Goal: Task Accomplishment & Management: Manage account settings

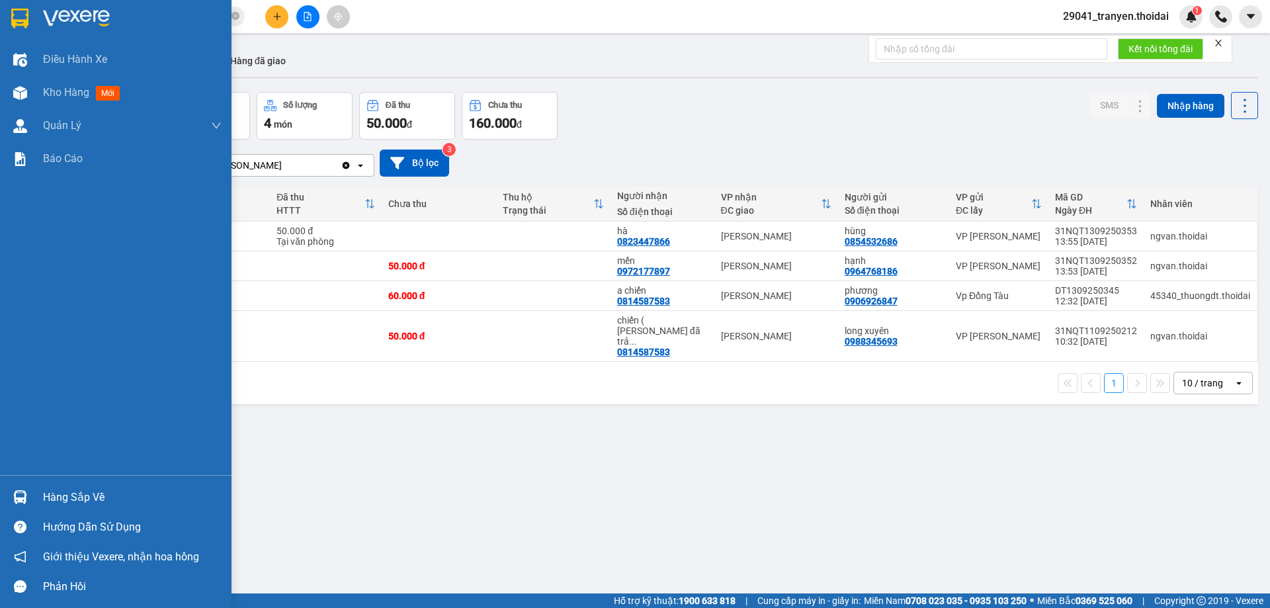
click at [34, 495] on div "Hàng sắp về" at bounding box center [115, 497] width 231 height 30
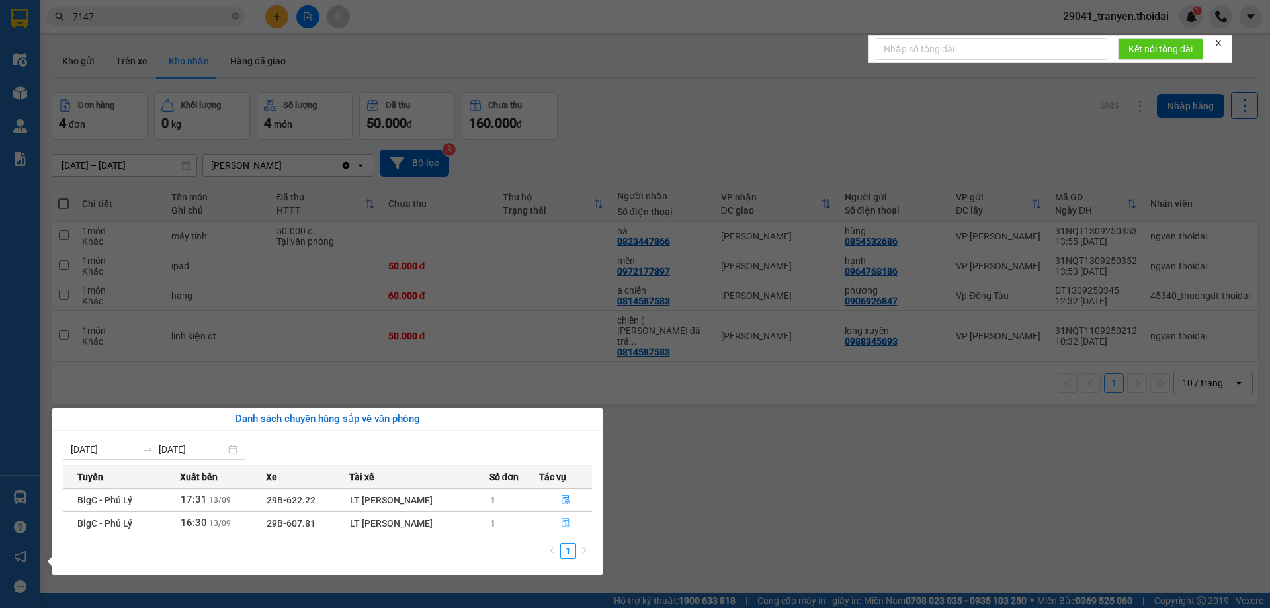
click at [565, 523] on icon "file-done" at bounding box center [565, 522] width 9 height 9
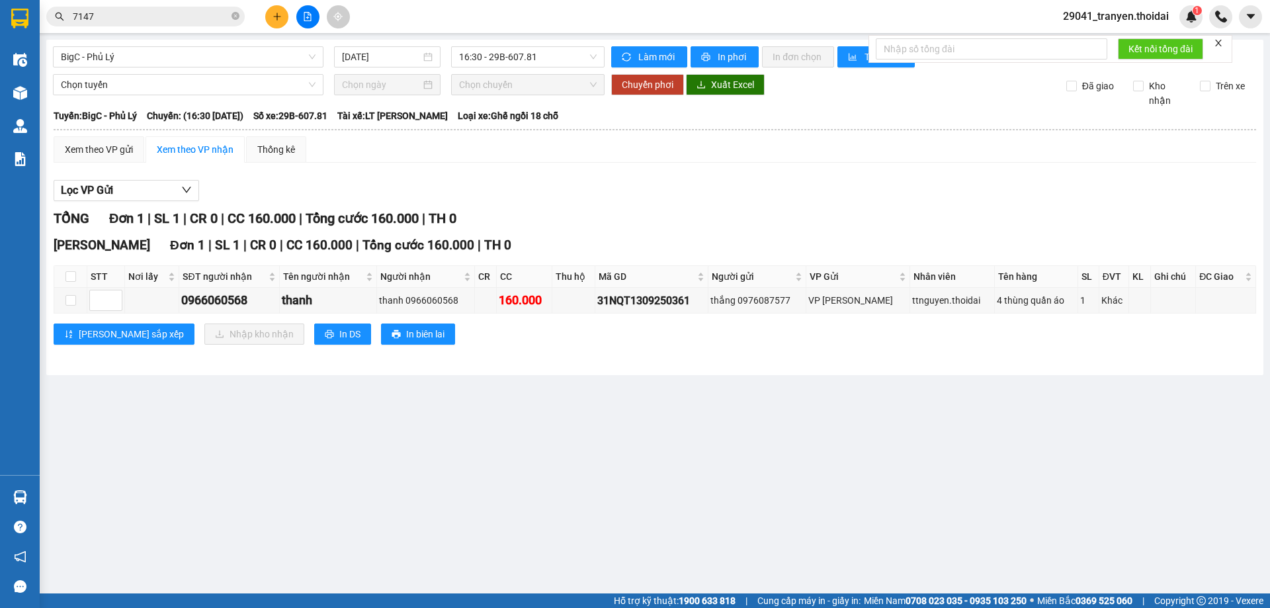
click at [561, 339] on div "[PERSON_NAME] sắp xếp Nhập kho nhận In DS In biên lai" at bounding box center [655, 333] width 1202 height 21
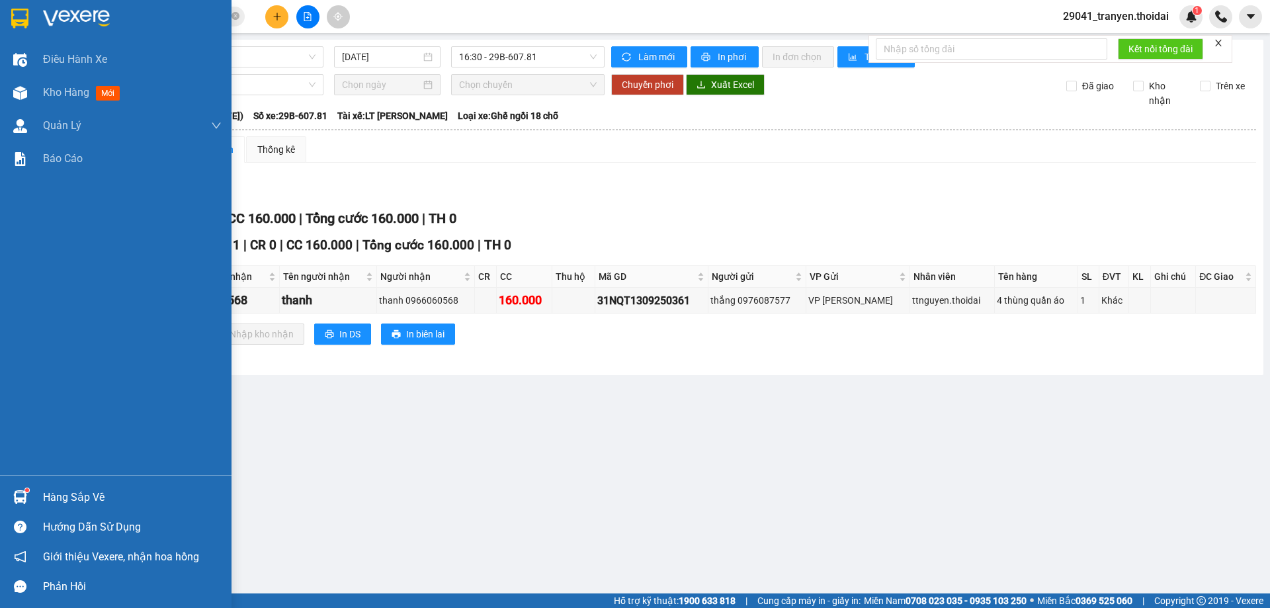
click at [139, 496] on div "Hàng sắp về" at bounding box center [132, 497] width 179 height 20
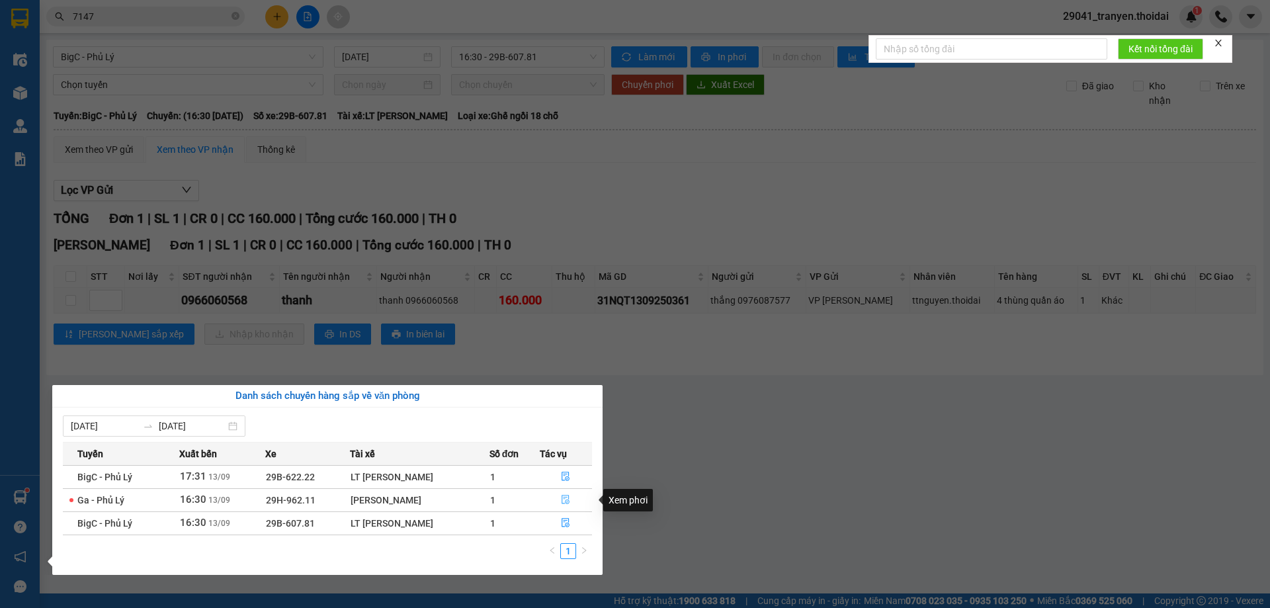
click at [562, 496] on icon "file-done" at bounding box center [565, 499] width 9 height 9
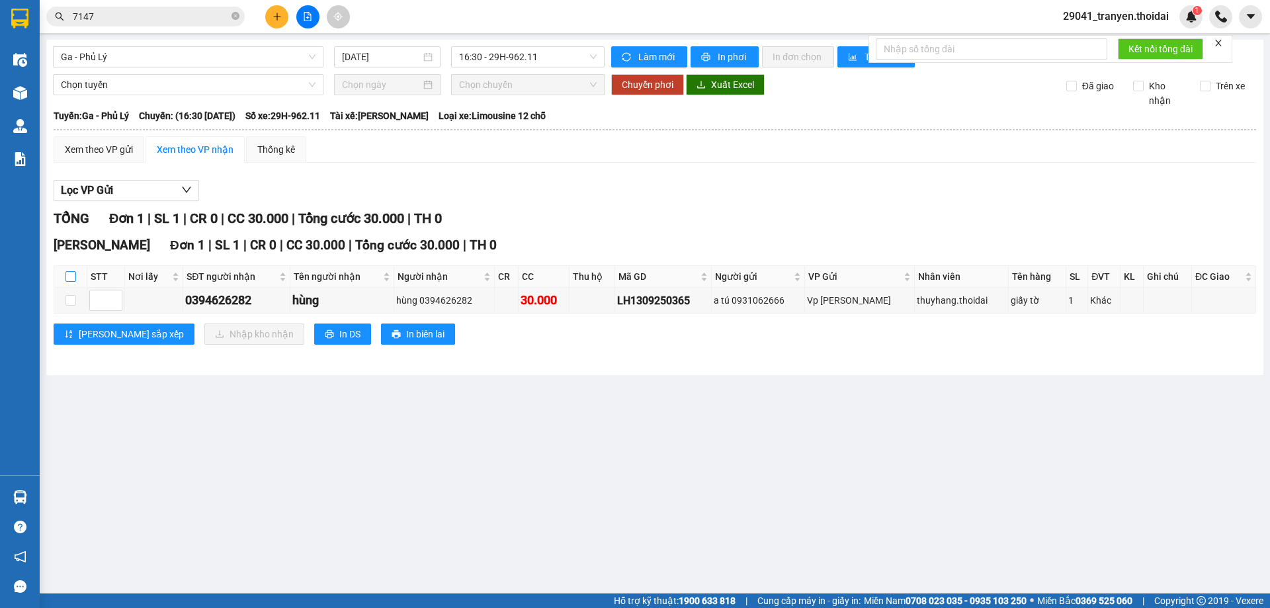
click at [73, 272] on input "checkbox" at bounding box center [70, 276] width 11 height 11
checkbox input "true"
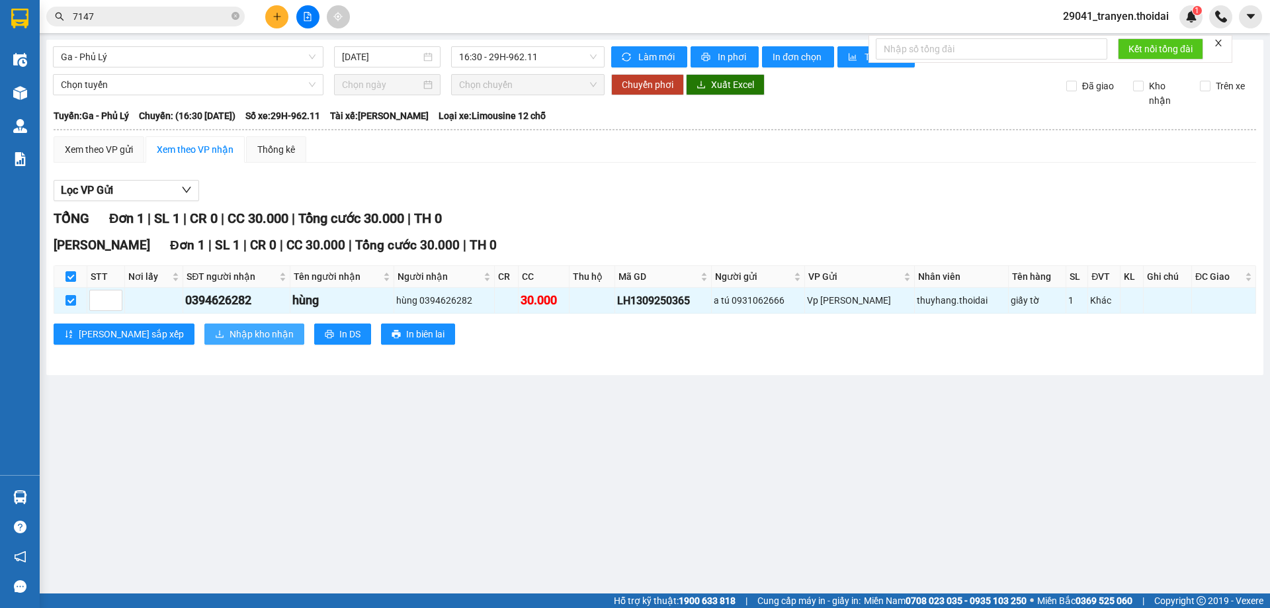
click at [230, 339] on span "Nhập kho nhận" at bounding box center [262, 334] width 64 height 15
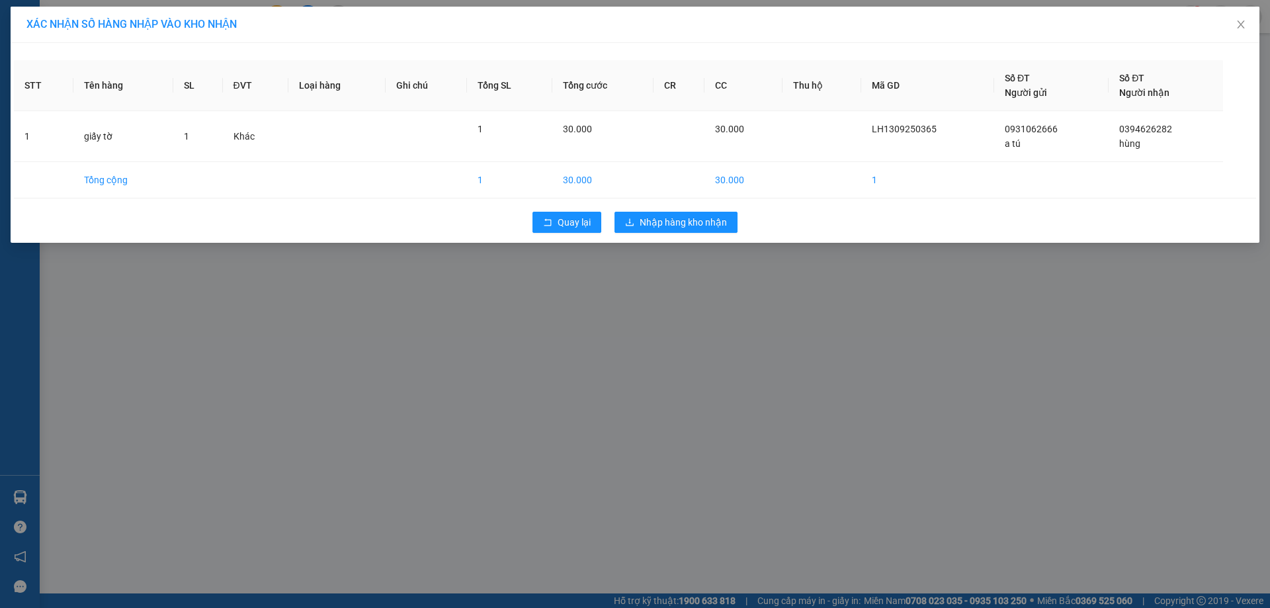
click at [688, 208] on div "Quay lại Nhập hàng kho nhận" at bounding box center [635, 222] width 1242 height 34
click at [687, 212] on button "Nhập hàng kho nhận" at bounding box center [675, 222] width 123 height 21
click at [852, 273] on div "XÁC NHẬN SỐ HÀNG NHẬP VÀO KHO NHẬN STT Tên hàng SL ĐVT Loại hàng Ghi chú Tổng S…" at bounding box center [635, 304] width 1270 height 608
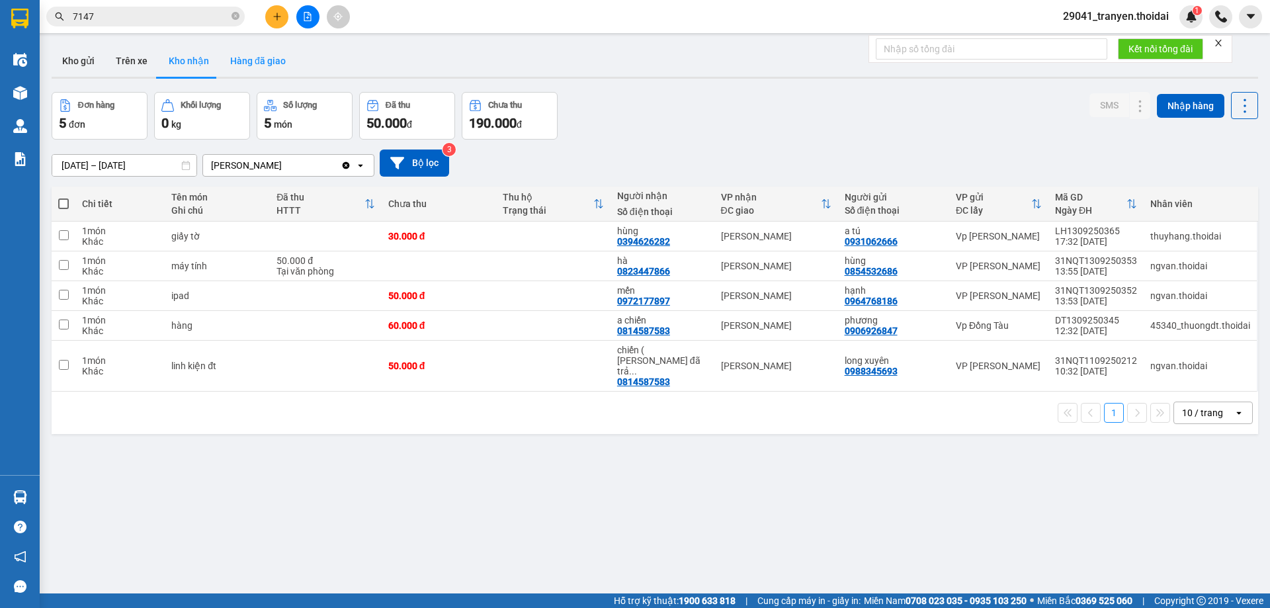
click at [236, 54] on button "Hàng đã giao" at bounding box center [258, 61] width 77 height 32
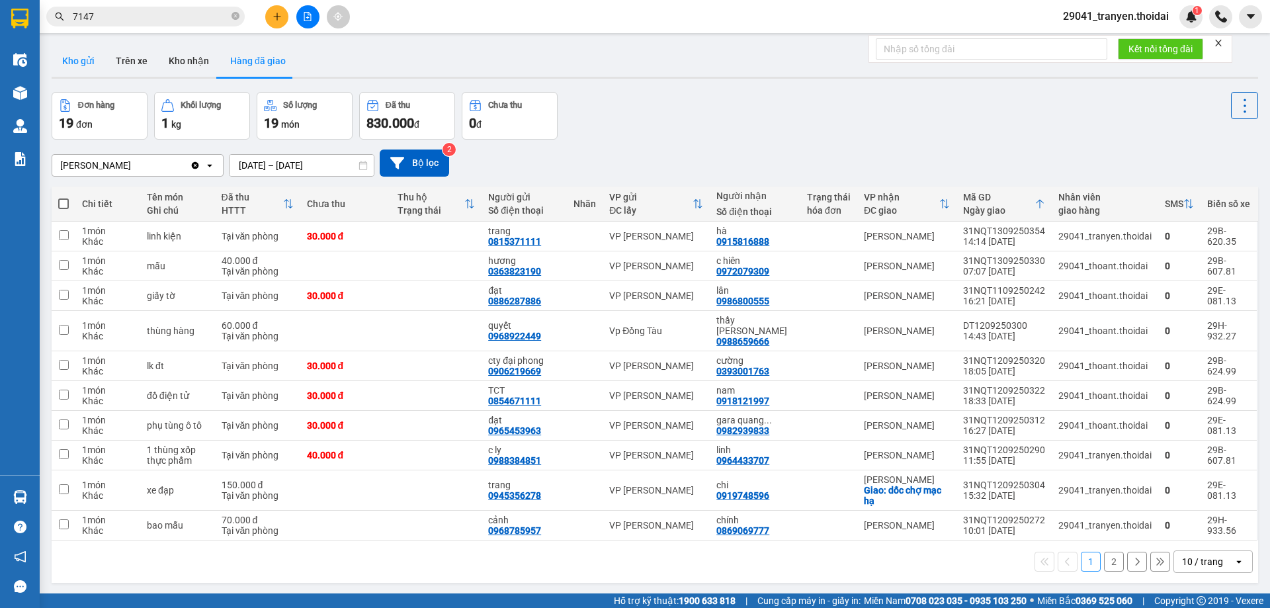
click at [79, 56] on button "Kho gửi" at bounding box center [79, 61] width 54 height 32
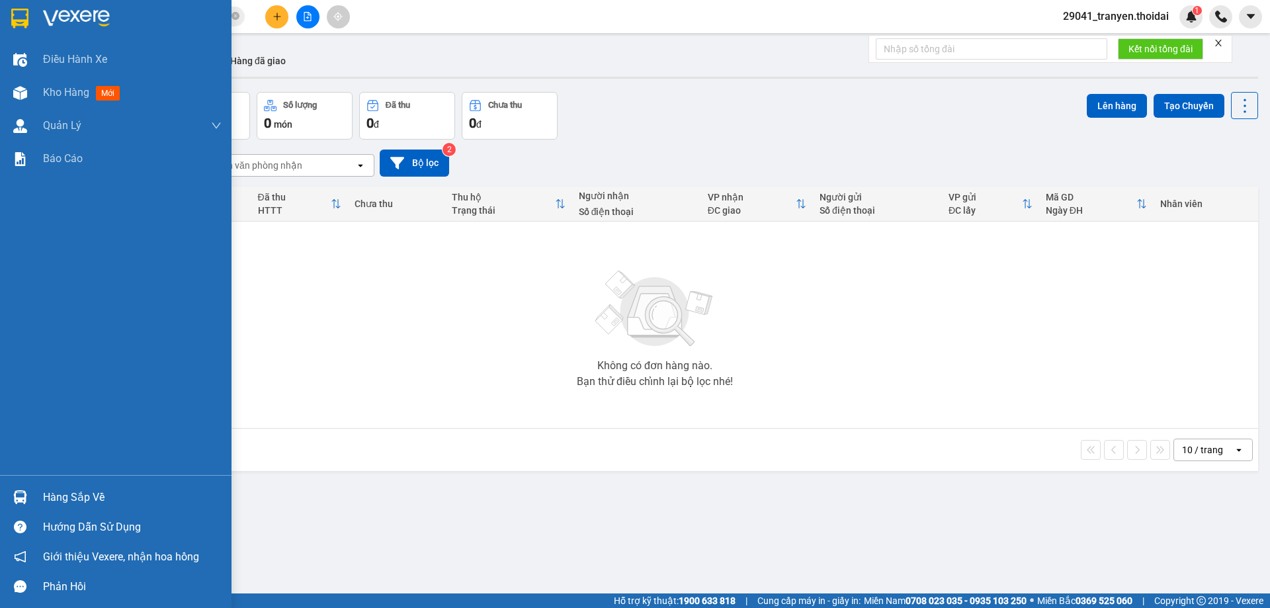
click at [27, 15] on img at bounding box center [19, 19] width 17 height 20
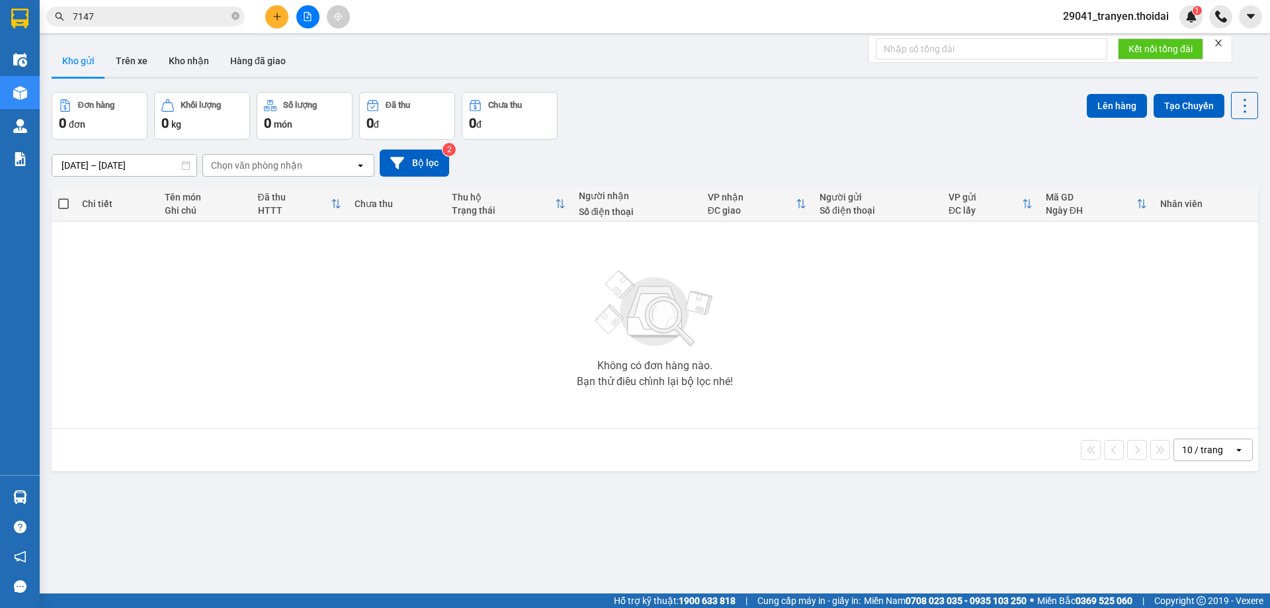
click at [464, 272] on div "Không có đơn hàng nào. Bạn thử điều chỉnh lại bộ lọc nhé!" at bounding box center [654, 325] width 1193 height 198
click at [183, 53] on button "Kho nhận" at bounding box center [189, 61] width 62 height 32
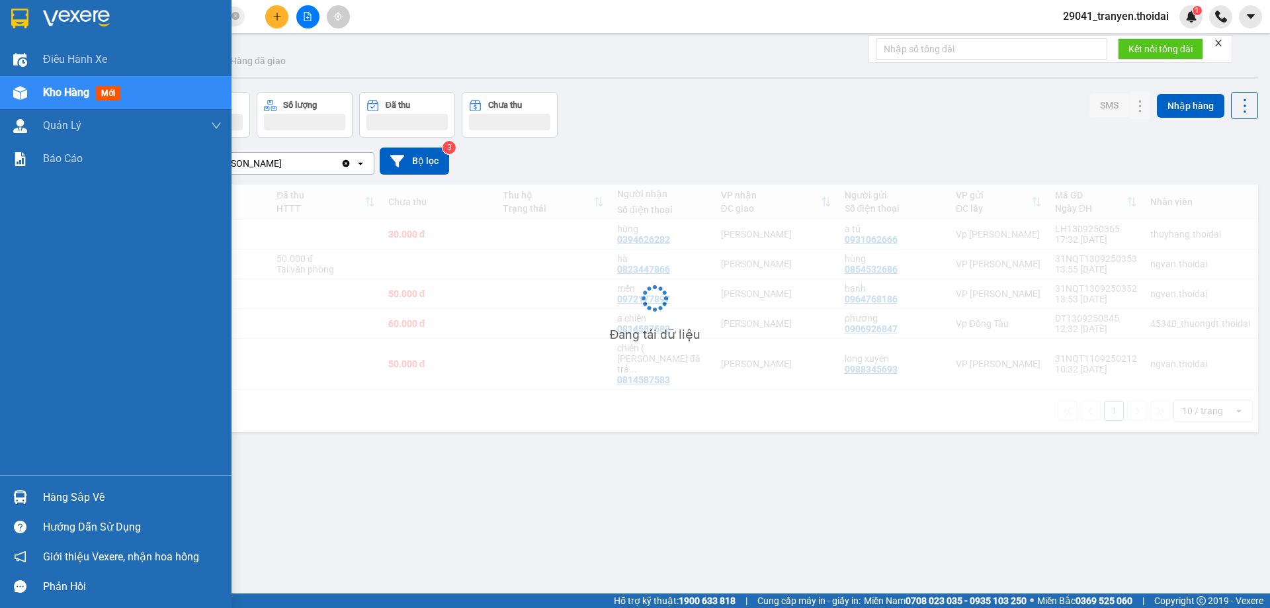
click at [66, 499] on div "Hàng sắp về" at bounding box center [132, 497] width 179 height 20
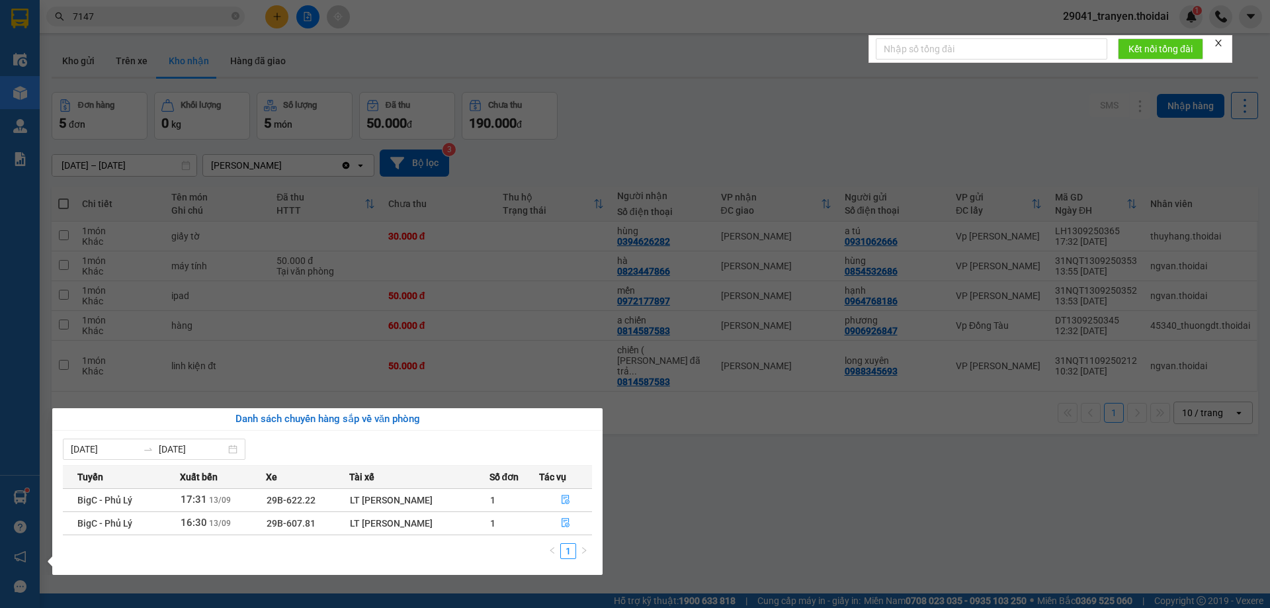
click at [722, 478] on section "Kết quả tìm kiếm ( 3 ) Bộ lọc Mã ĐH Trạng thái Món hàng Thu hộ Tổng cước Chưa c…" at bounding box center [635, 304] width 1270 height 608
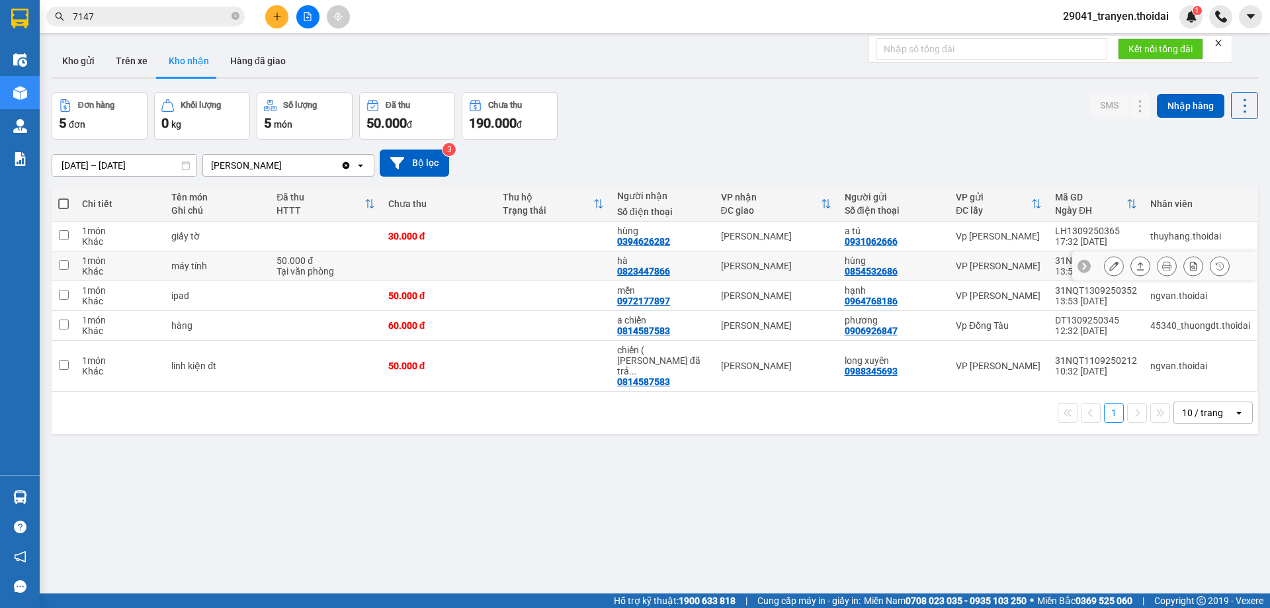
click at [63, 267] on input "checkbox" at bounding box center [64, 265] width 10 height 10
checkbox input "true"
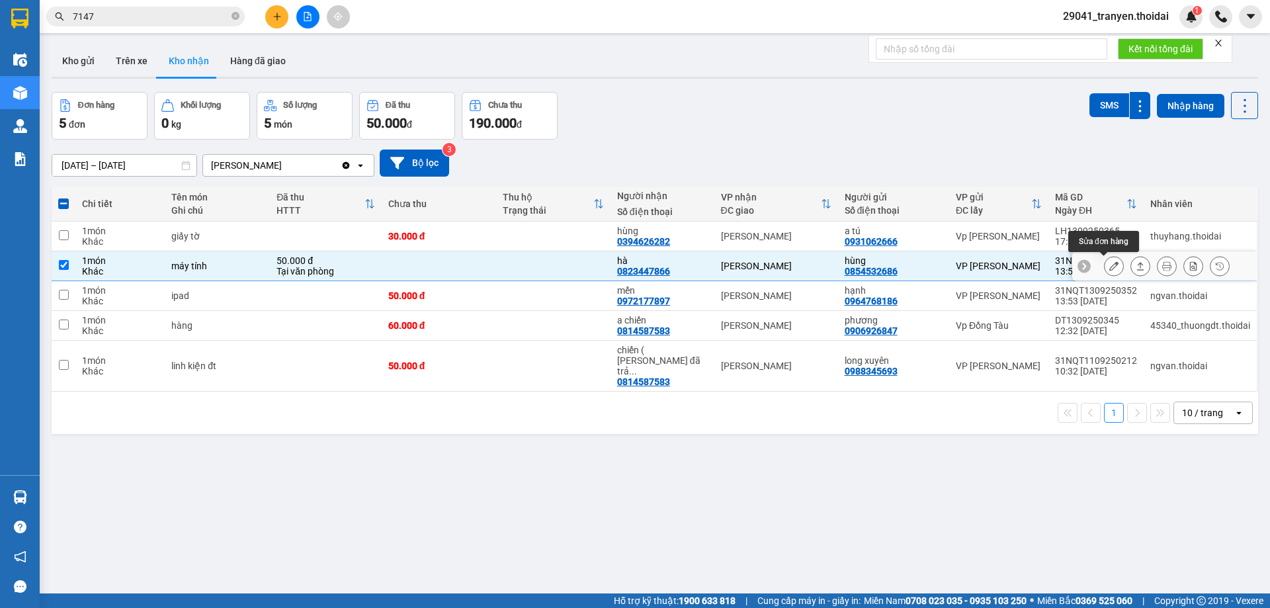
click at [1109, 267] on icon at bounding box center [1113, 265] width 9 height 9
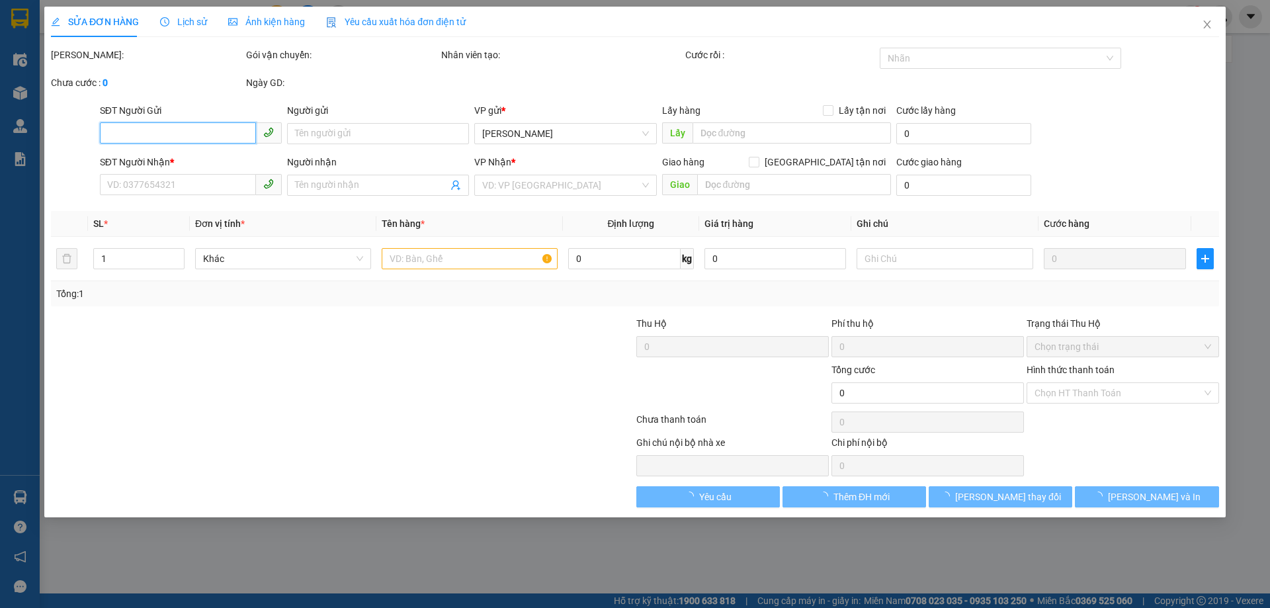
type input "0854532686"
type input "hùng"
type input "0823447866"
type input "hà"
type input "50.000"
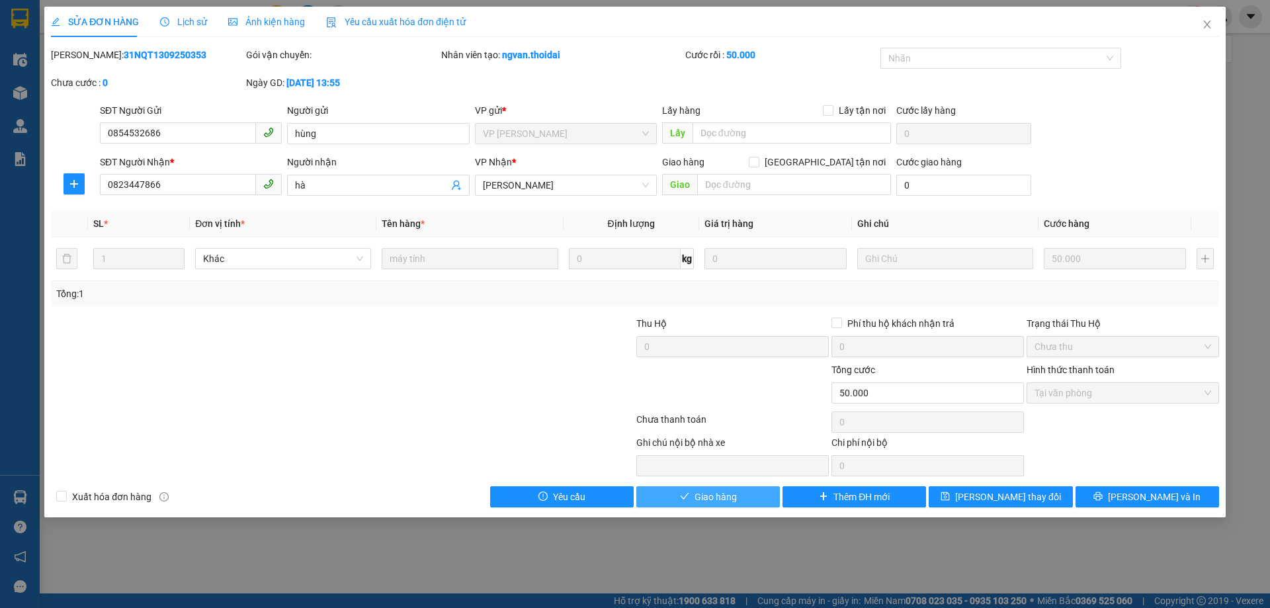
click at [727, 497] on span "Giao hàng" at bounding box center [715, 496] width 42 height 15
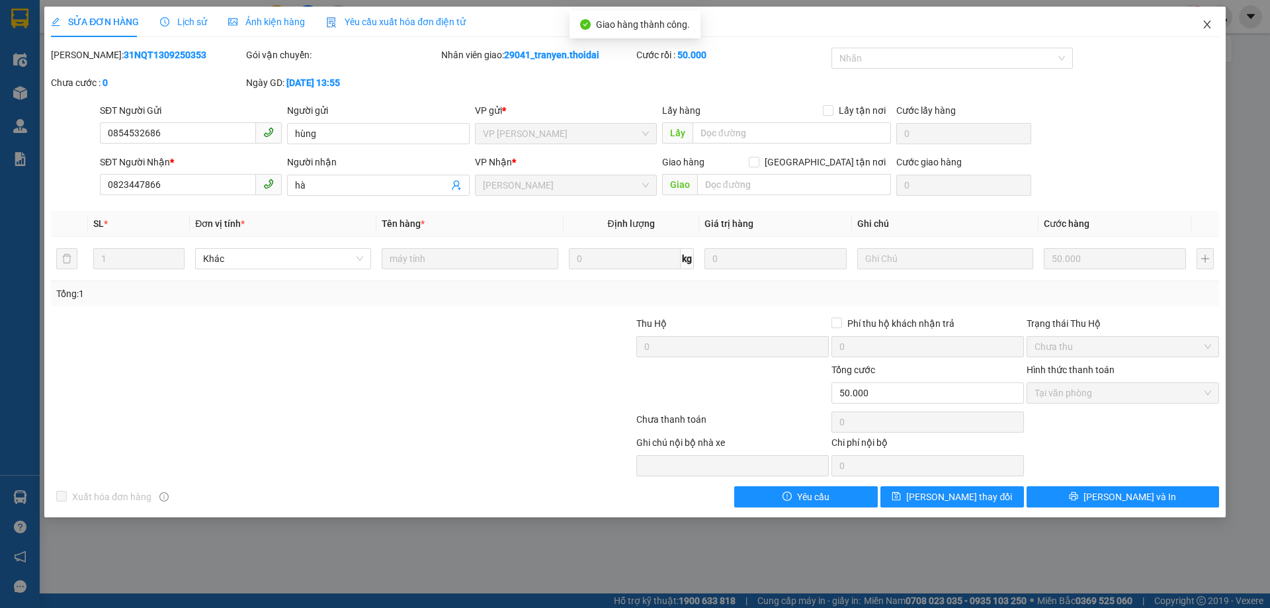
click at [1205, 26] on icon "close" at bounding box center [1207, 24] width 11 height 11
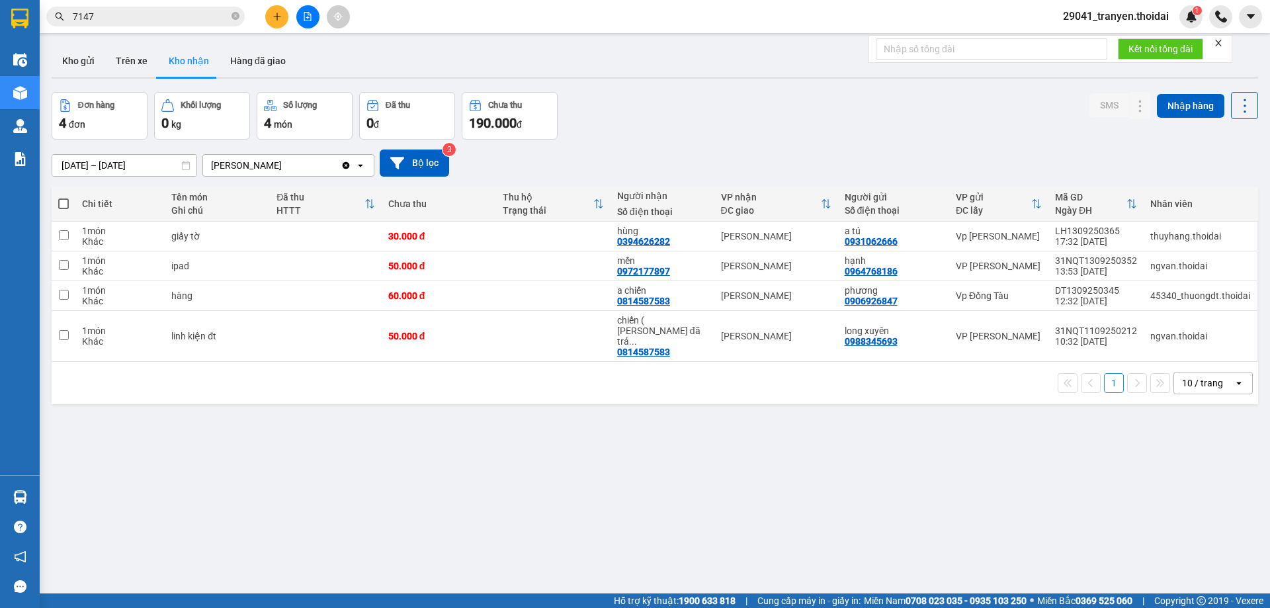
click at [565, 372] on div "1 10 / trang open" at bounding box center [655, 383] width 1196 height 22
click at [467, 372] on div "1 10 / trang open" at bounding box center [655, 383] width 1196 height 22
click at [696, 123] on div "Đơn hàng 4 đơn Khối lượng 0 kg Số lượng 4 món Đã thu 0 đ Chưa thu 190.000 đ SMS…" at bounding box center [655, 116] width 1206 height 48
click at [163, 16] on input "7147" at bounding box center [151, 16] width 156 height 15
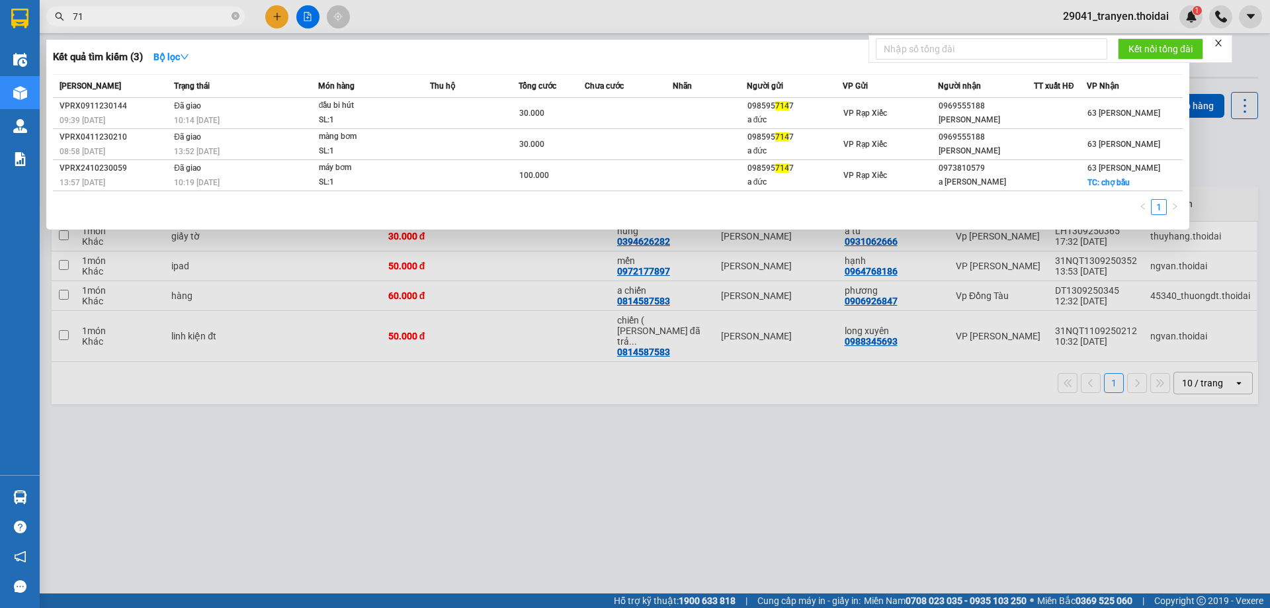
type input "7"
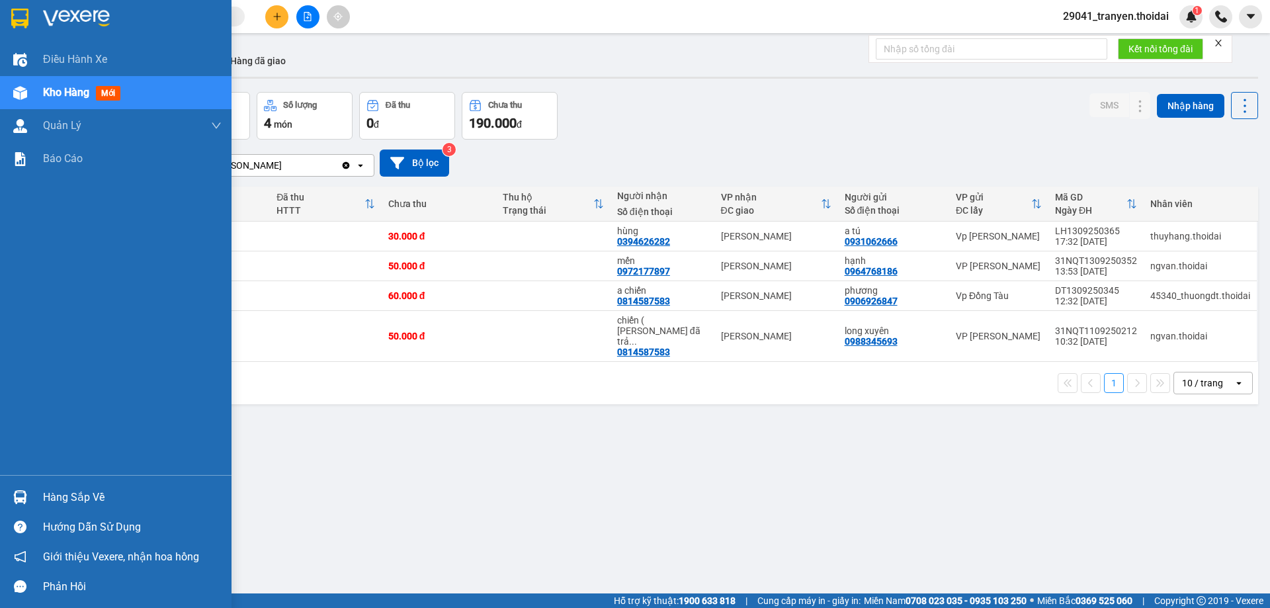
click at [51, 495] on div "Hàng sắp về" at bounding box center [132, 497] width 179 height 20
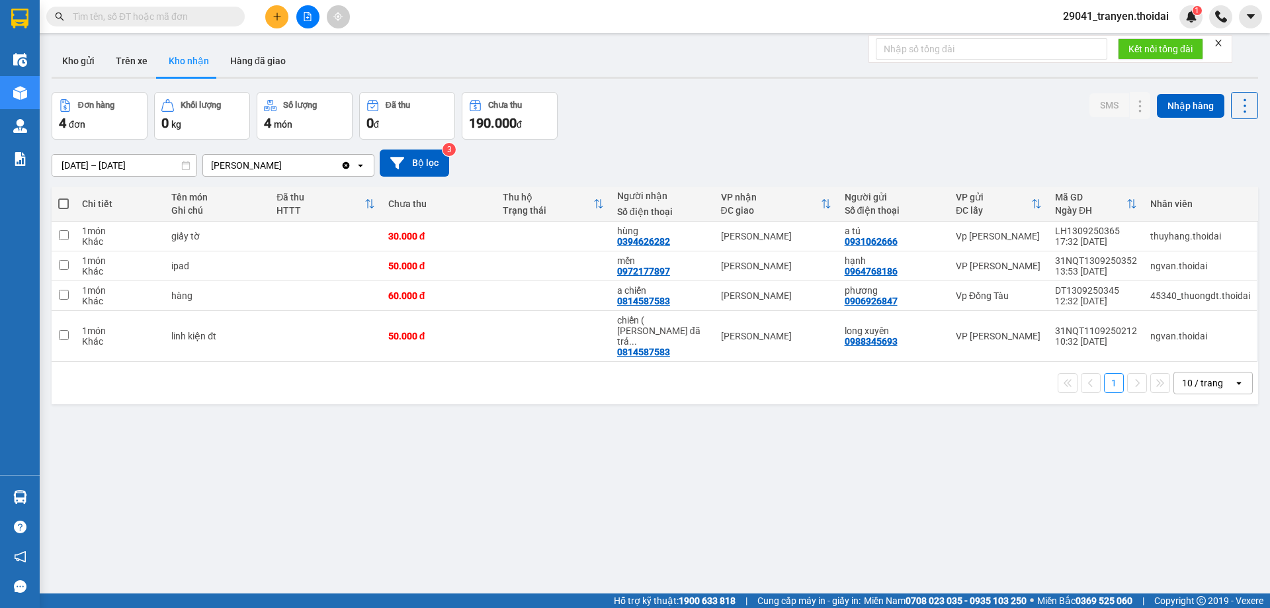
click at [648, 474] on section "Kết quả tìm kiếm ( 3 ) Bộ lọc Mã ĐH Trạng thái Món hàng Thu hộ Tổng cước Chưa c…" at bounding box center [635, 304] width 1270 height 608
click at [816, 74] on div "Kho gửi Trên xe Kho nhận Hàng đã giao" at bounding box center [655, 62] width 1206 height 35
click at [77, 52] on button "Kho gửi" at bounding box center [79, 61] width 54 height 32
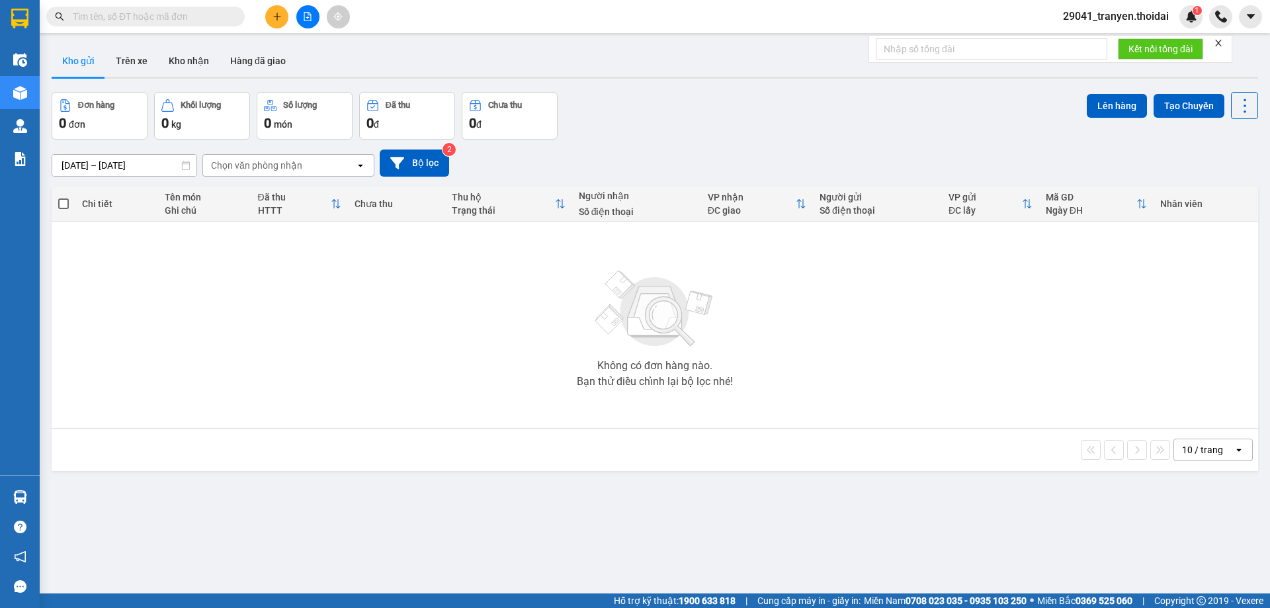
click at [733, 124] on div "Đơn hàng 0 đơn Khối lượng 0 kg Số lượng 0 món Đã thu 0 đ Chưa thu 0 đ Lên hàng …" at bounding box center [655, 116] width 1206 height 48
click at [142, 67] on button "Trên xe" at bounding box center [131, 61] width 53 height 32
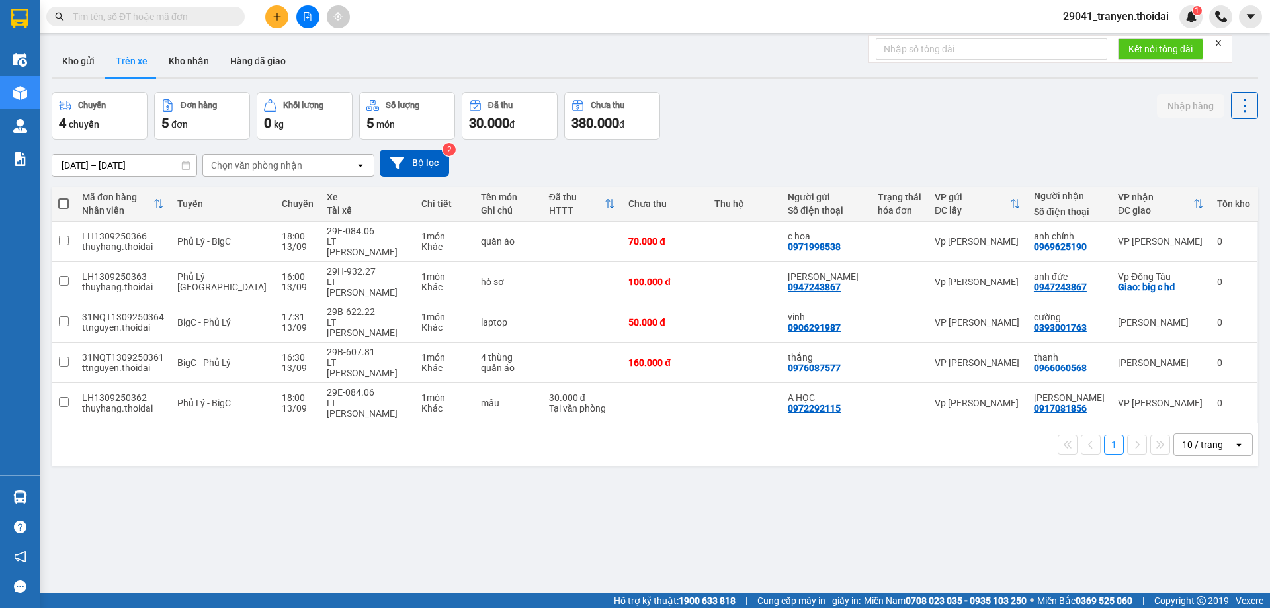
click at [917, 149] on div "[DATE] – [DATE] Press the down arrow key to interact with the calendar and sele…" at bounding box center [655, 162] width 1206 height 27
click at [606, 433] on div "1 10 / trang open" at bounding box center [655, 444] width 1196 height 22
click at [802, 157] on div "[DATE] – [DATE] Press the down arrow key to interact with the calendar and sele…" at bounding box center [655, 162] width 1206 height 27
click at [84, 49] on button "Kho gửi" at bounding box center [79, 61] width 54 height 32
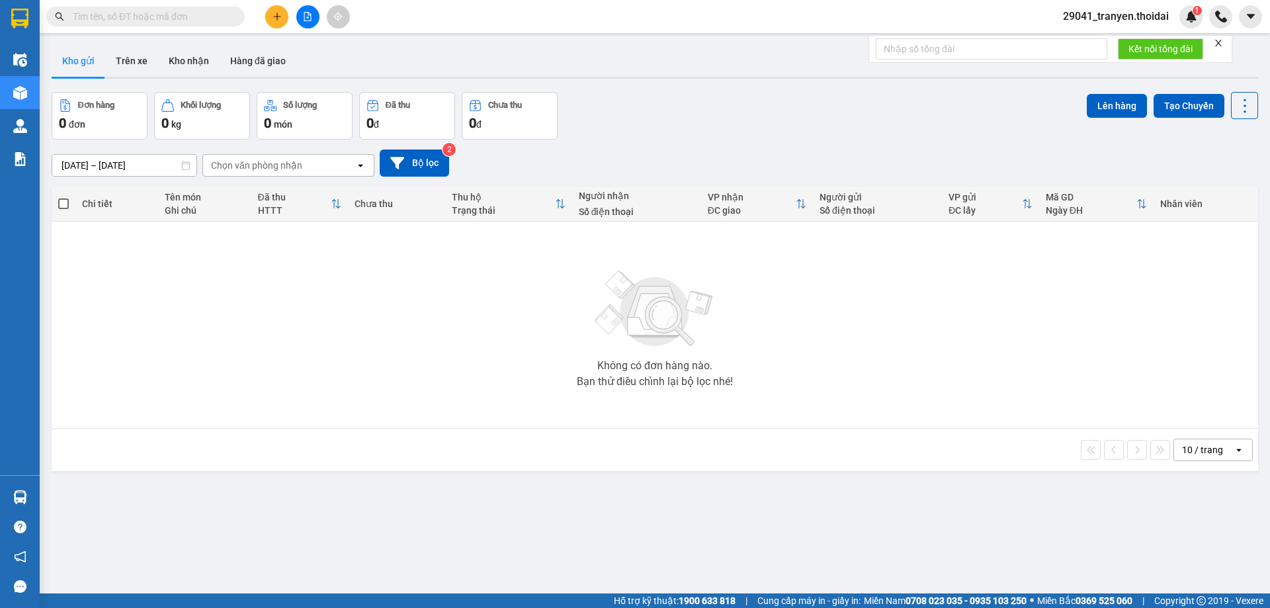
click at [682, 108] on div "Đơn hàng 0 đơn Khối lượng 0 kg Số lượng 0 món Đã thu 0 đ Chưa thu 0 đ Lên hàng …" at bounding box center [655, 116] width 1206 height 48
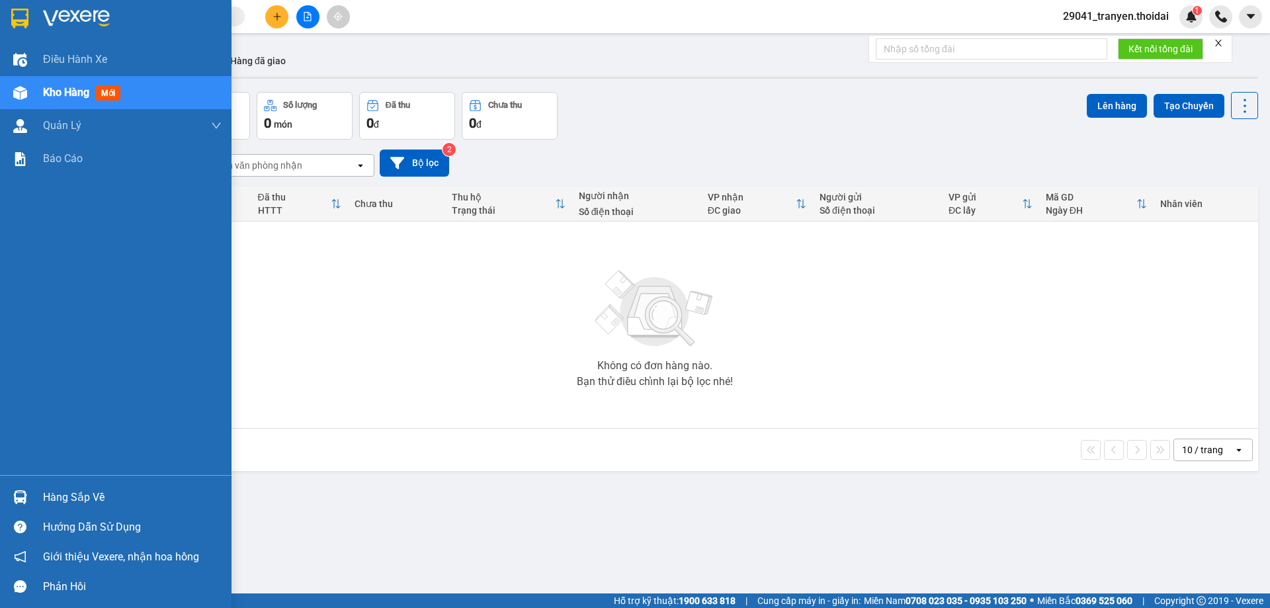
click at [40, 497] on div "Hàng sắp về" at bounding box center [115, 497] width 231 height 30
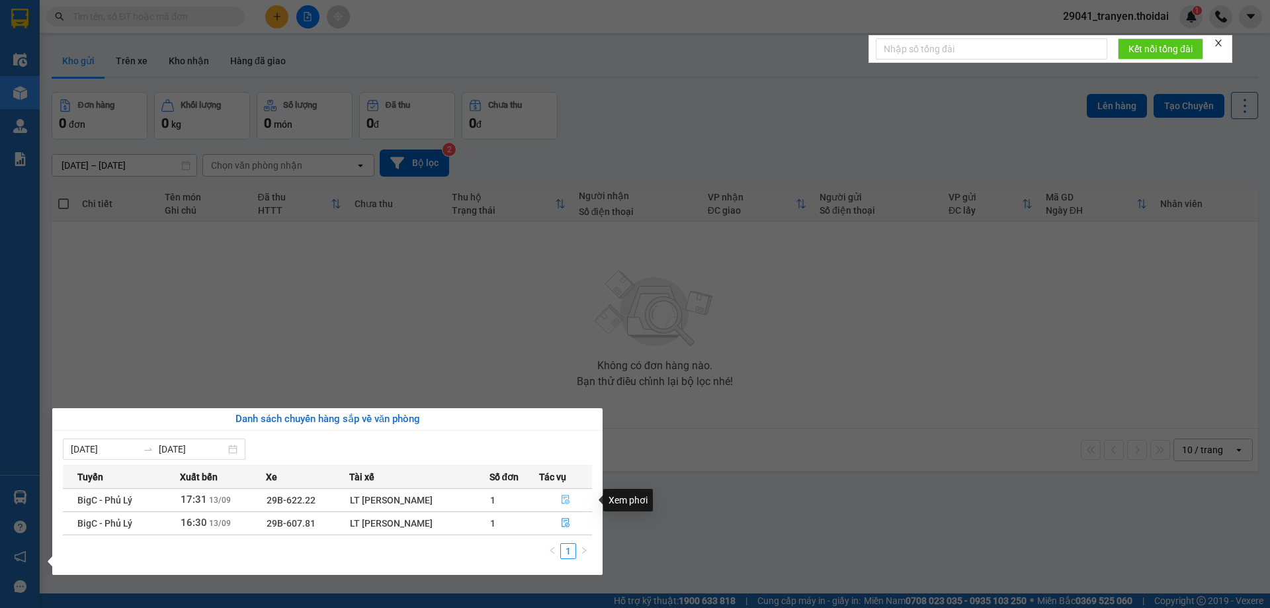
click at [569, 503] on icon "file-done" at bounding box center [565, 499] width 9 height 9
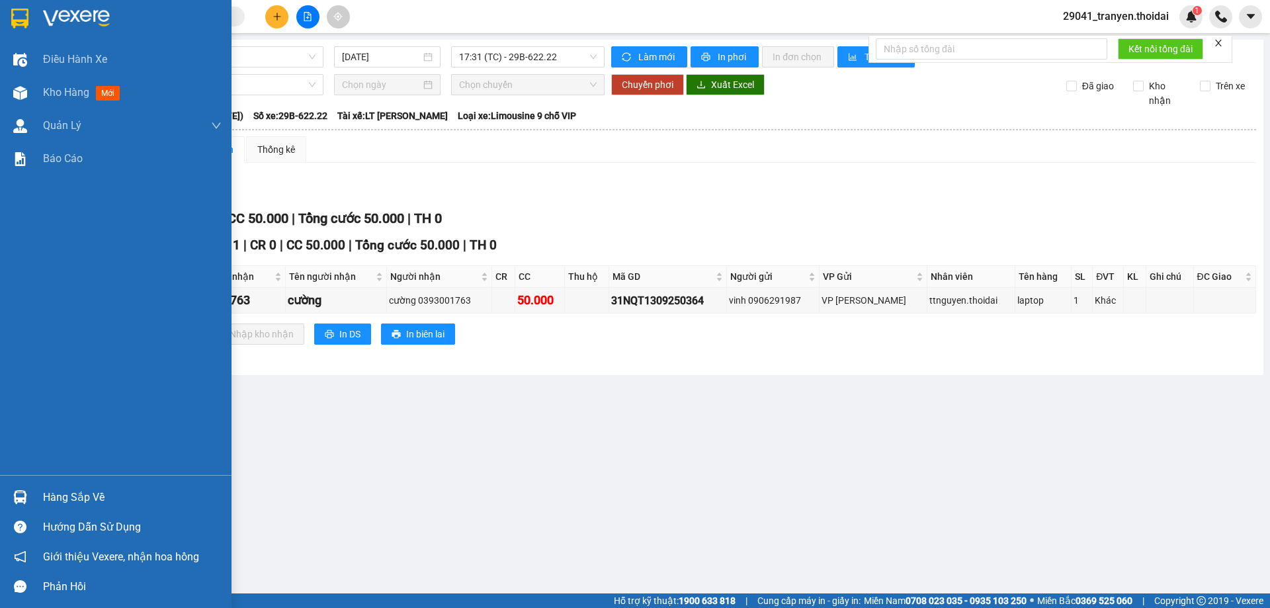
click at [49, 498] on div "Hàng sắp về" at bounding box center [132, 497] width 179 height 20
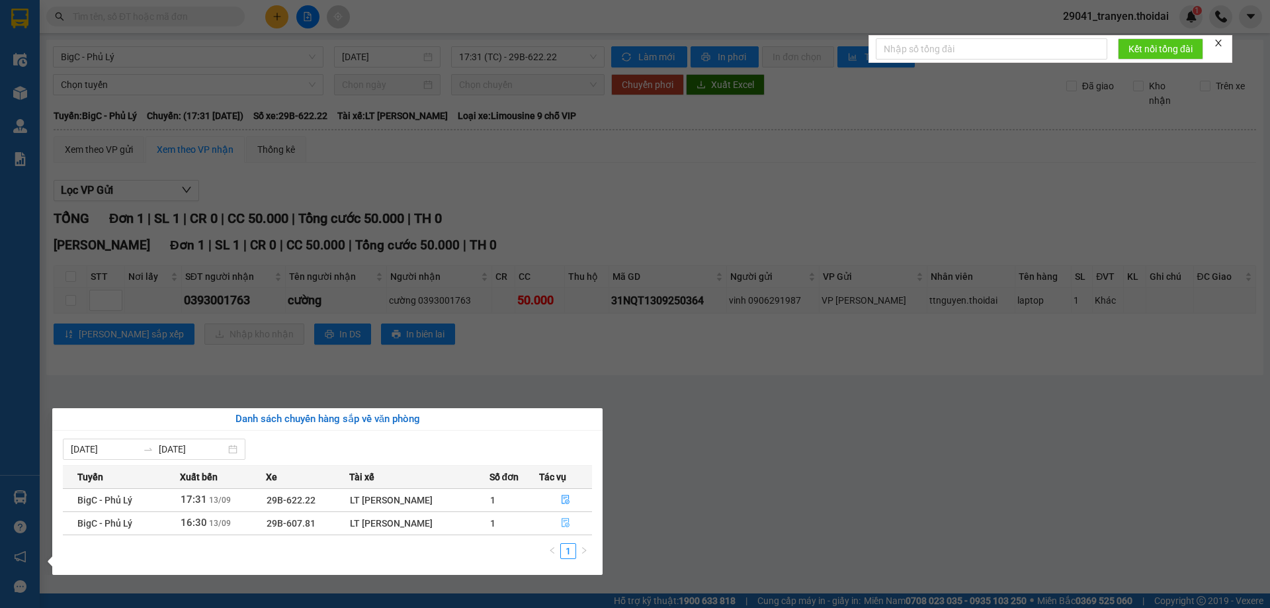
click at [560, 523] on button "button" at bounding box center [566, 523] width 52 height 21
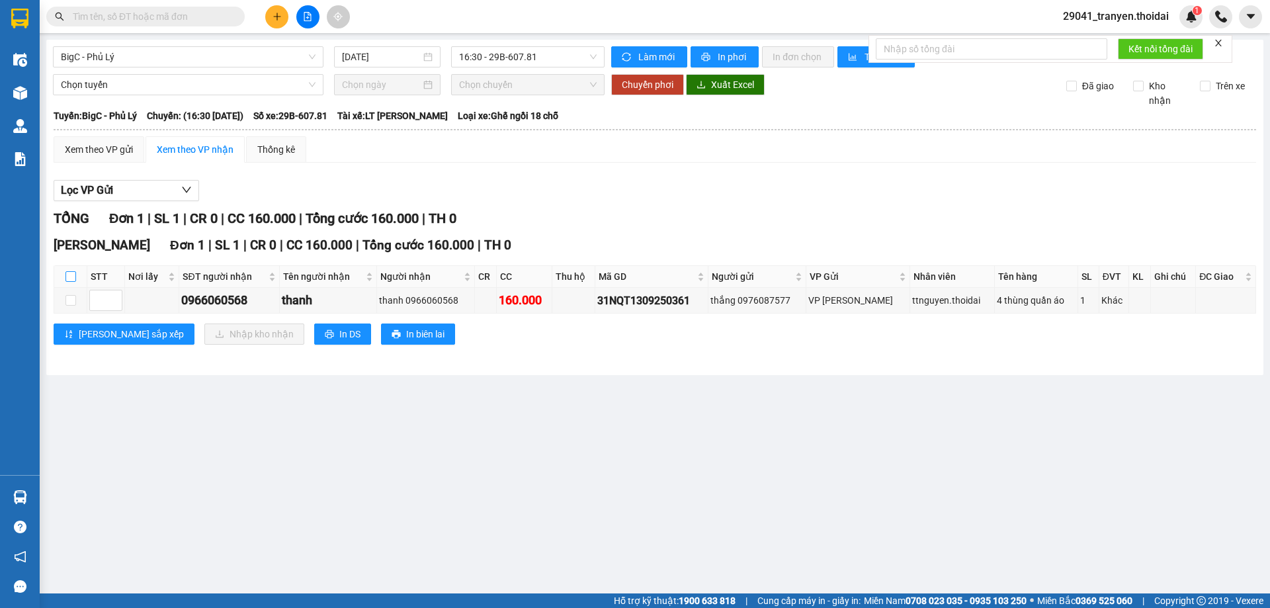
click at [75, 280] on input "checkbox" at bounding box center [70, 276] width 11 height 11
checkbox input "true"
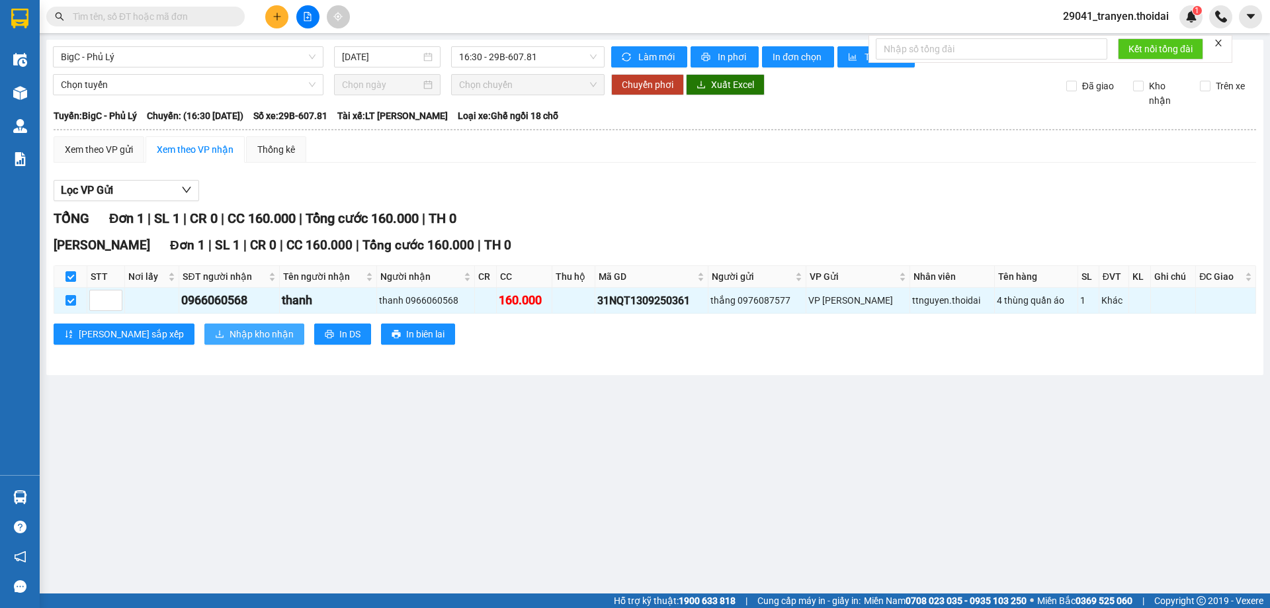
click at [230, 335] on span "Nhập kho nhận" at bounding box center [262, 334] width 64 height 15
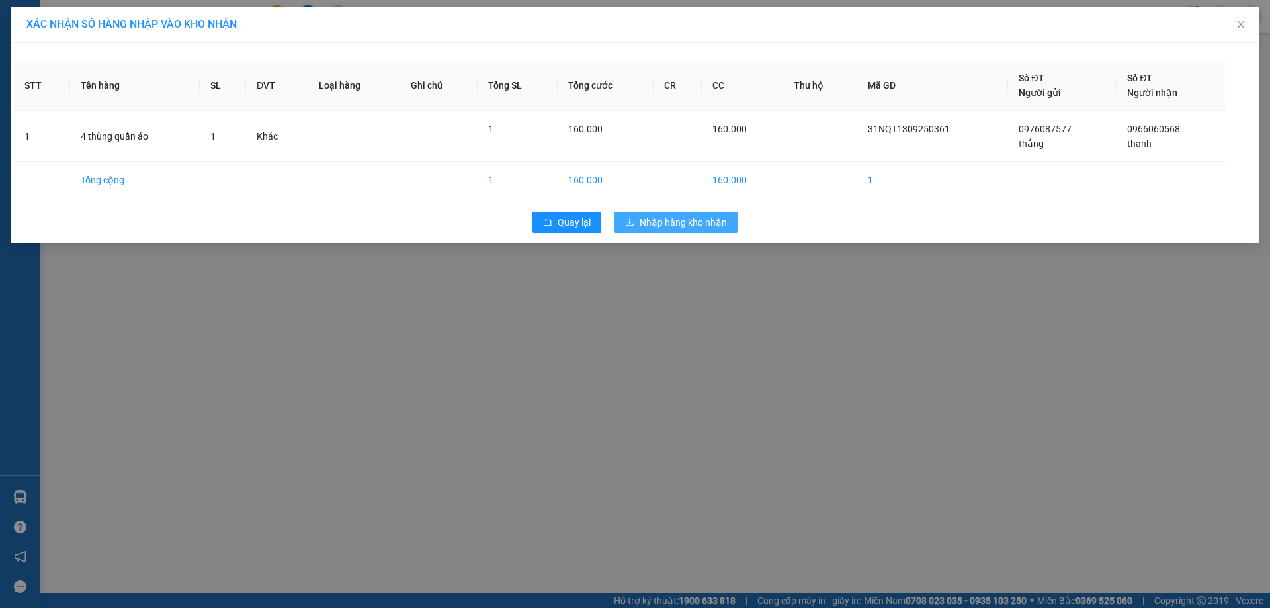
click at [714, 226] on span "Nhập hàng kho nhận" at bounding box center [683, 222] width 87 height 15
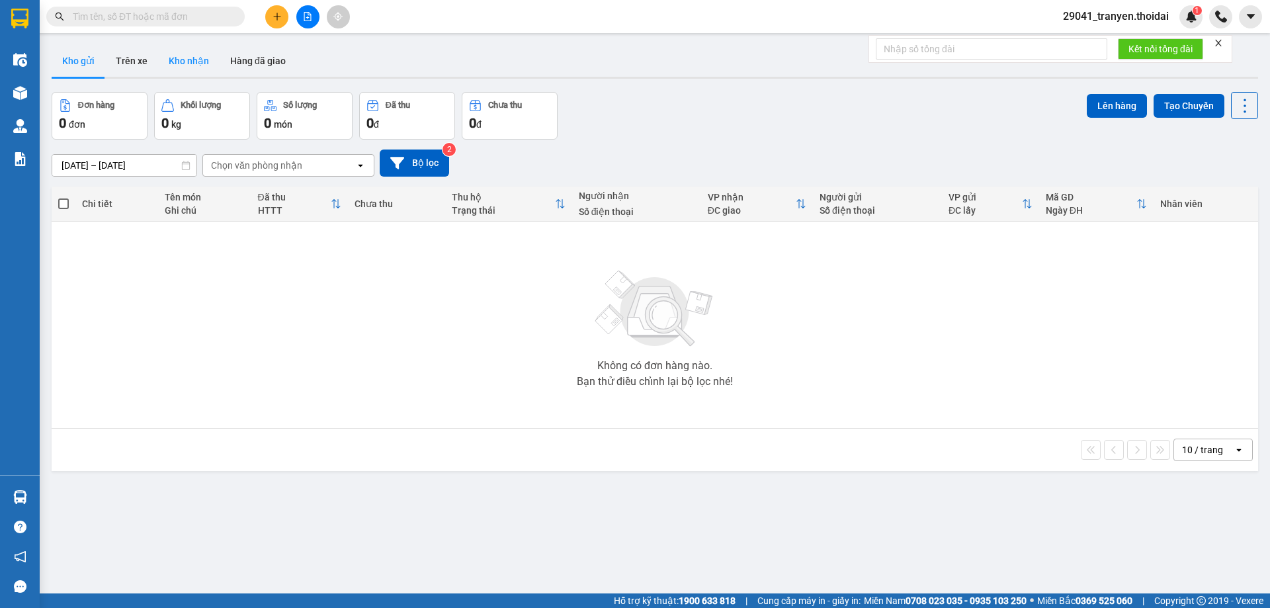
click at [192, 59] on button "Kho nhận" at bounding box center [189, 61] width 62 height 32
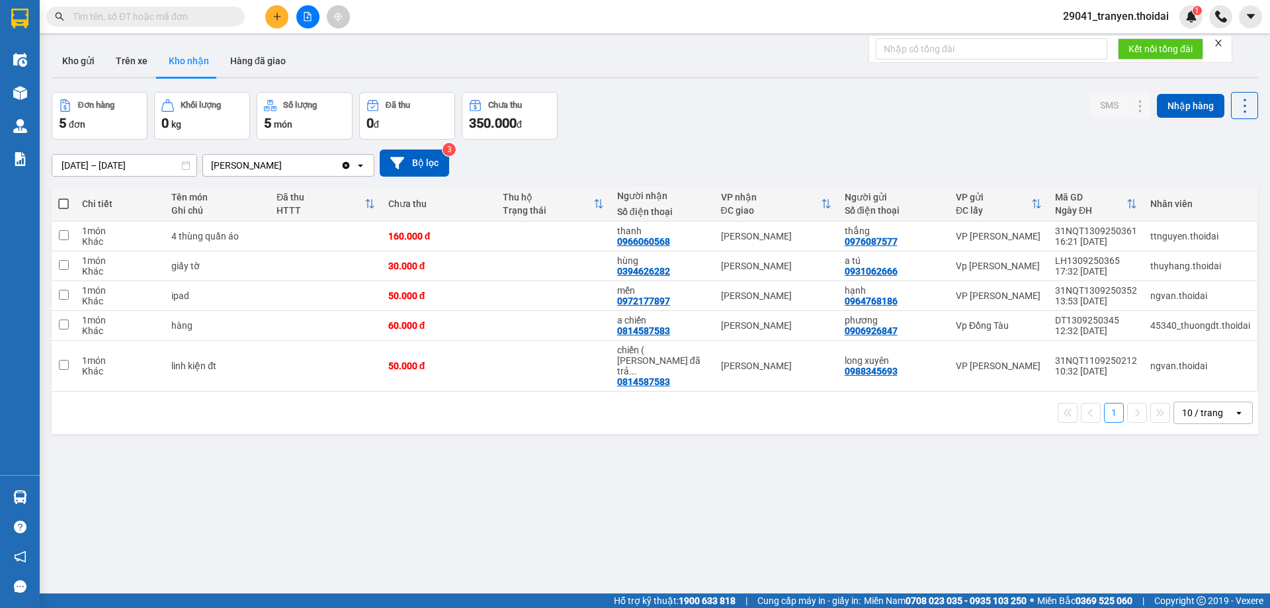
click at [644, 135] on div "Đơn hàng 5 đơn Khối lượng 0 kg Số lượng 5 món Đã thu 0 đ Chưa thu 350.000 đ SMS…" at bounding box center [655, 116] width 1206 height 48
click at [917, 165] on div "[DATE] – [DATE] Press the down arrow key to interact with the calendar and sele…" at bounding box center [655, 162] width 1206 height 27
click at [901, 108] on div "Đơn hàng 5 đơn Khối lượng 0 kg Số lượng 5 món Đã thu 0 đ Chưa thu 350.000 đ SMS…" at bounding box center [655, 116] width 1206 height 48
drag, startPoint x: 807, startPoint y: 136, endPoint x: 497, endPoint y: 184, distance: 313.3
click at [806, 134] on div "Đơn hàng 5 đơn Khối lượng 0 kg Số lượng 5 món Đã thu 0 đ Chưa thu 350.000 đ SMS…" at bounding box center [655, 116] width 1206 height 48
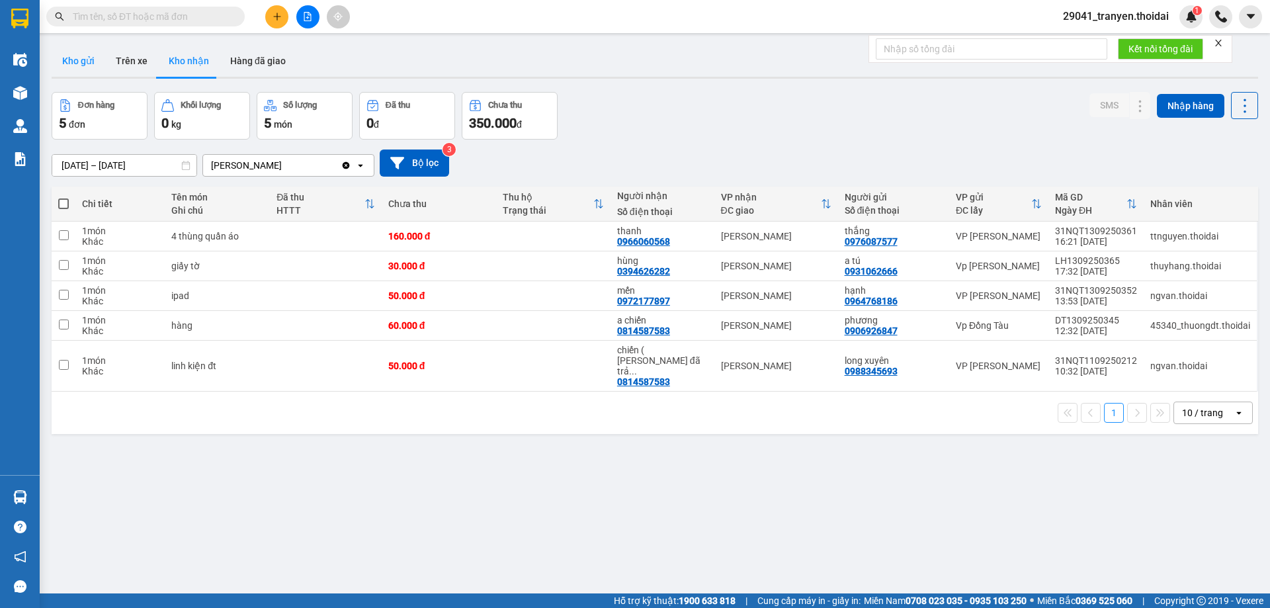
click at [71, 57] on button "Kho gửi" at bounding box center [79, 61] width 54 height 32
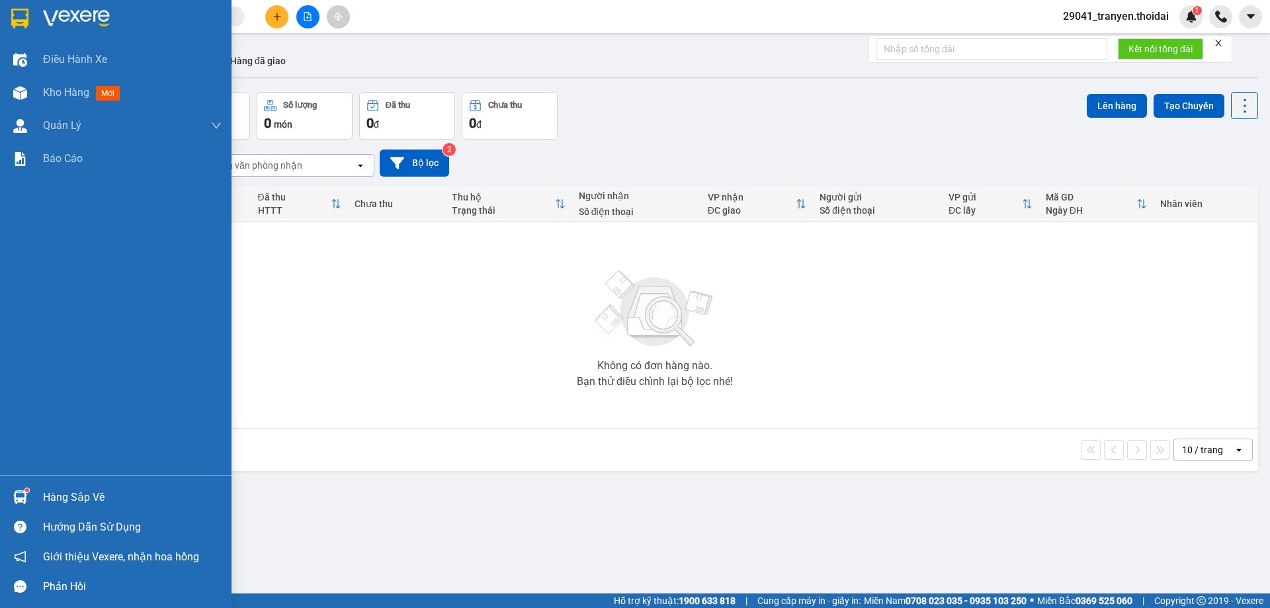
click at [63, 495] on div "Hàng sắp về" at bounding box center [132, 497] width 179 height 20
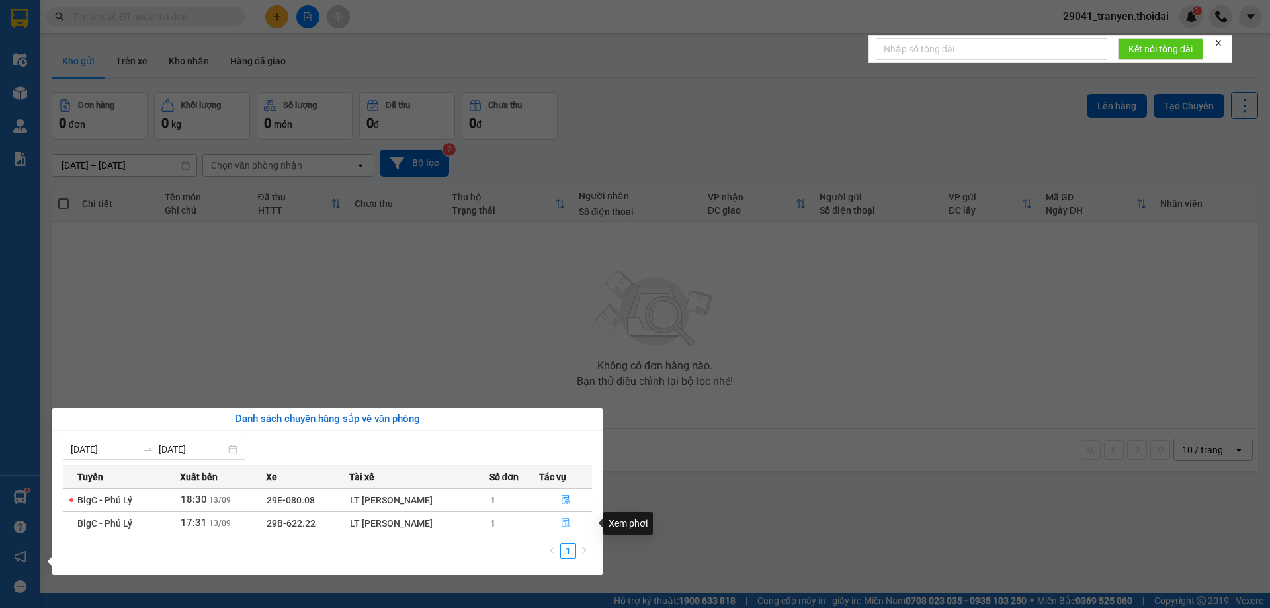
click at [566, 522] on icon "file-done" at bounding box center [565, 522] width 9 height 9
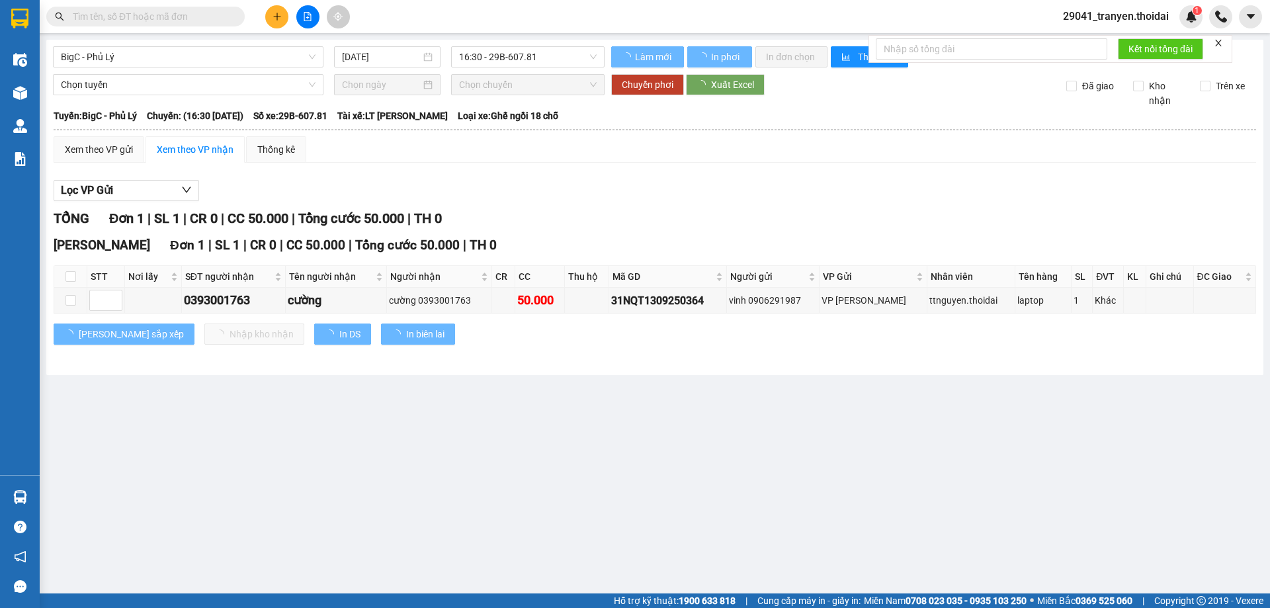
click at [642, 341] on div "[PERSON_NAME] sắp xếp Nhập kho nhận In DS In biên lai" at bounding box center [655, 333] width 1202 height 21
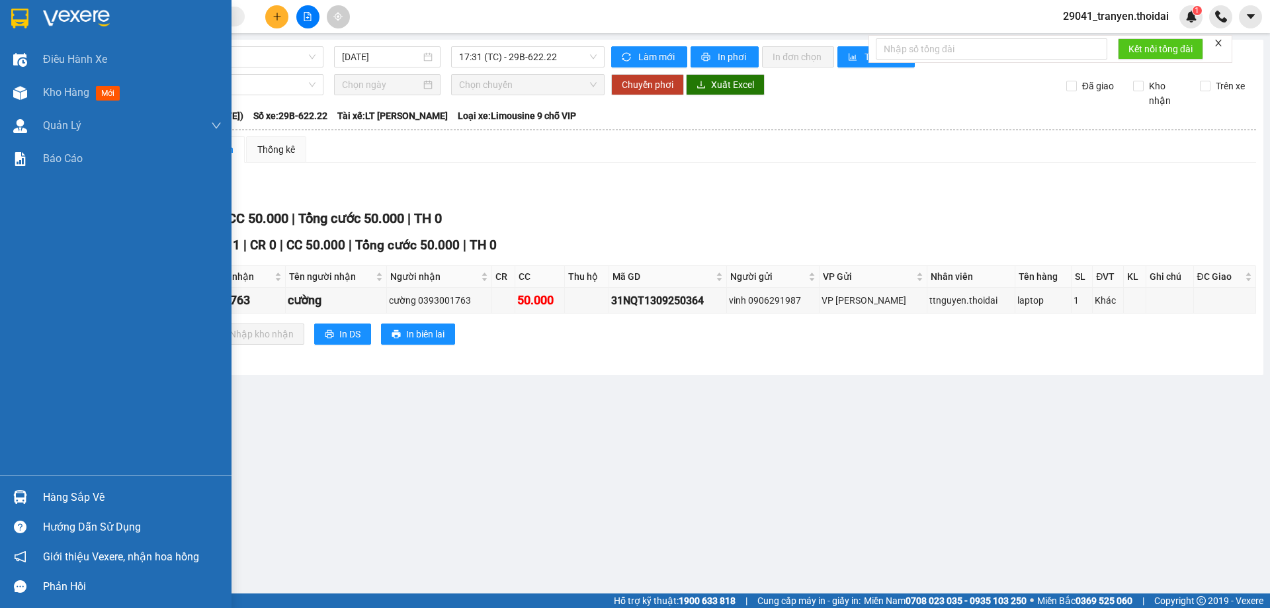
click at [11, 13] on img at bounding box center [19, 19] width 17 height 20
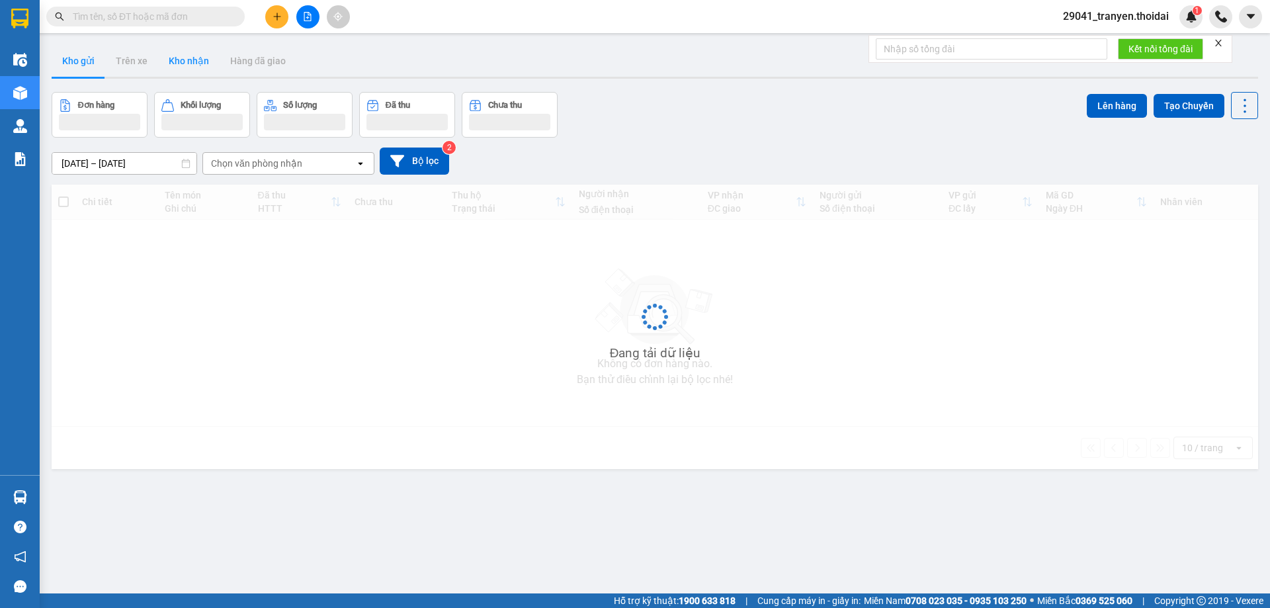
click at [180, 67] on button "Kho nhận" at bounding box center [189, 61] width 62 height 32
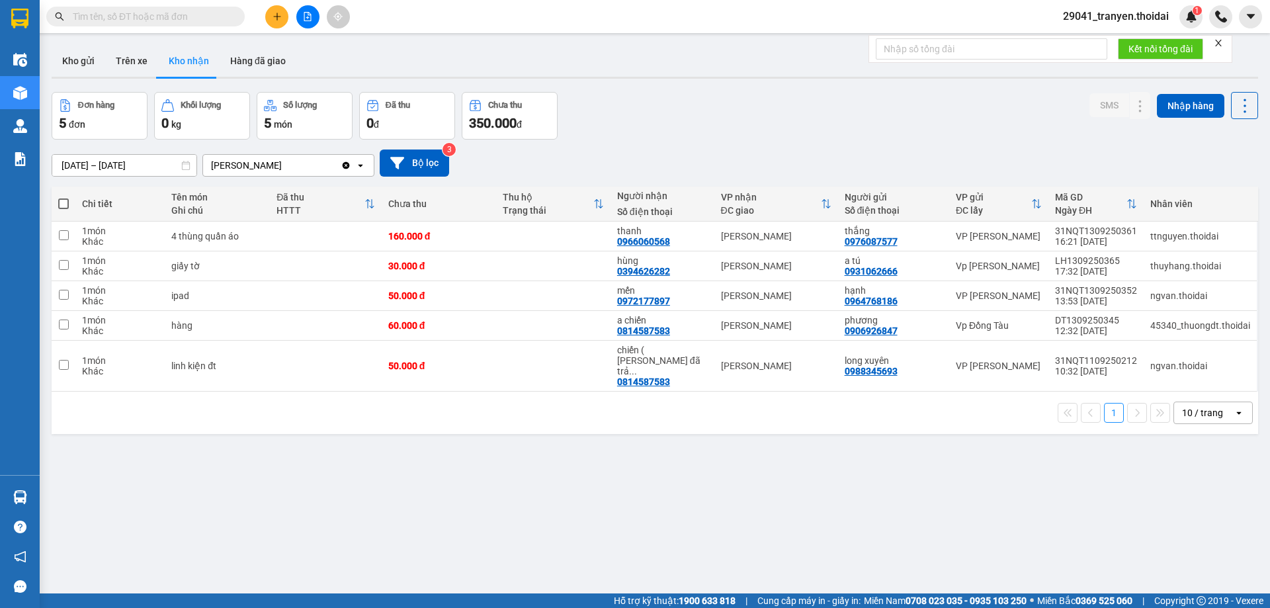
click at [278, 21] on button at bounding box center [276, 16] width 23 height 23
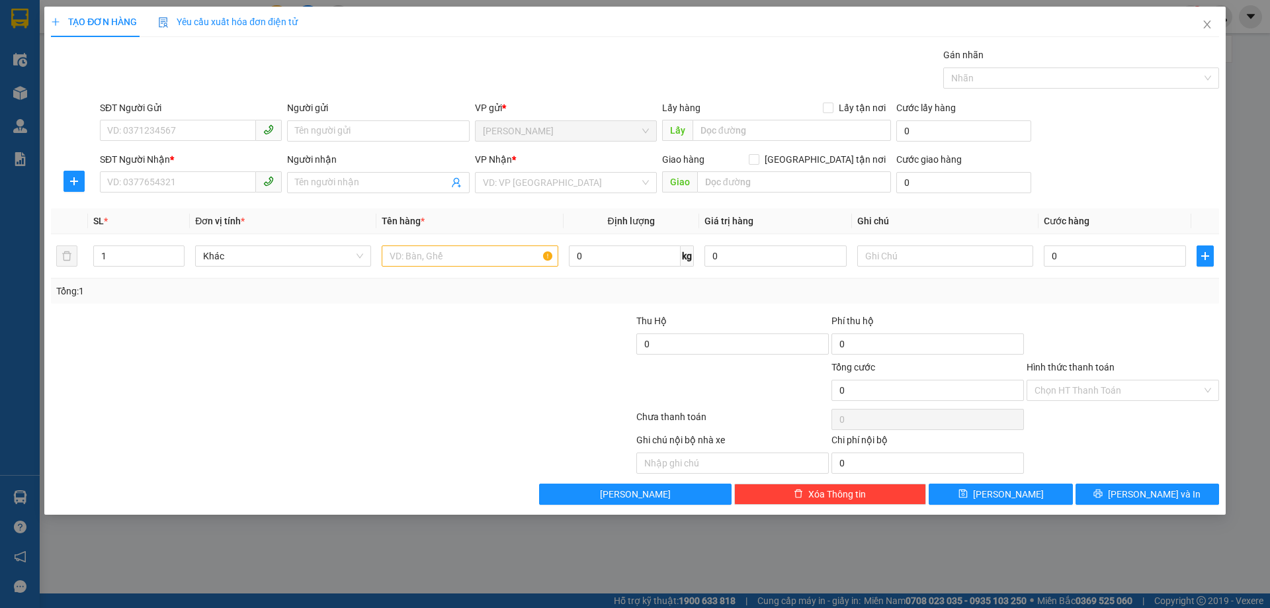
click at [138, 118] on div "SĐT Người Gửi" at bounding box center [191, 111] width 182 height 20
click at [146, 130] on input "SĐT Người Gửi" at bounding box center [178, 130] width 156 height 21
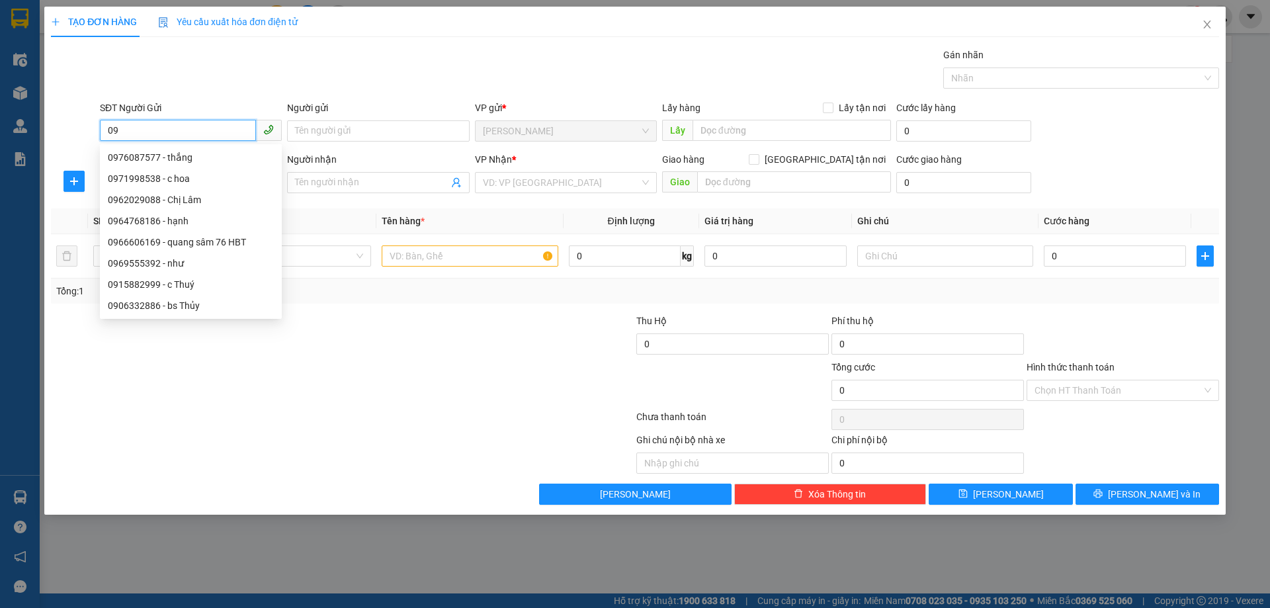
type input "0"
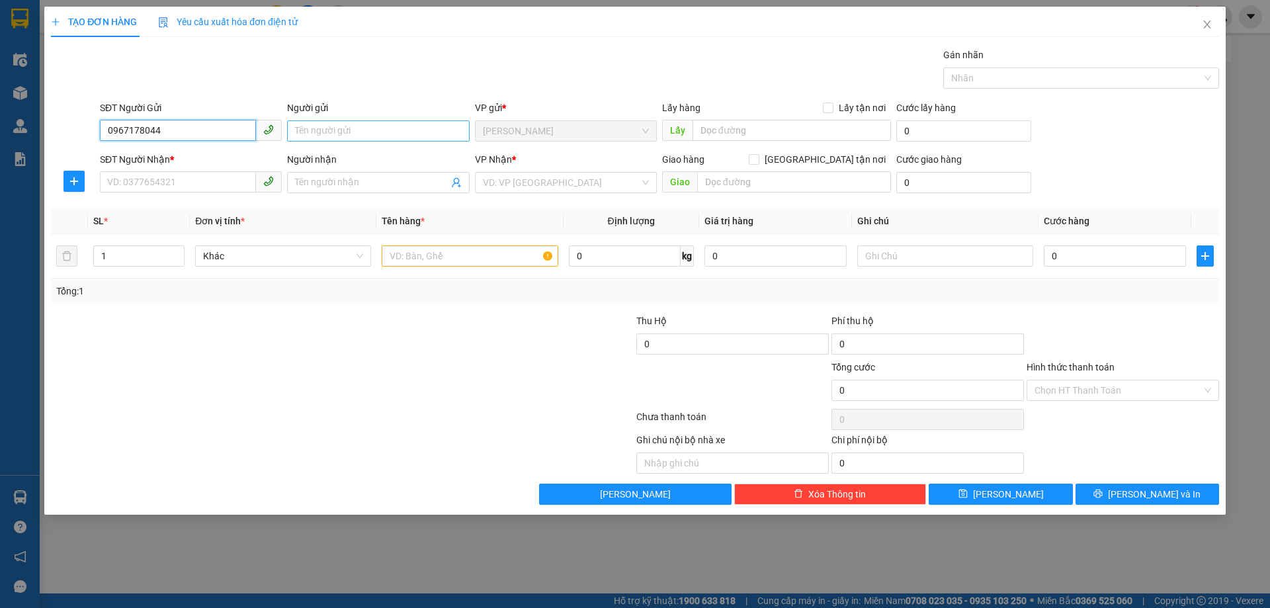
type input "0967178044"
click at [347, 130] on input "Người gửi" at bounding box center [378, 130] width 182 height 21
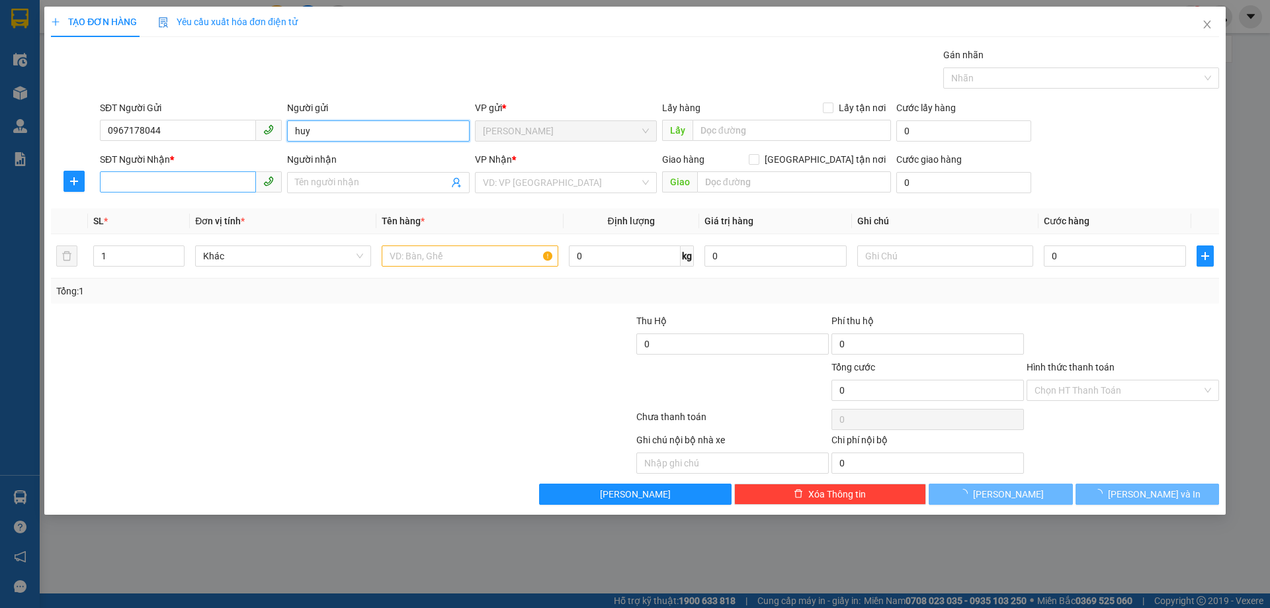
type input "huy"
click at [233, 183] on input "SĐT Người Nhận *" at bounding box center [178, 181] width 156 height 21
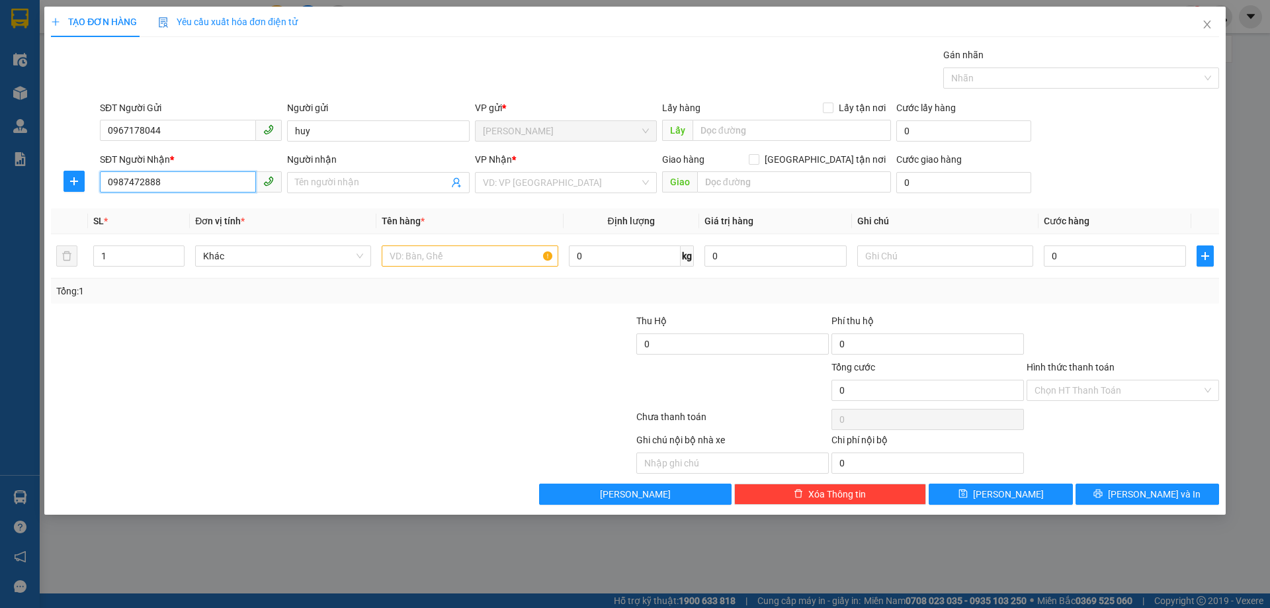
type input "0987472888"
click at [325, 171] on div "Người nhận" at bounding box center [378, 162] width 182 height 20
click at [325, 174] on span at bounding box center [378, 182] width 182 height 21
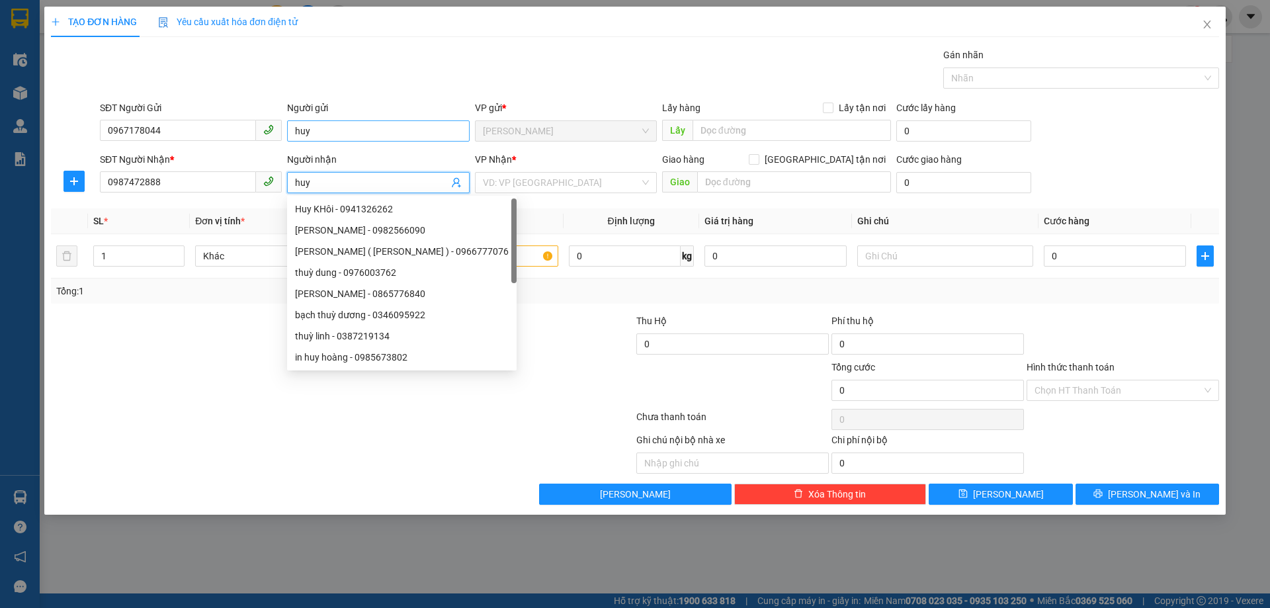
type input "huy"
click at [347, 134] on input "huy" at bounding box center [378, 130] width 182 height 21
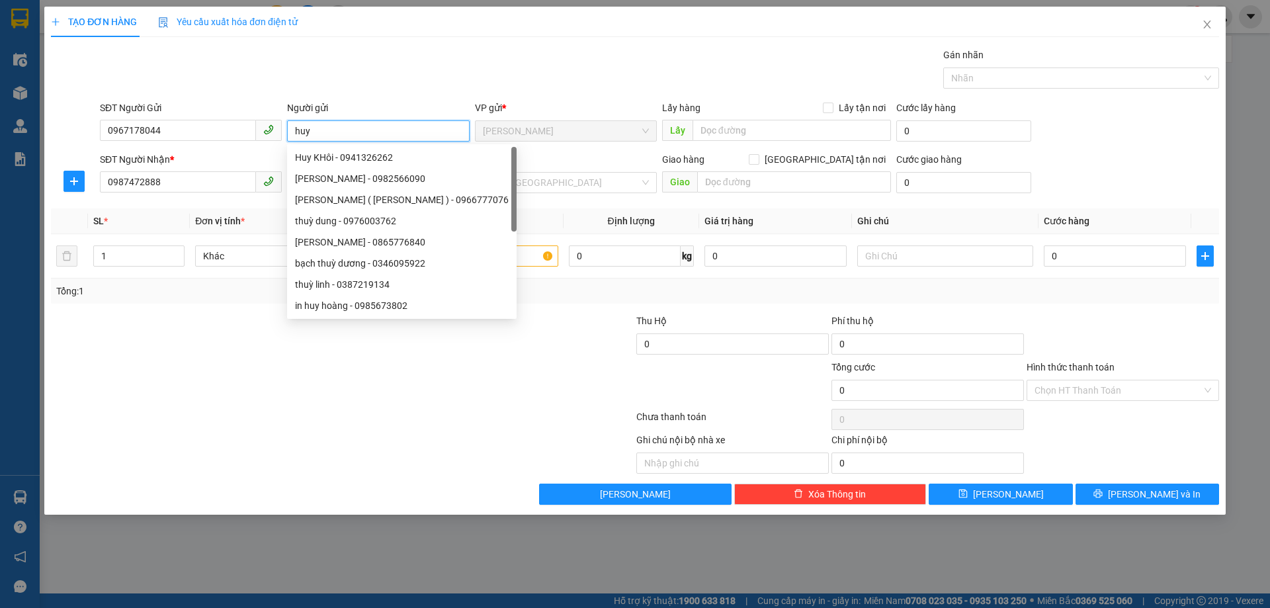
drag, startPoint x: 343, startPoint y: 130, endPoint x: 278, endPoint y: 140, distance: 65.7
click at [278, 140] on div "SĐT Người Gửi 0967178044 Người gửi huy VP gửi * [PERSON_NAME] Lấy hàng Lấy tận …" at bounding box center [659, 124] width 1124 height 46
type input "hiền"
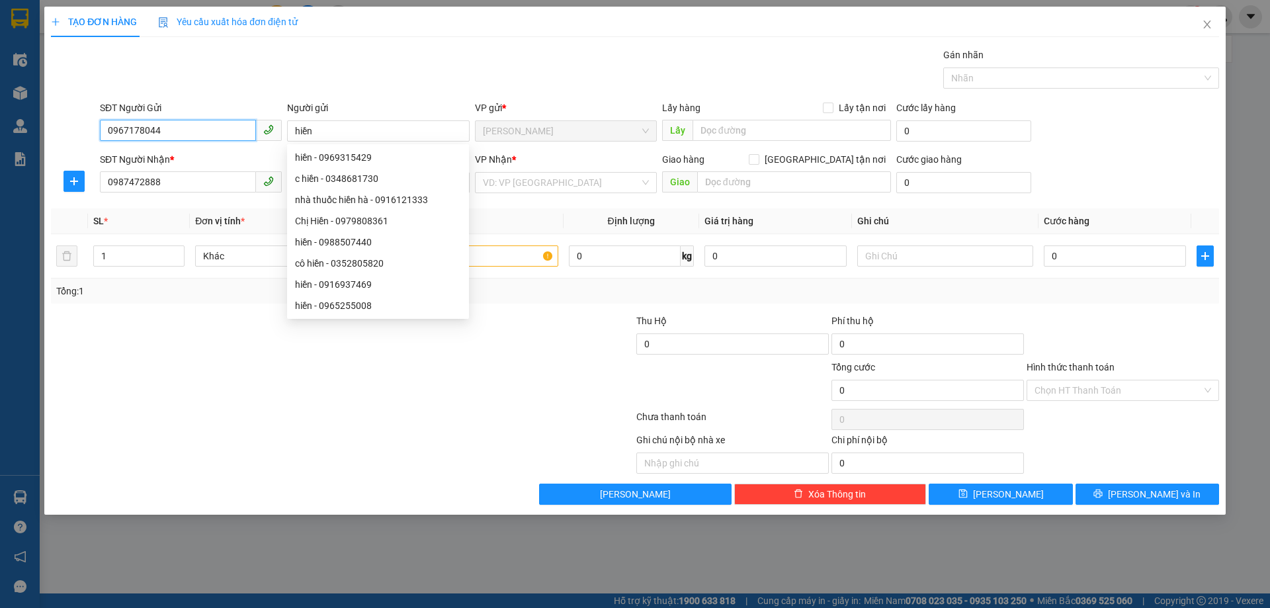
click at [238, 134] on input "0967178044" at bounding box center [178, 130] width 156 height 21
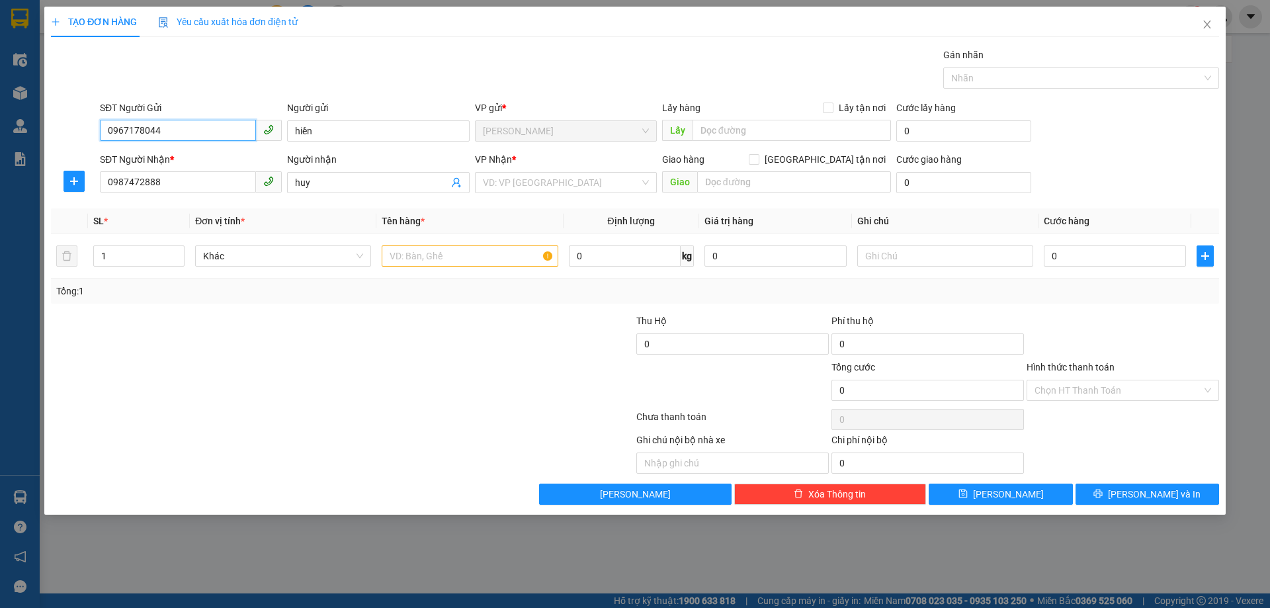
click at [194, 136] on input "0967178044" at bounding box center [178, 130] width 156 height 21
click at [356, 129] on input "hiền" at bounding box center [378, 130] width 182 height 21
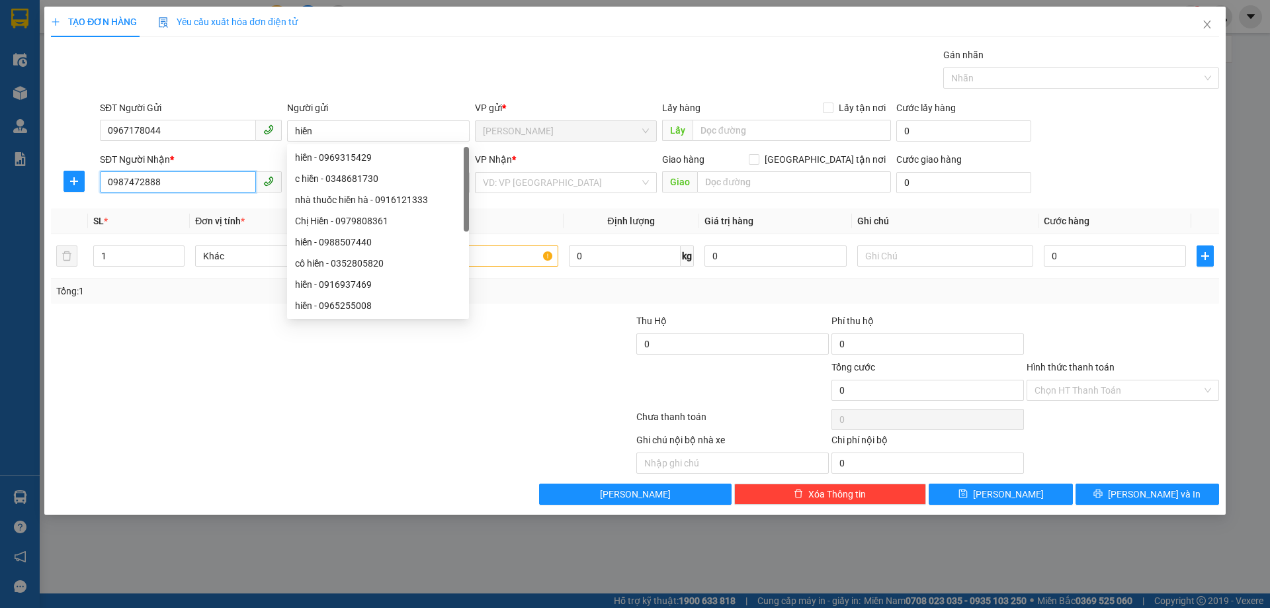
click at [188, 181] on input "0987472888" at bounding box center [178, 181] width 156 height 21
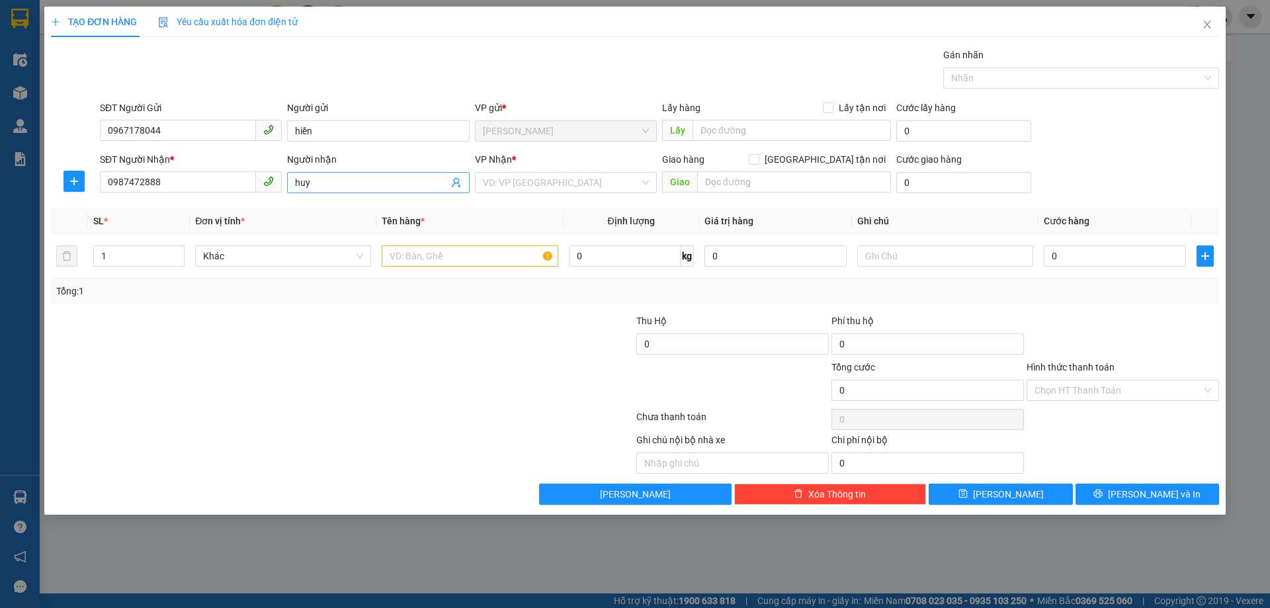
click at [376, 186] on input "huy" at bounding box center [371, 182] width 153 height 15
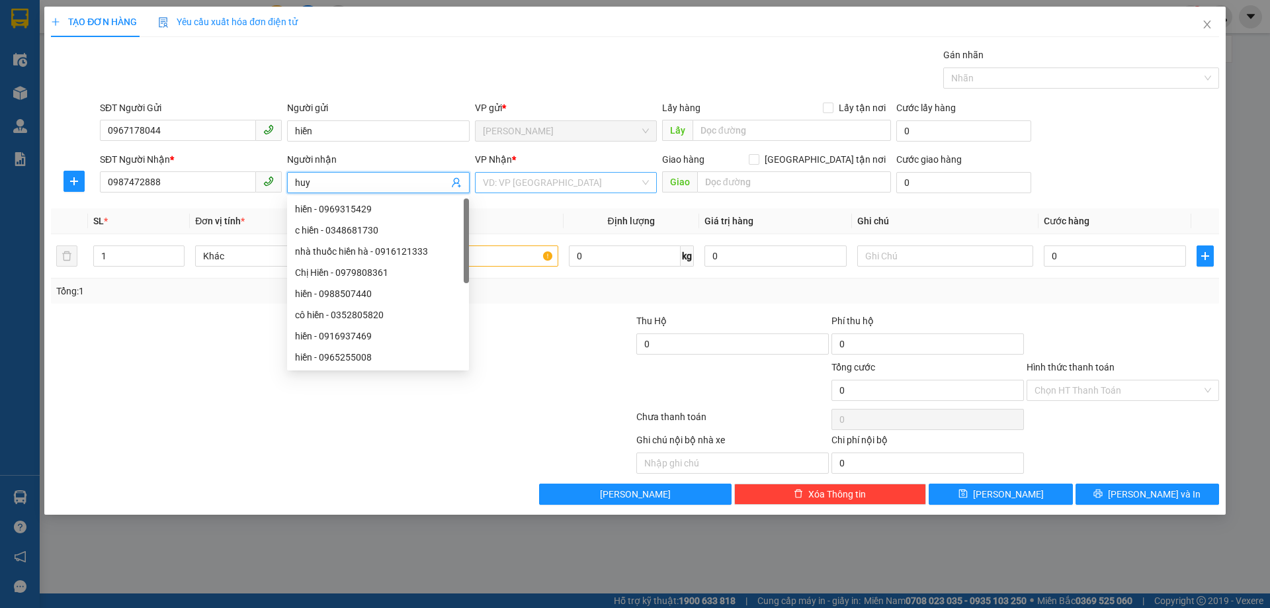
click at [596, 187] on input "search" at bounding box center [561, 183] width 157 height 20
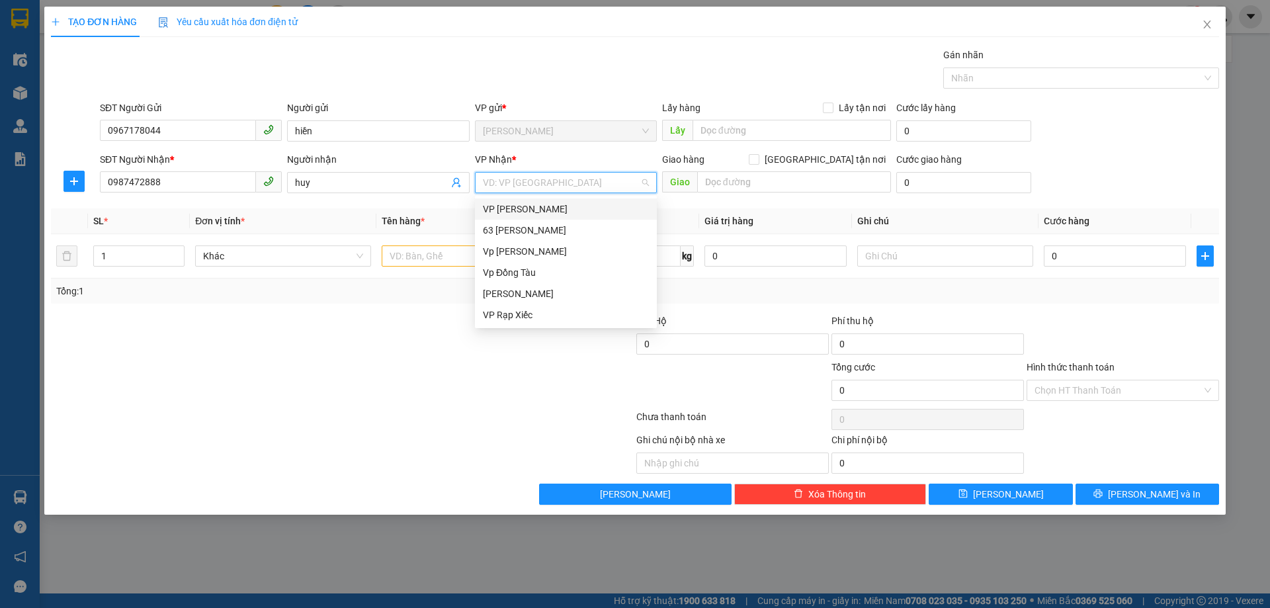
click at [606, 209] on div "VP [PERSON_NAME]" at bounding box center [566, 209] width 166 height 15
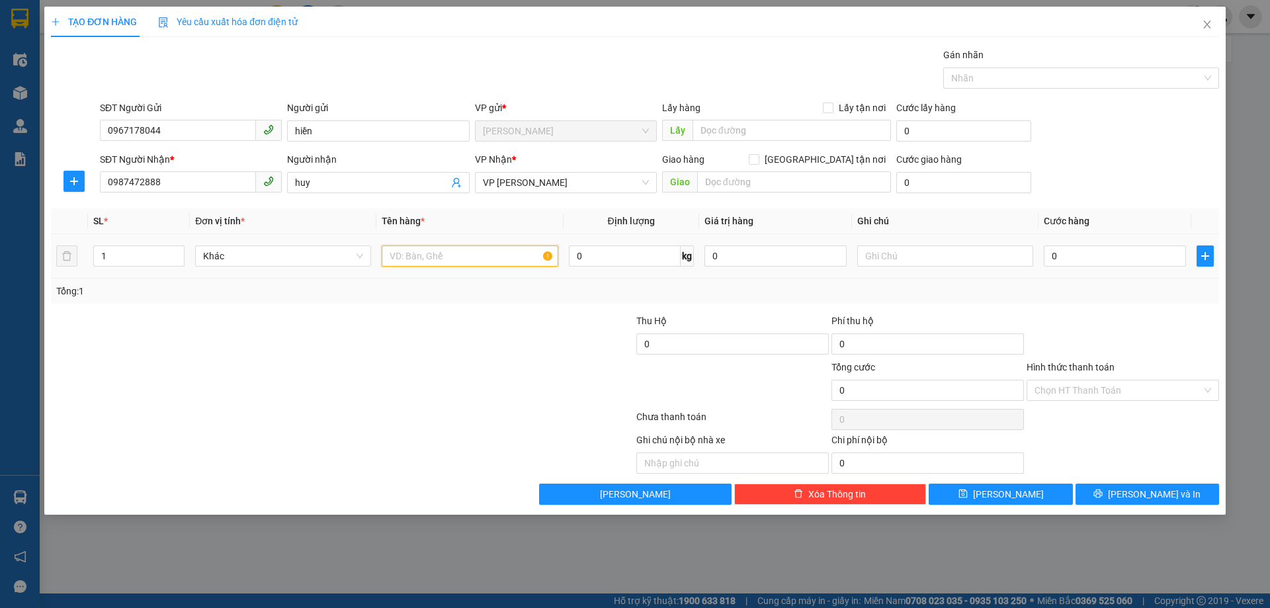
click at [521, 266] on input "text" at bounding box center [470, 255] width 176 height 21
type input "chìa khóa"
click at [1061, 253] on input "0" at bounding box center [1115, 255] width 142 height 21
click at [1048, 256] on input "0" at bounding box center [1115, 255] width 142 height 21
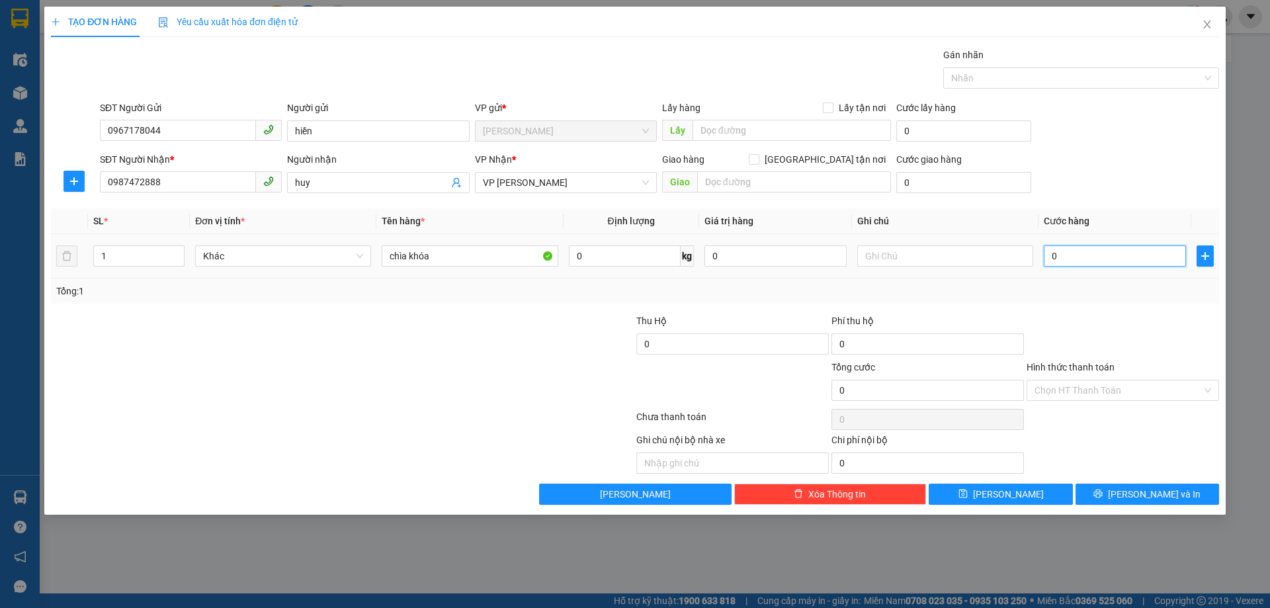
click at [1048, 253] on input "0" at bounding box center [1115, 255] width 142 height 21
type input "10"
type input "120"
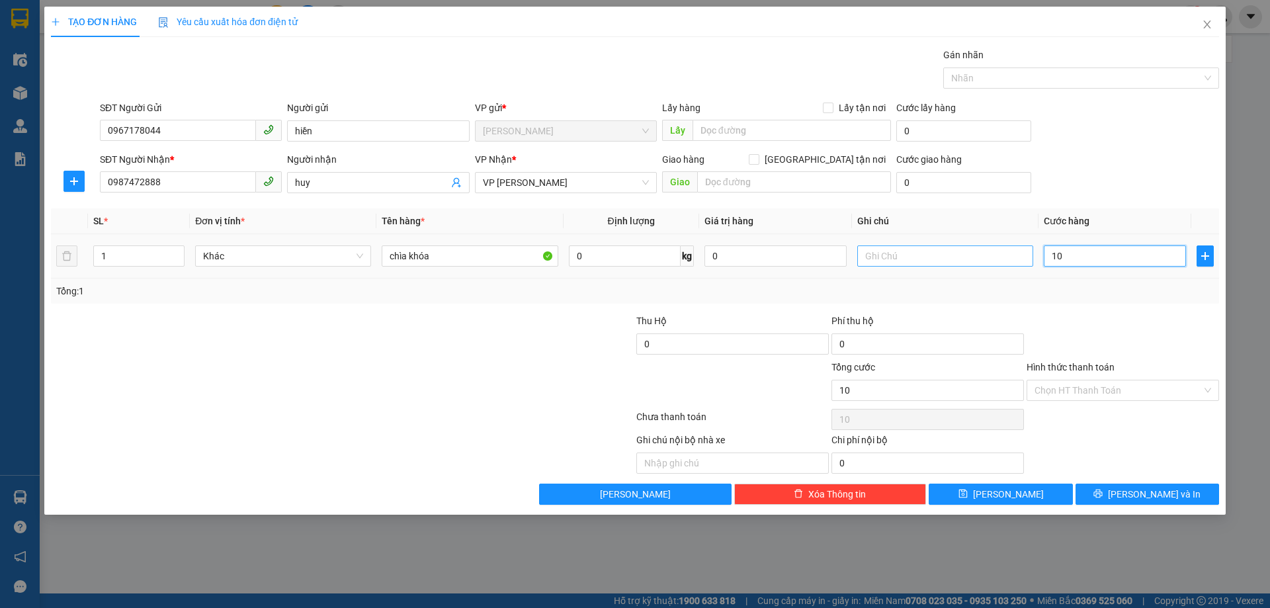
type input "120"
type input "1.200"
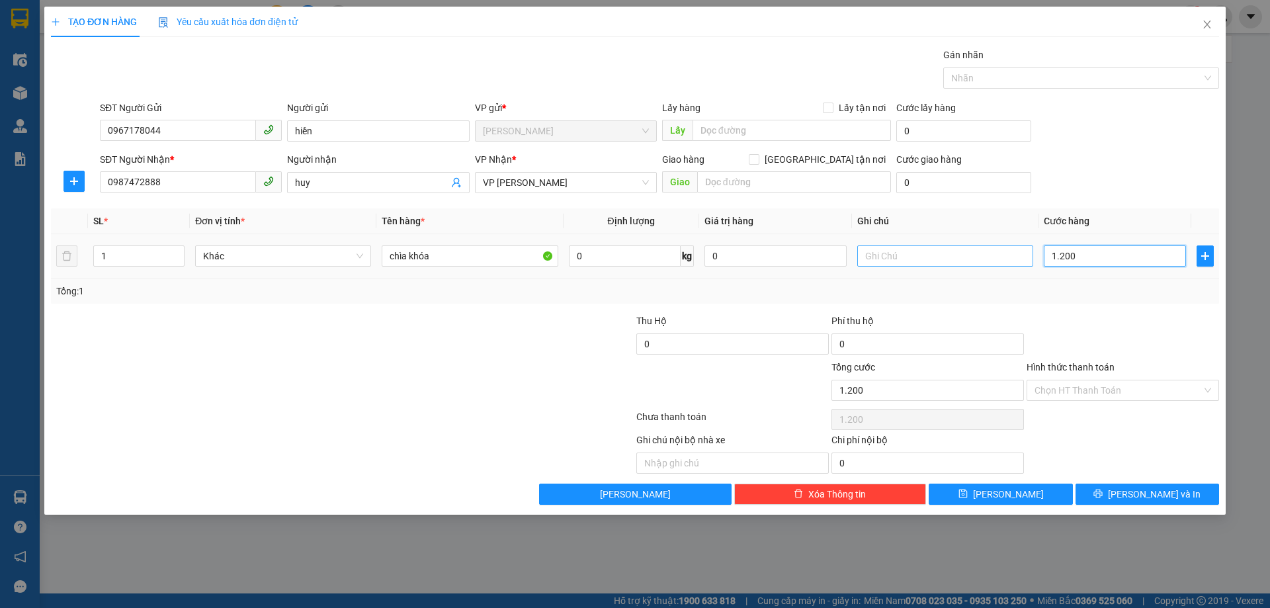
type input "12.000"
type input "120.000"
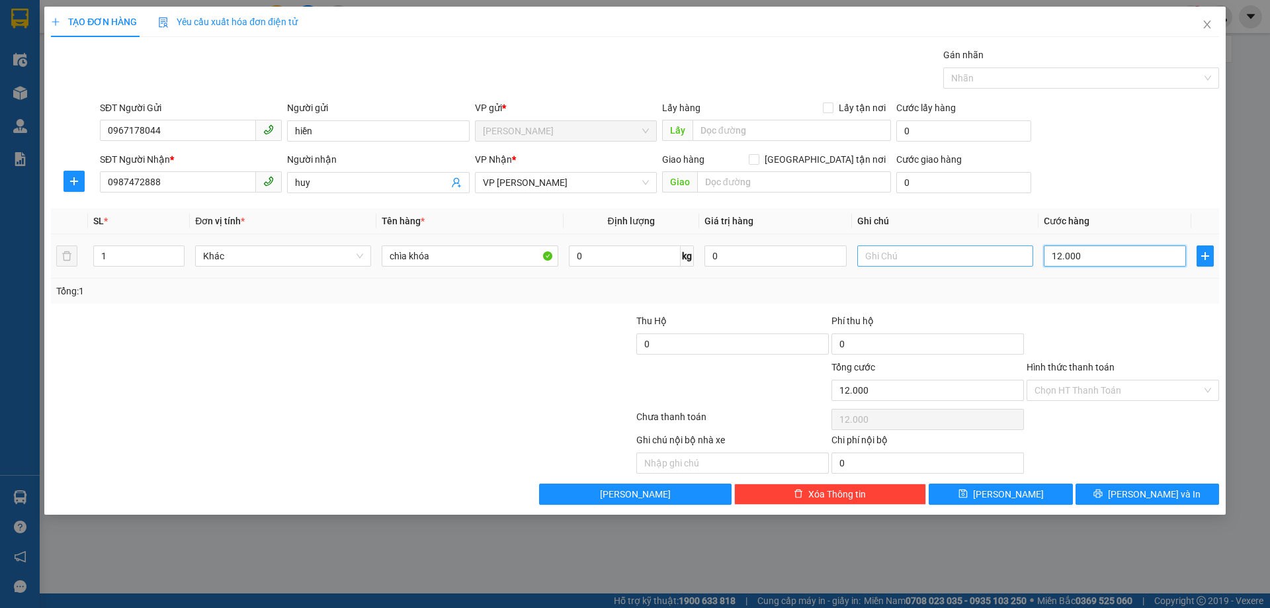
type input "120.000"
click at [631, 183] on span "VP [PERSON_NAME]" at bounding box center [566, 183] width 166 height 20
type input "120.000"
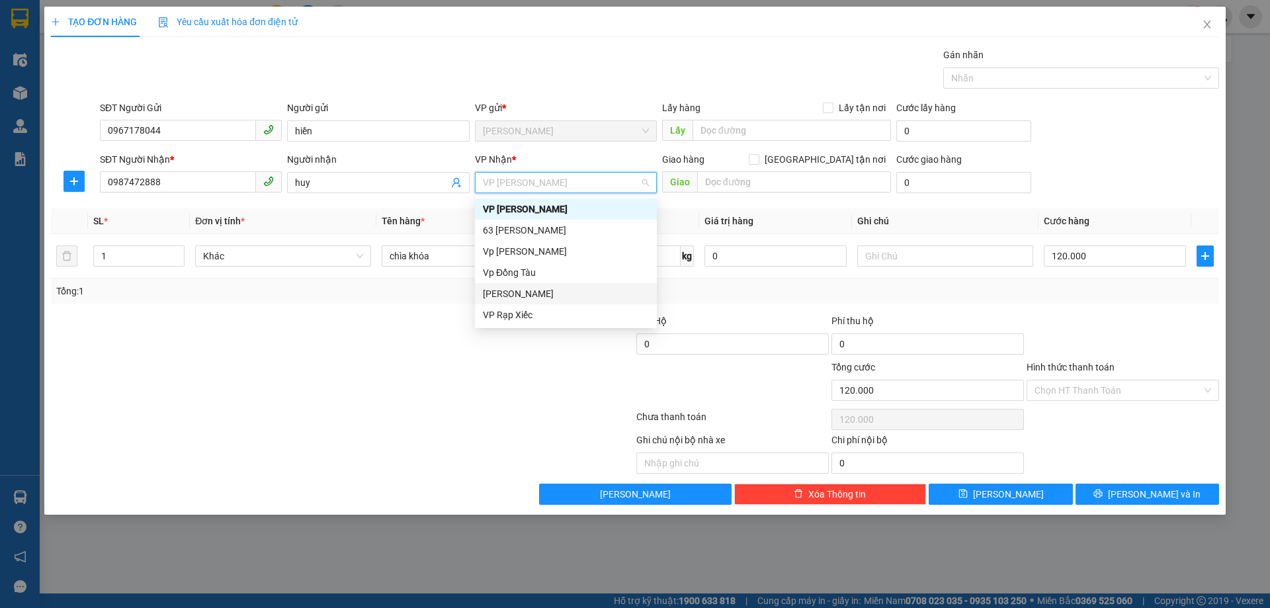
click at [542, 299] on div "[PERSON_NAME]" at bounding box center [566, 293] width 166 height 15
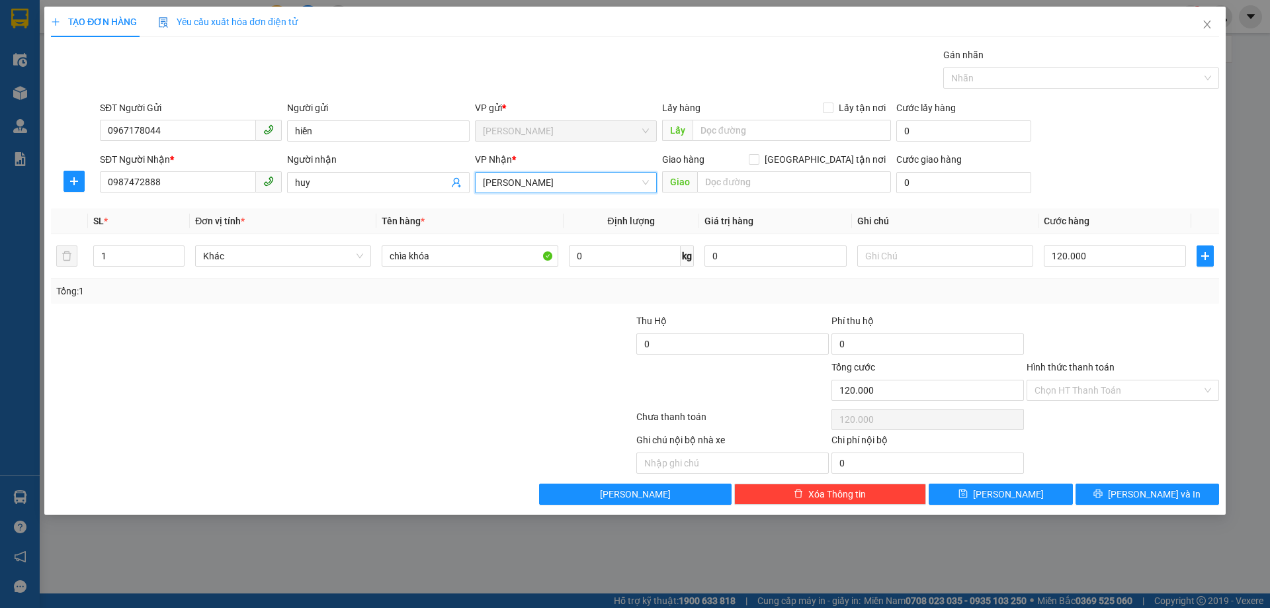
click at [1113, 166] on div "SĐT Người Nhận * 0987472888 Người nhận huy VP Nhận * [PERSON_NAME] hàng [GEOGRA…" at bounding box center [659, 175] width 1124 height 46
click at [1143, 390] on input "Hình thức thanh toán" at bounding box center [1117, 390] width 167 height 20
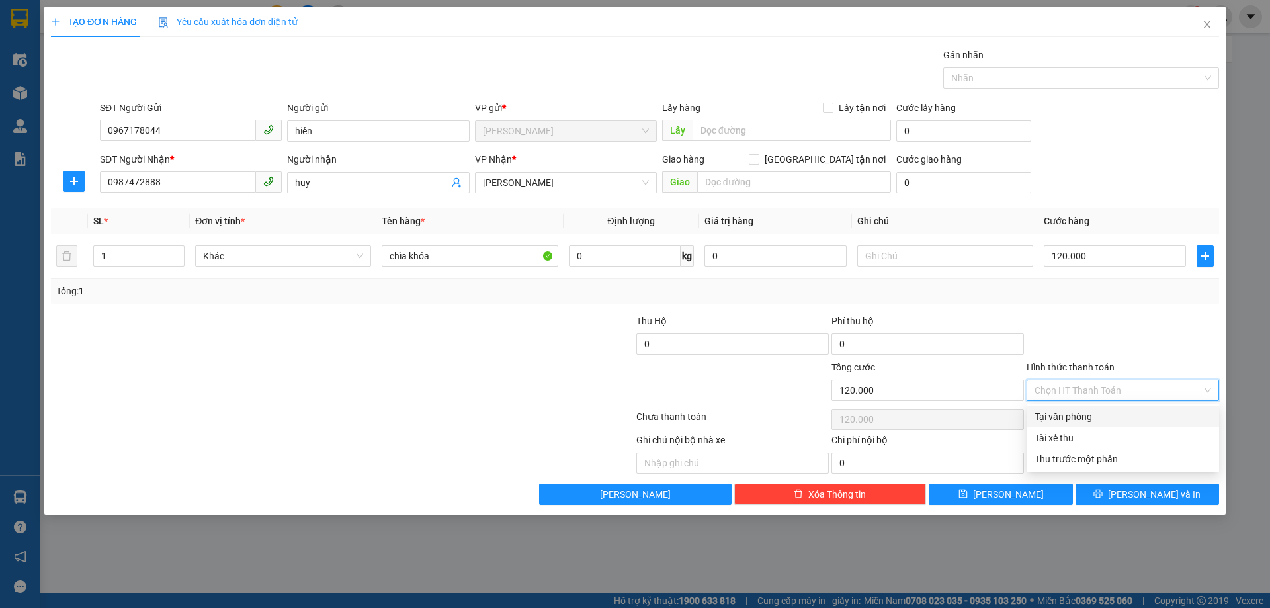
click at [1116, 416] on div "Tại văn phòng" at bounding box center [1122, 416] width 177 height 15
type input "0"
click at [1182, 323] on div at bounding box center [1122, 336] width 195 height 46
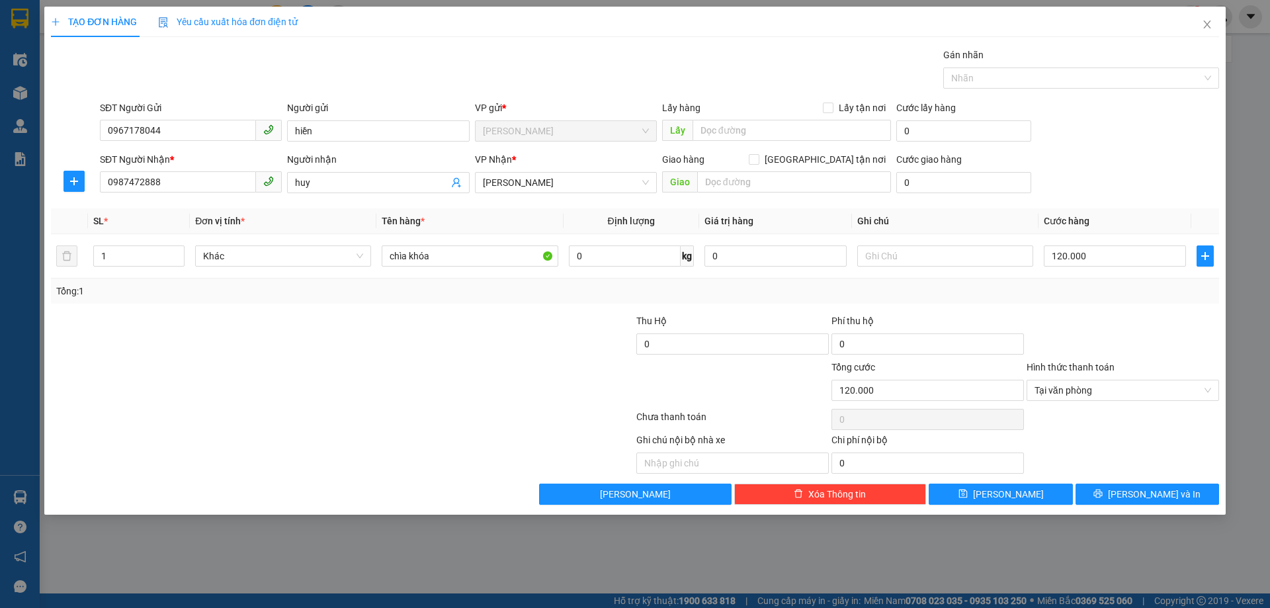
click at [1173, 339] on div at bounding box center [1122, 336] width 195 height 46
click at [1161, 345] on div at bounding box center [1122, 336] width 195 height 46
click at [1147, 345] on div at bounding box center [1122, 336] width 195 height 46
click at [1114, 346] on div at bounding box center [1122, 336] width 195 height 46
click at [1104, 336] on div at bounding box center [1122, 336] width 195 height 46
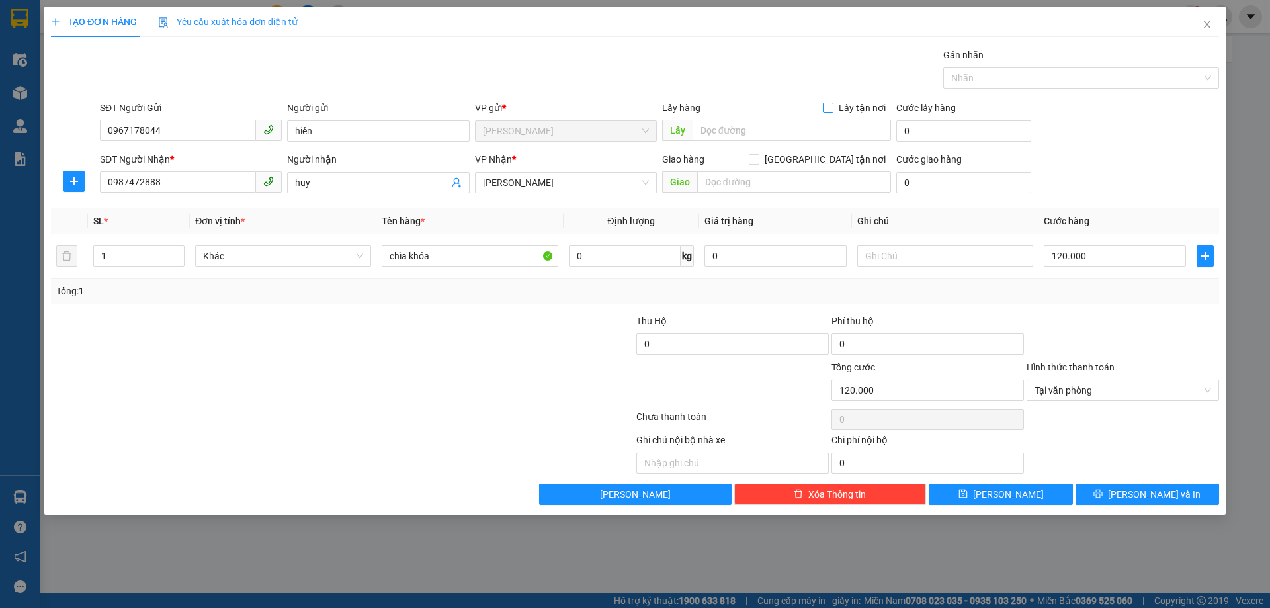
click at [827, 108] on input "Lấy tận nơi" at bounding box center [827, 107] width 9 height 9
checkbox input "true"
click at [807, 134] on input "text" at bounding box center [791, 130] width 198 height 21
type input "văn phòng vĩnh trụ"
click at [775, 179] on input "text" at bounding box center [794, 181] width 194 height 21
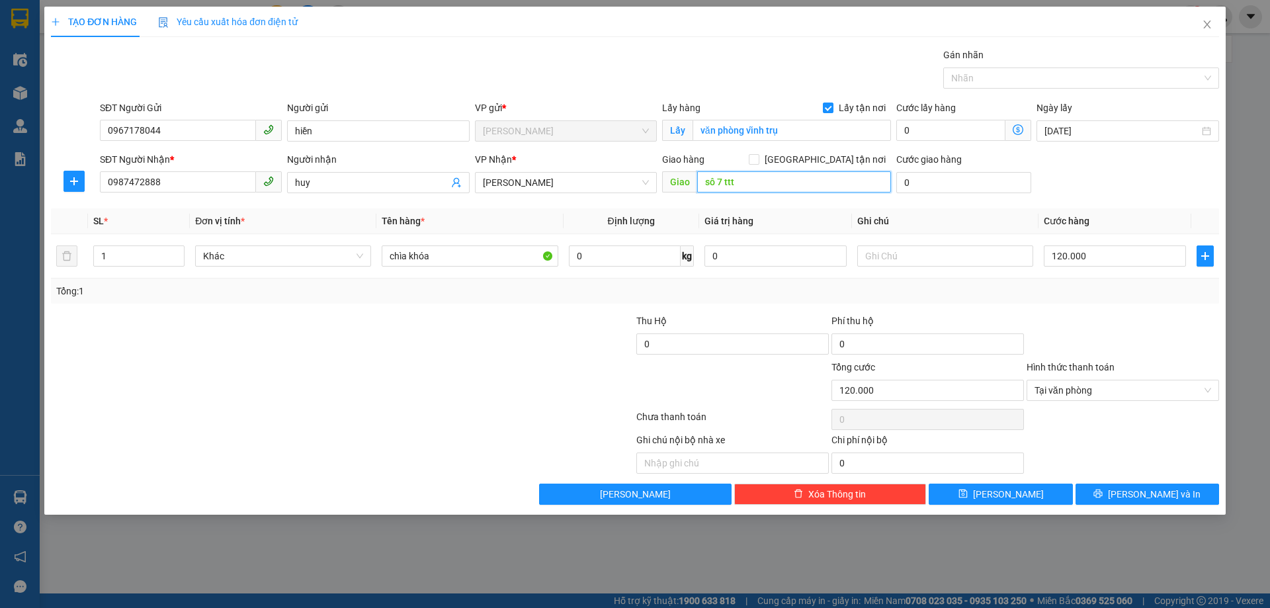
type input "sô 7 ttt"
click at [1139, 347] on div at bounding box center [1122, 336] width 195 height 46
click at [1133, 491] on button "[PERSON_NAME] và In" at bounding box center [1147, 493] width 144 height 21
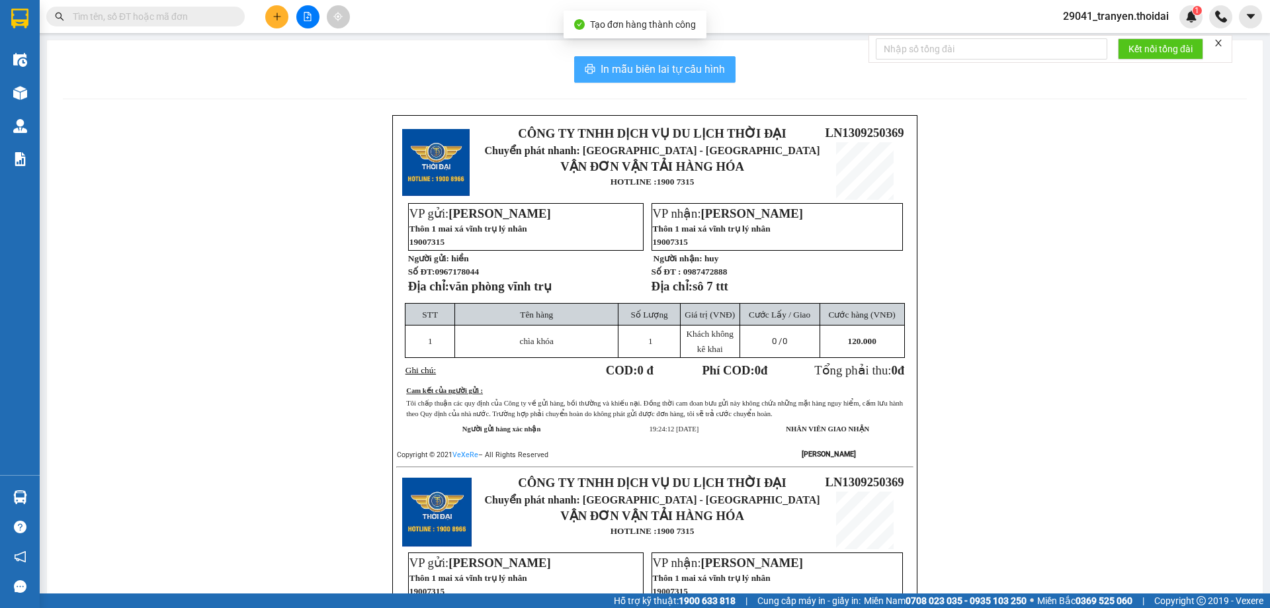
click at [699, 70] on span "In mẫu biên lai tự cấu hình" at bounding box center [663, 69] width 124 height 17
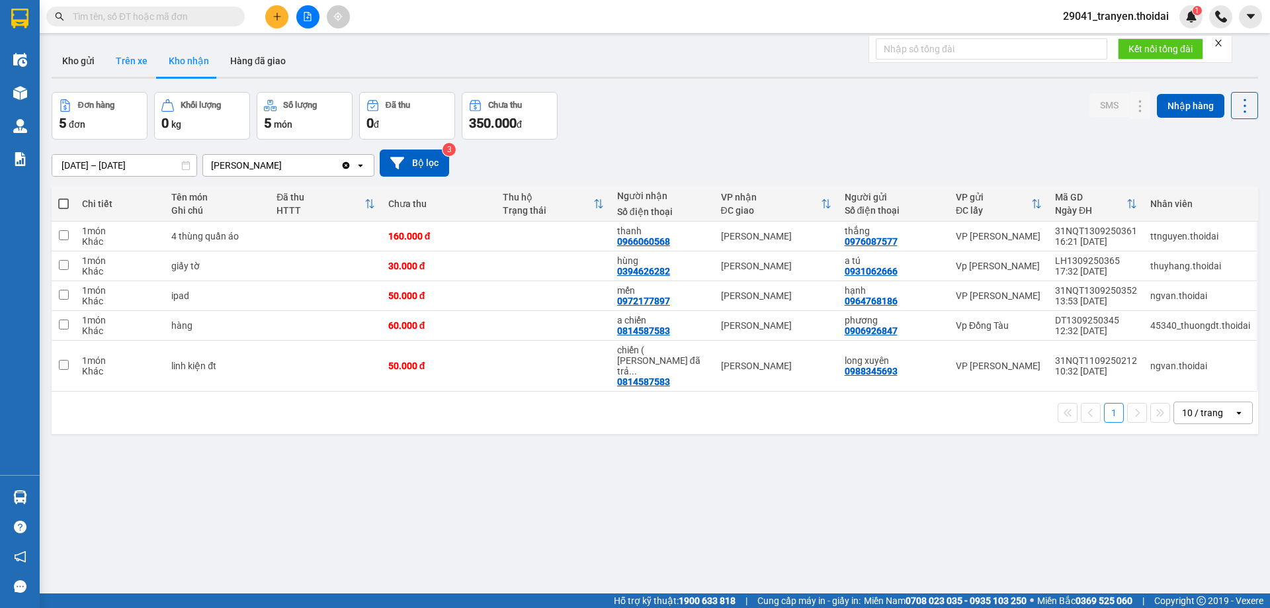
click at [138, 58] on button "Trên xe" at bounding box center [131, 61] width 53 height 32
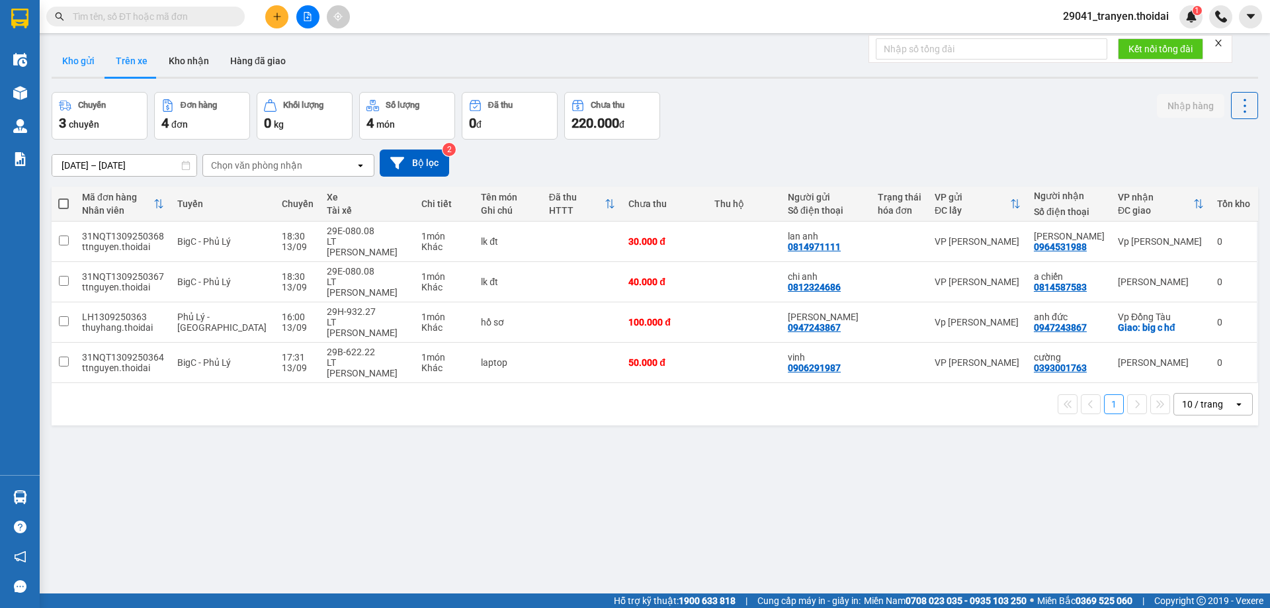
click at [93, 58] on button "Kho gửi" at bounding box center [79, 61] width 54 height 32
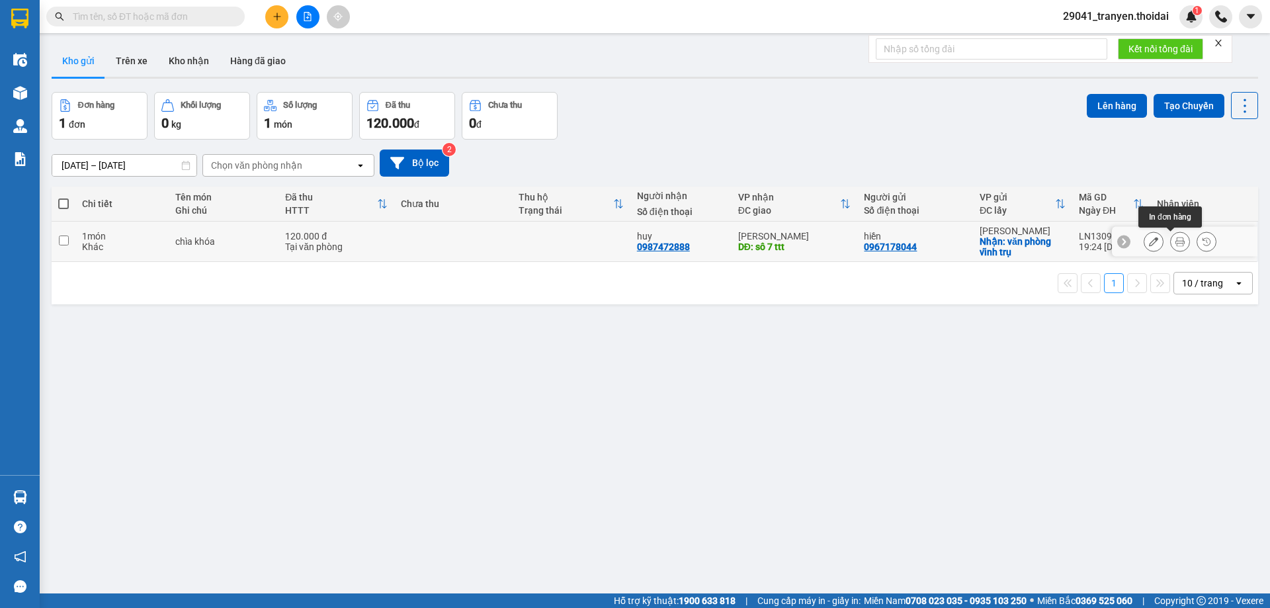
click at [1171, 238] on button at bounding box center [1180, 241] width 19 height 23
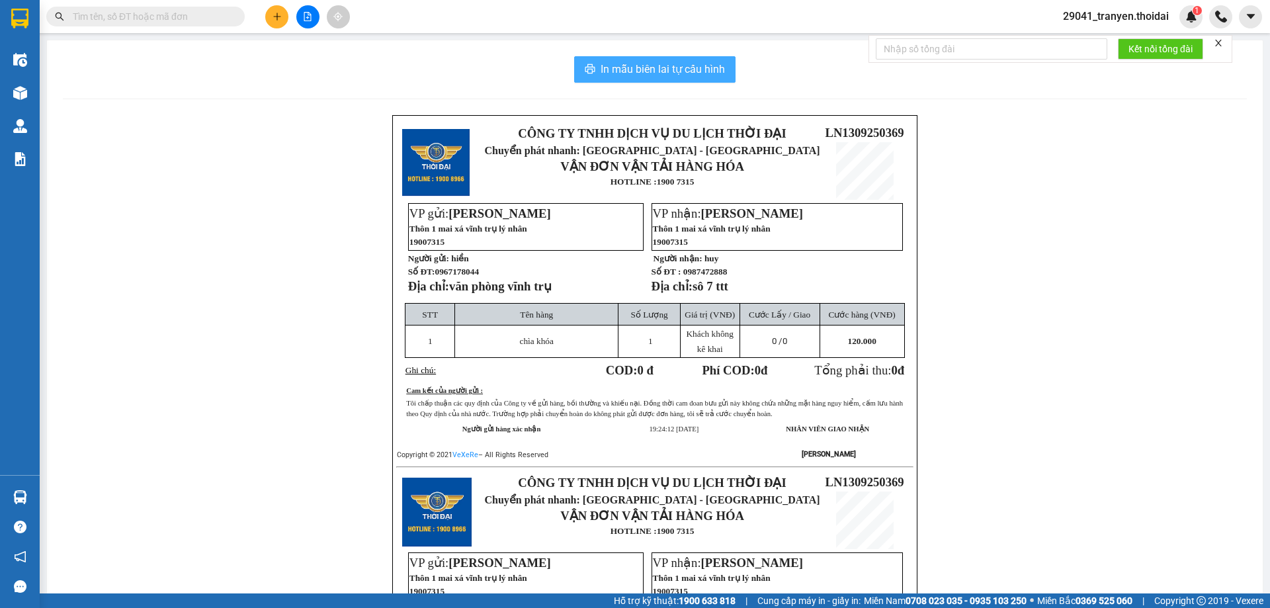
click at [615, 73] on span "In mẫu biên lai tự cấu hình" at bounding box center [663, 69] width 124 height 17
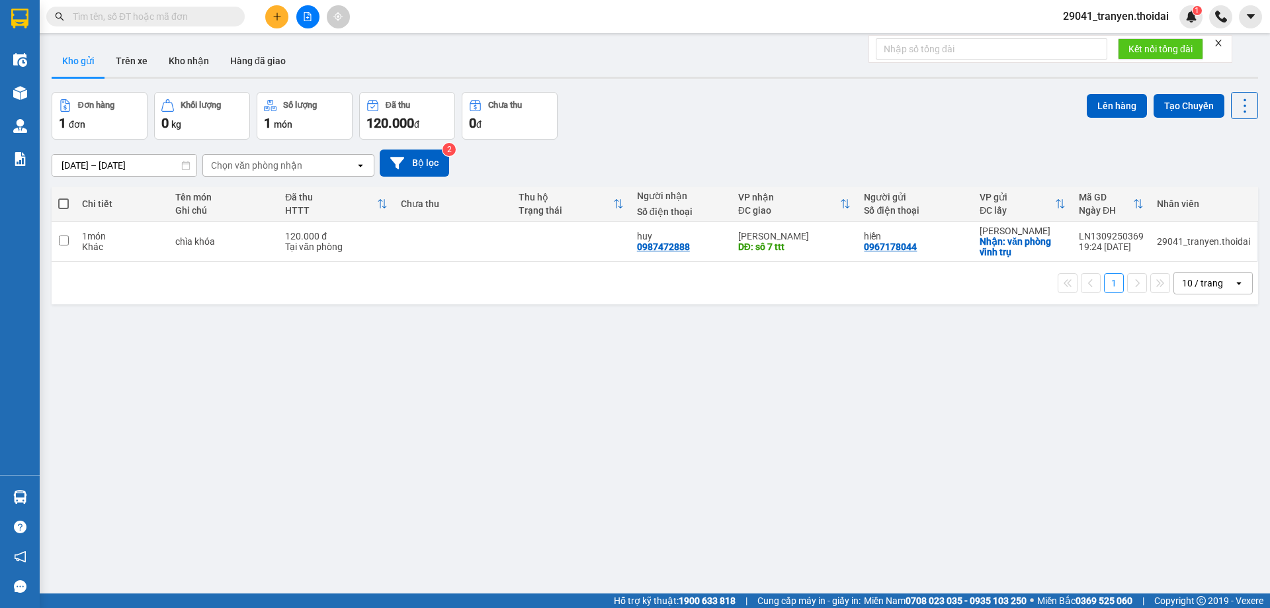
click at [811, 161] on div "[DATE] – [DATE] Press the down arrow key to interact with the calendar and sele…" at bounding box center [655, 162] width 1206 height 27
click at [982, 175] on div "[DATE] – [DATE] Press the down arrow key to interact with the calendar and sele…" at bounding box center [655, 162] width 1206 height 27
drag, startPoint x: 948, startPoint y: 99, endPoint x: 940, endPoint y: 130, distance: 31.6
click at [948, 106] on div "Đơn hàng 1 đơn Khối lượng 0 kg Số lượng 1 món Đã thu 120.000 đ Chưa thu 0 đ Lên…" at bounding box center [655, 116] width 1206 height 48
click at [767, 112] on div "Đơn hàng 1 đơn Khối lượng 0 kg Số lượng 1 món Đã thu 120.000 đ Chưa thu 0 đ Lên…" at bounding box center [655, 116] width 1206 height 48
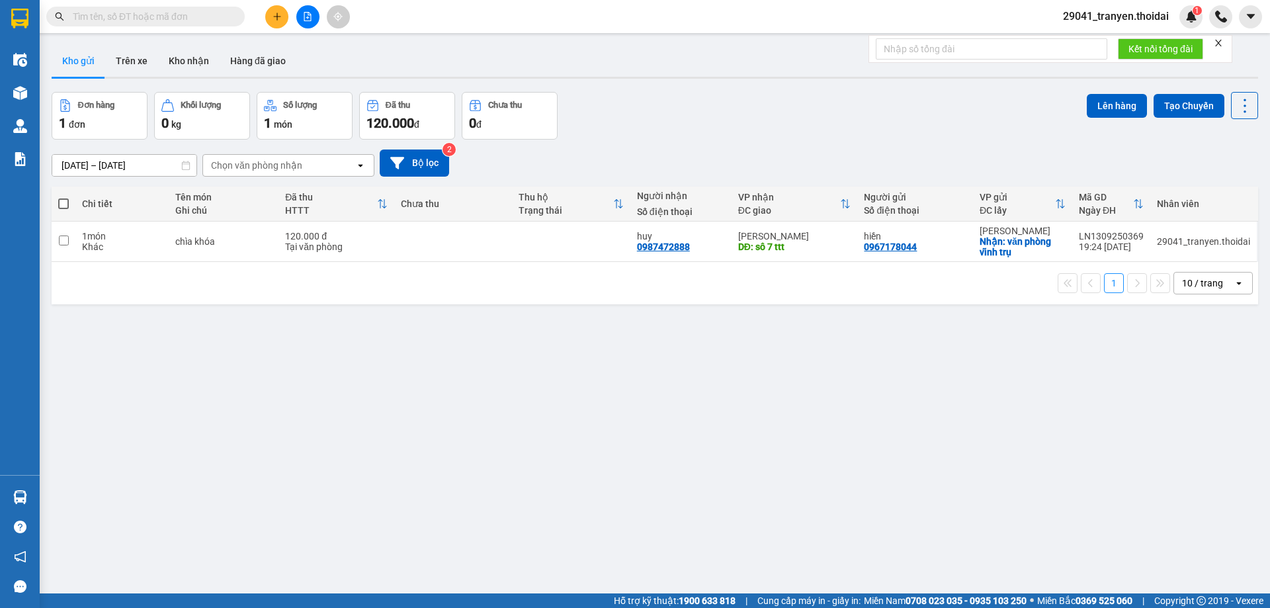
drag, startPoint x: 190, startPoint y: 62, endPoint x: 238, endPoint y: 97, distance: 60.1
click at [189, 61] on button "Kho nhận" at bounding box center [189, 61] width 62 height 32
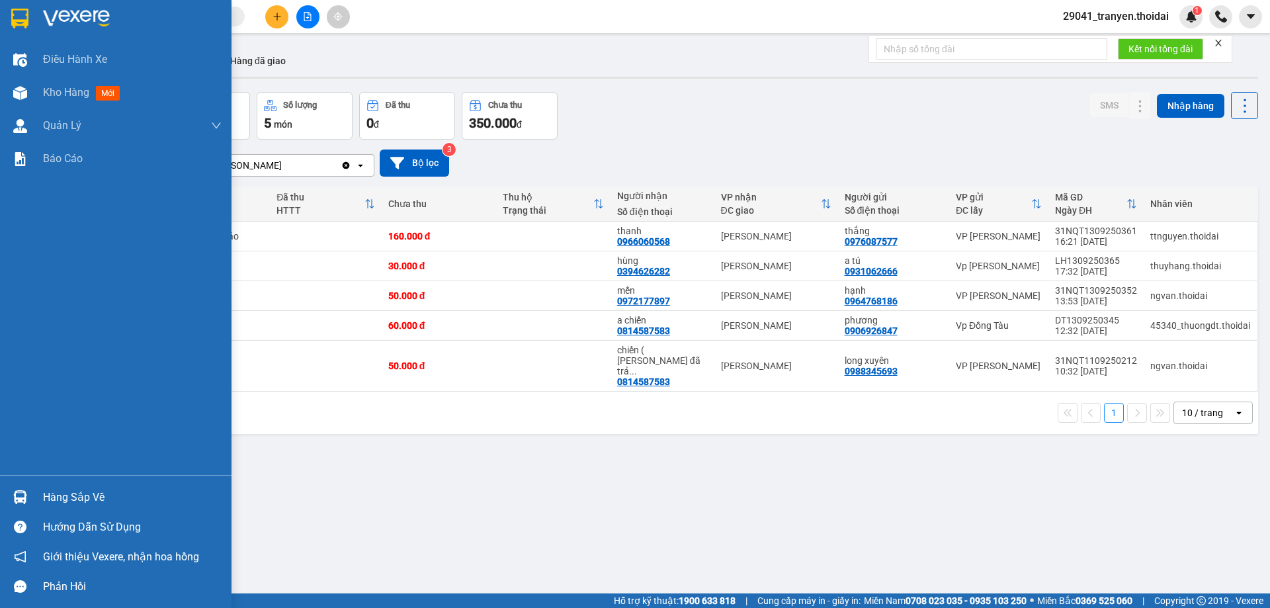
click at [21, 498] on img at bounding box center [20, 497] width 14 height 14
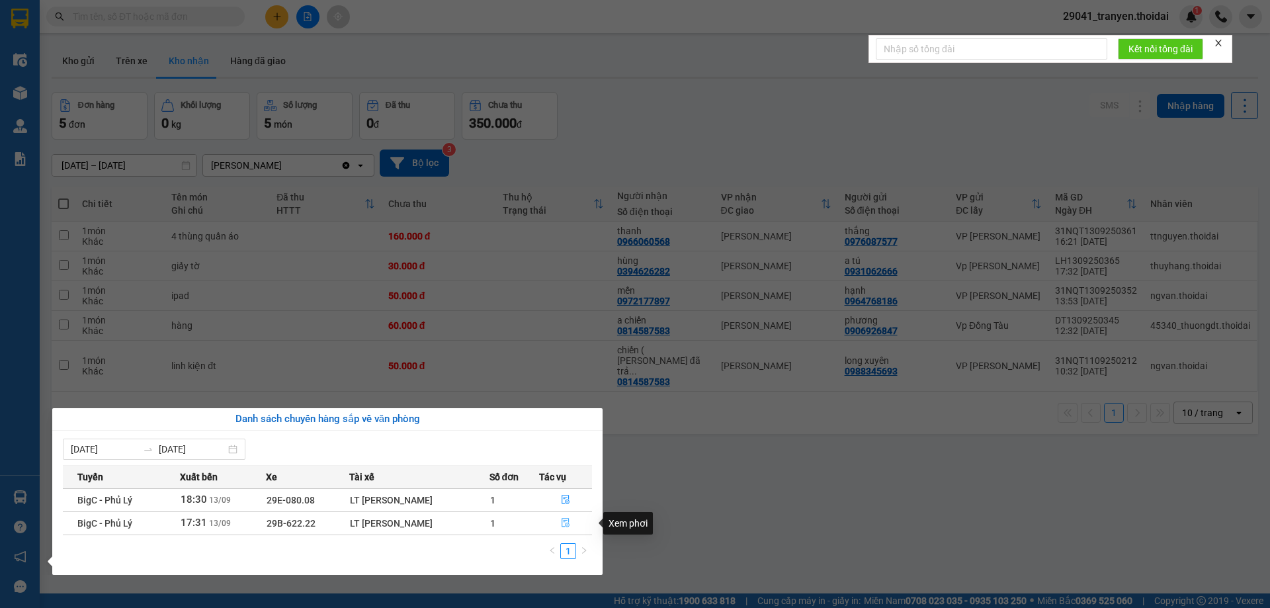
drag, startPoint x: 569, startPoint y: 523, endPoint x: 584, endPoint y: 505, distance: 24.0
click at [569, 523] on icon "file-done" at bounding box center [565, 522] width 9 height 9
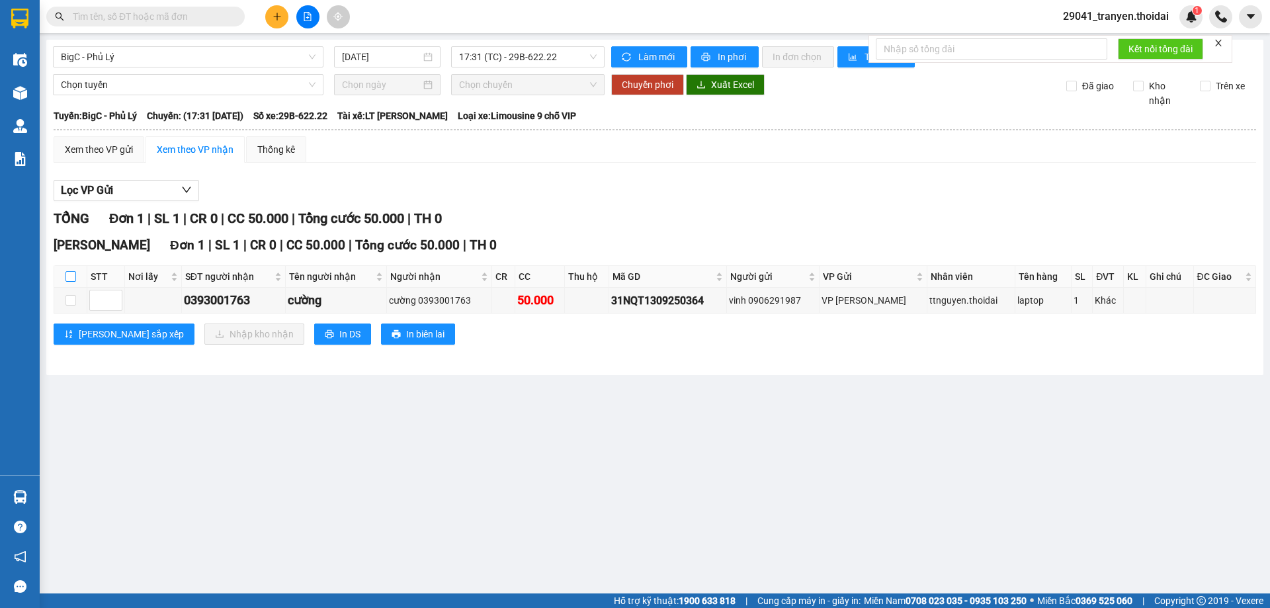
click at [71, 274] on input "checkbox" at bounding box center [70, 276] width 11 height 11
checkbox input "true"
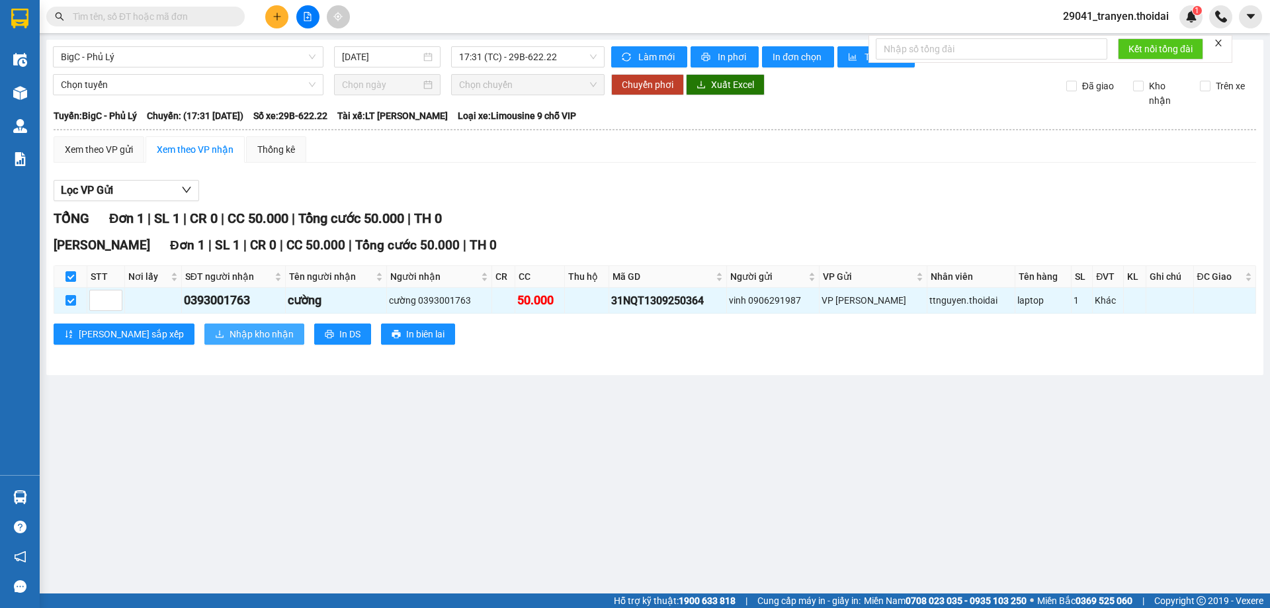
click at [230, 333] on span "Nhập kho nhận" at bounding box center [262, 334] width 64 height 15
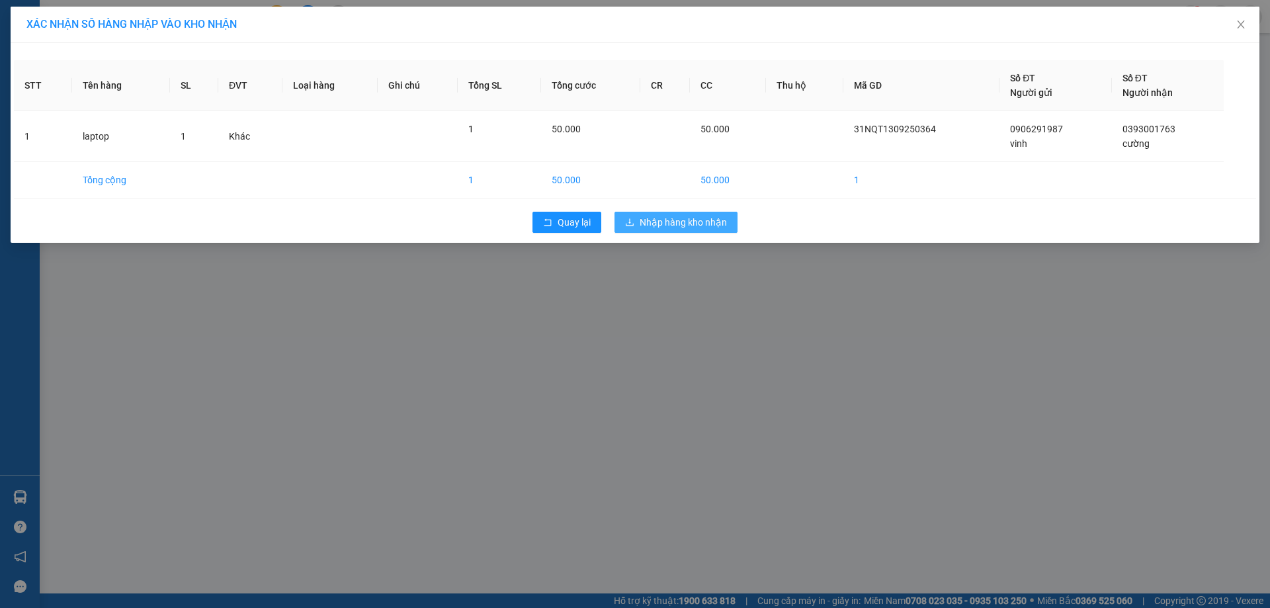
click at [722, 218] on span "Nhập hàng kho nhận" at bounding box center [683, 222] width 87 height 15
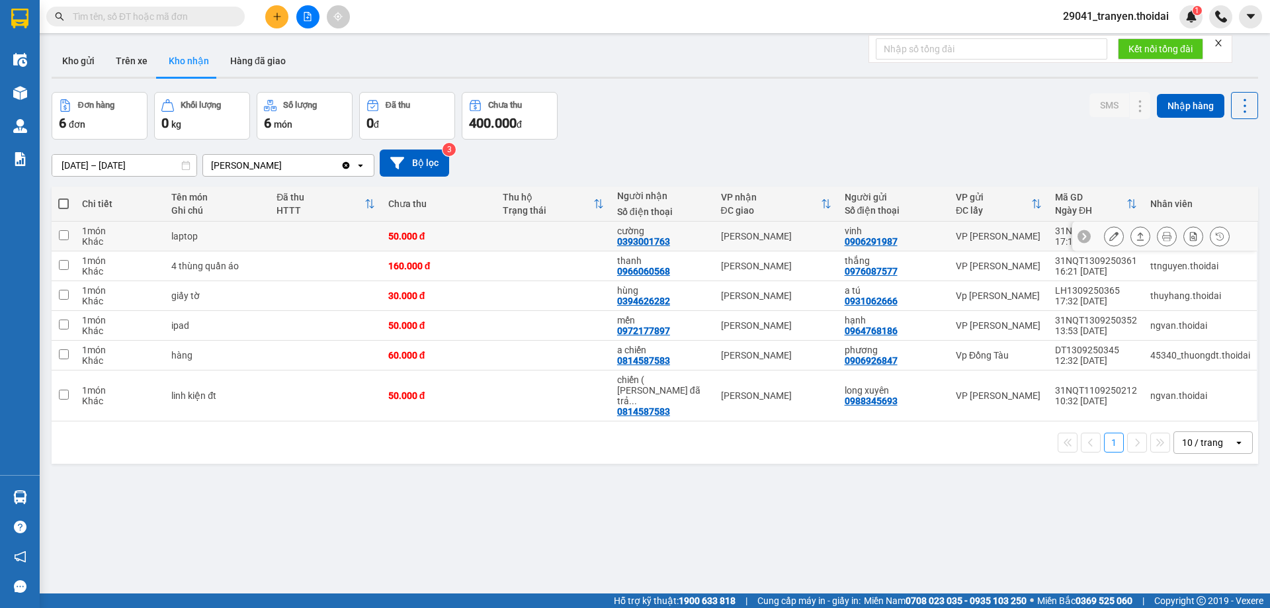
click at [68, 236] on input "checkbox" at bounding box center [64, 235] width 10 height 10
checkbox input "true"
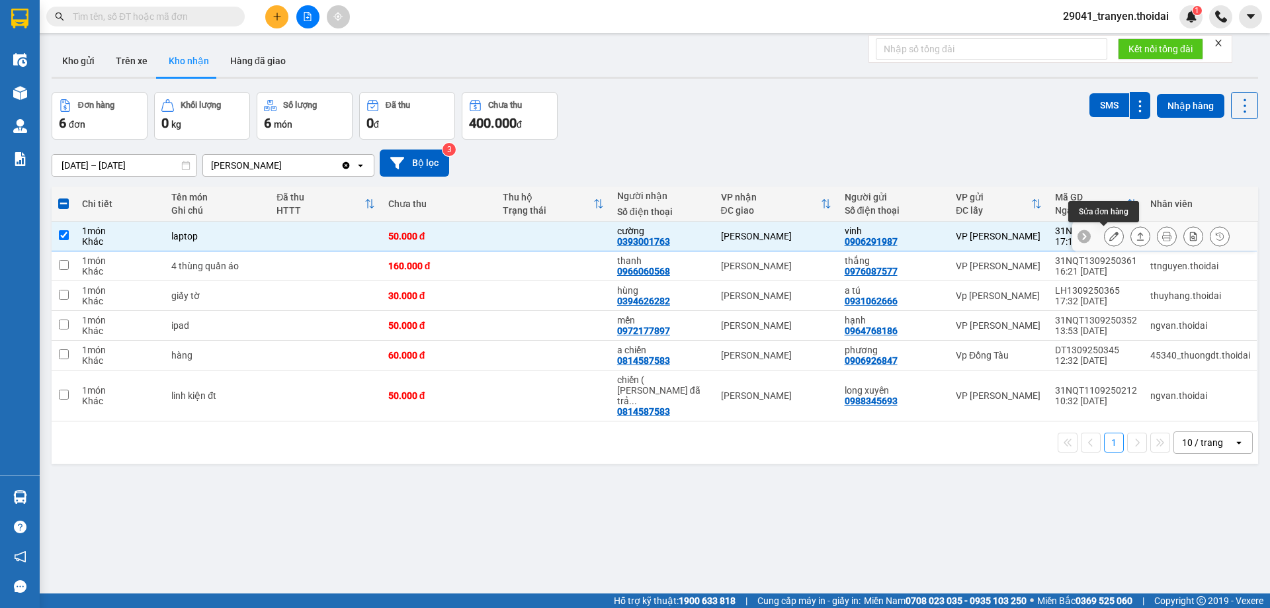
click at [1105, 233] on button at bounding box center [1114, 236] width 19 height 23
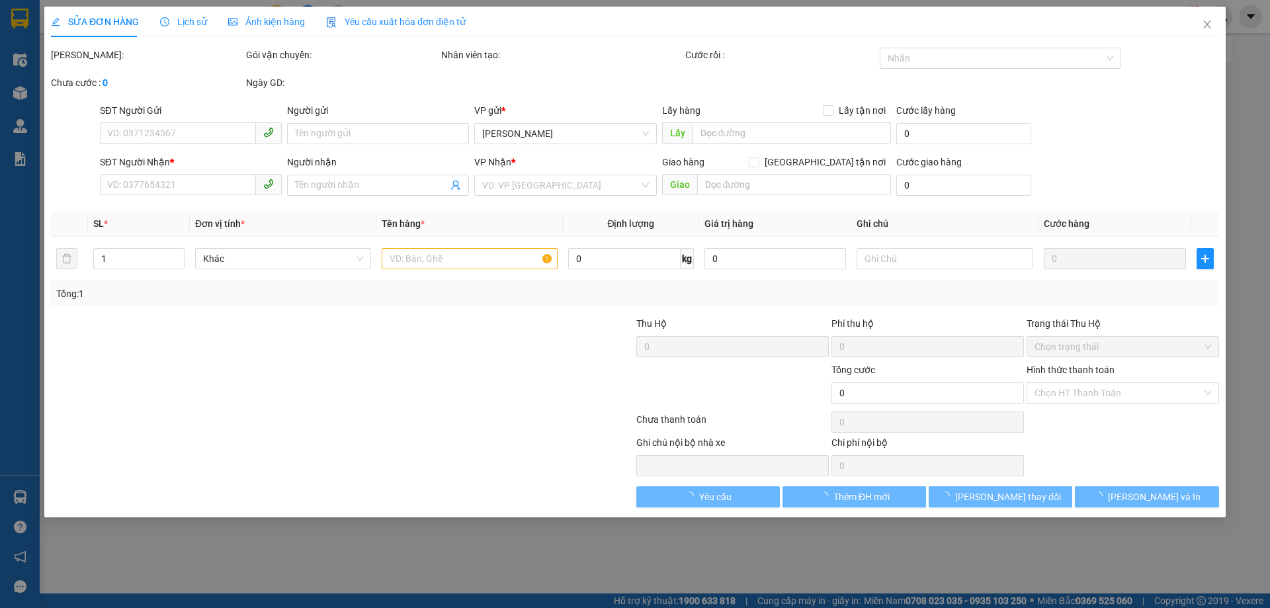
type input "0906291987"
type input "vinh"
type input "0393001763"
type input "cường"
type input "50.000"
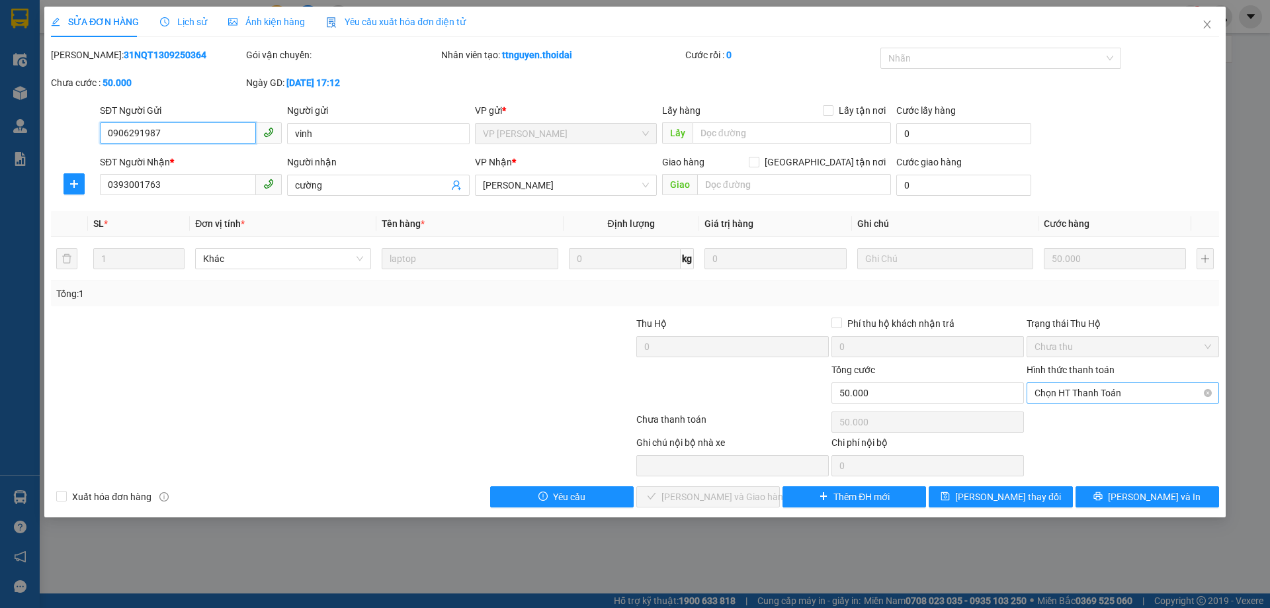
click at [1101, 394] on span "Chọn HT Thanh Toán" at bounding box center [1122, 393] width 177 height 20
click at [1083, 415] on div "Tại văn phòng" at bounding box center [1122, 419] width 177 height 15
type input "0"
click at [749, 499] on span "[PERSON_NAME] và Giao hàng" at bounding box center [724, 496] width 127 height 15
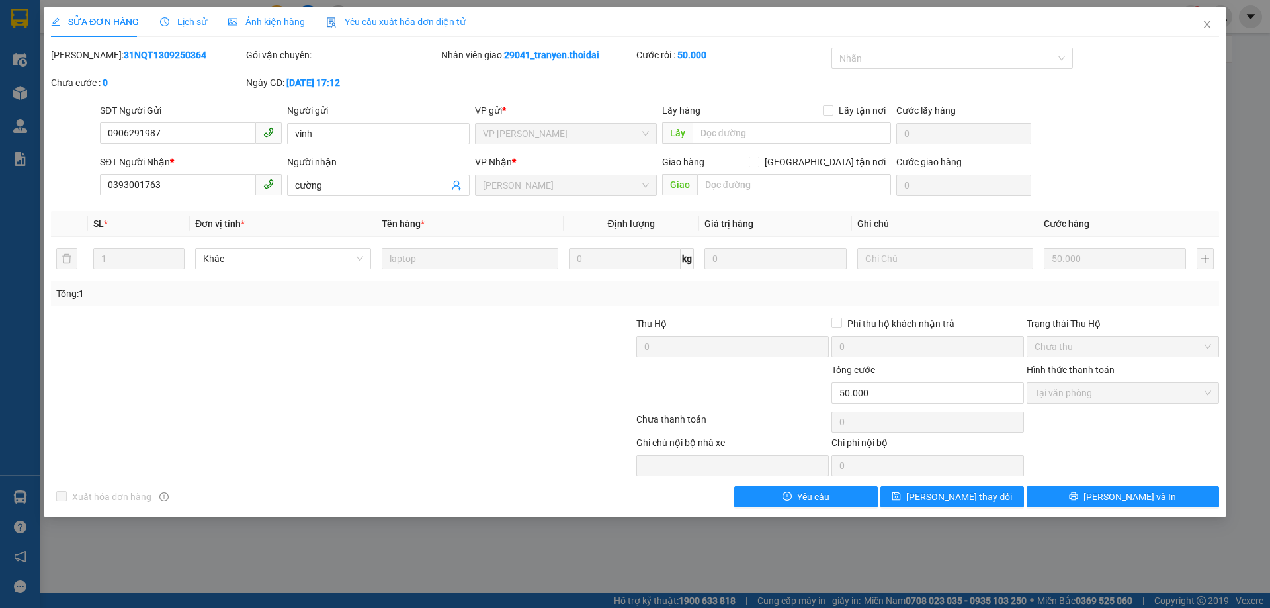
drag, startPoint x: 609, startPoint y: 40, endPoint x: 300, endPoint y: 29, distance: 309.7
drag, startPoint x: 1205, startPoint y: 20, endPoint x: 239, endPoint y: 605, distance: 1129.4
click at [1205, 21] on icon "close" at bounding box center [1207, 24] width 11 height 11
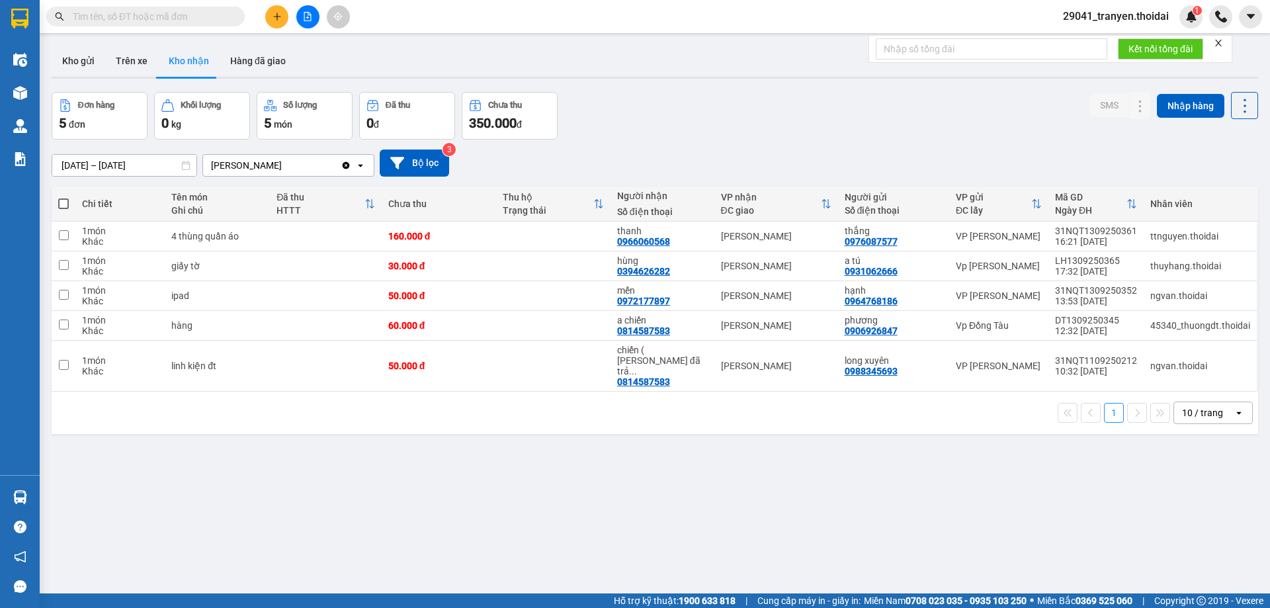
click at [764, 101] on div "Đơn hàng 5 đơn Khối lượng 0 kg Số lượng 5 món Đã thu 0 đ Chưa thu 350.000 đ SMS…" at bounding box center [655, 116] width 1206 height 48
click at [761, 156] on div "[DATE] – [DATE] Press the down arrow key to interact with the calendar and sele…" at bounding box center [655, 162] width 1206 height 27
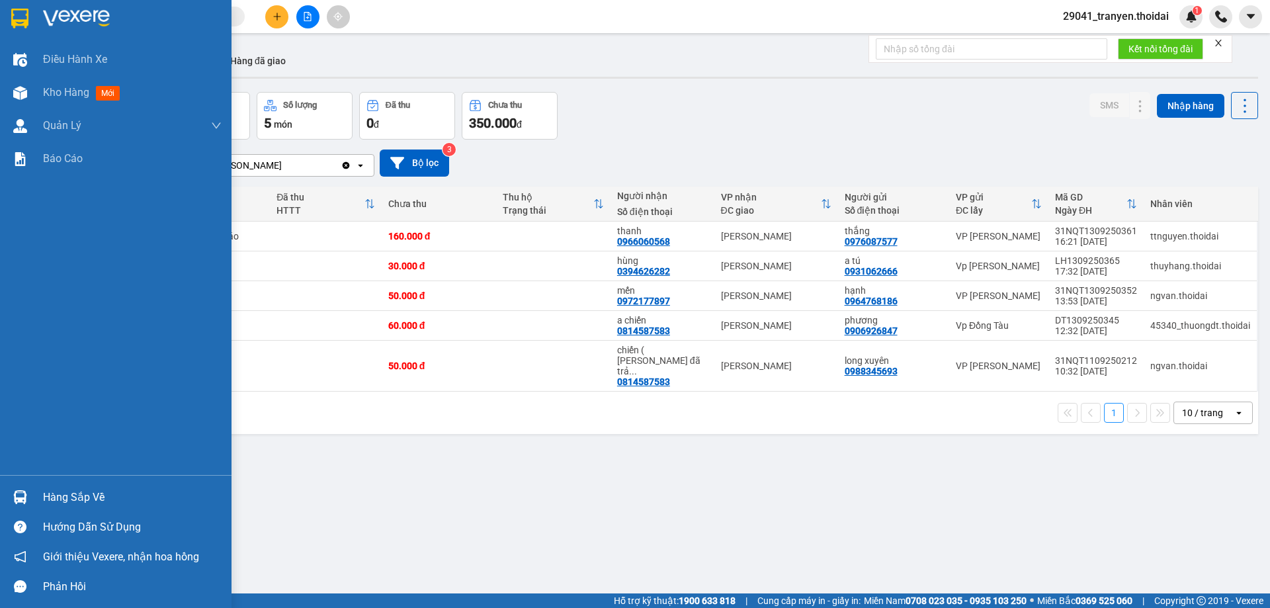
click at [95, 494] on div "Hàng sắp về" at bounding box center [132, 497] width 179 height 20
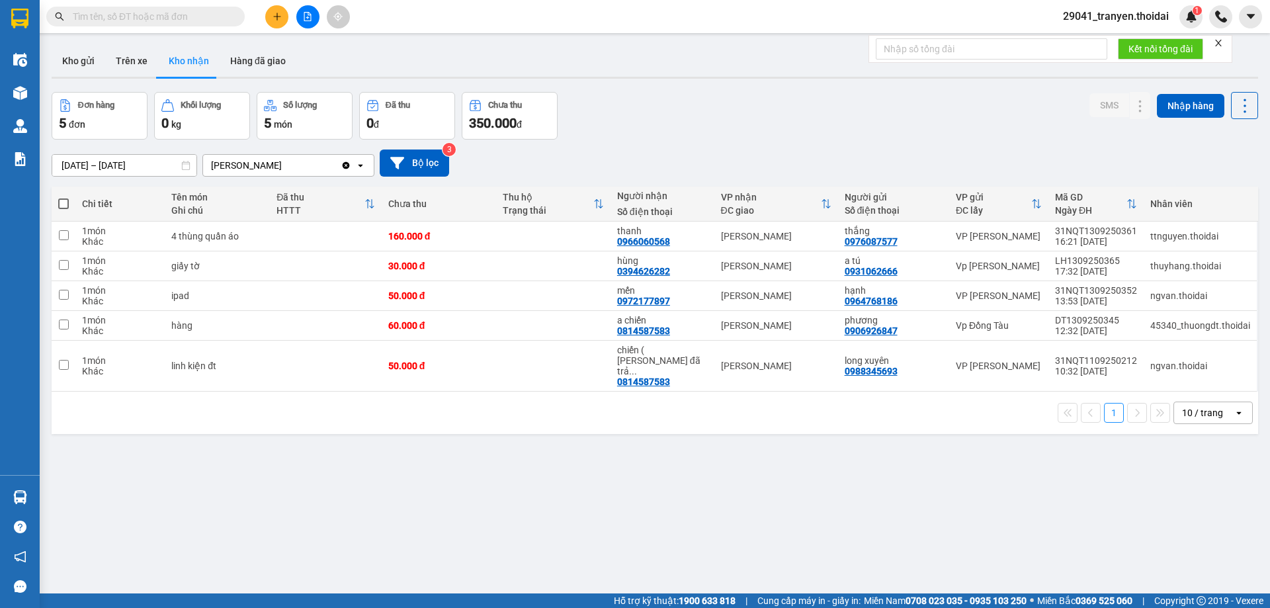
drag, startPoint x: 1026, startPoint y: 435, endPoint x: 859, endPoint y: 400, distance: 171.0
click at [1017, 414] on section "Kết quả tìm kiếm ( 3 ) Bộ lọc Mã ĐH Trạng thái Món hàng Thu hộ Tổng cước Chưa c…" at bounding box center [635, 304] width 1270 height 608
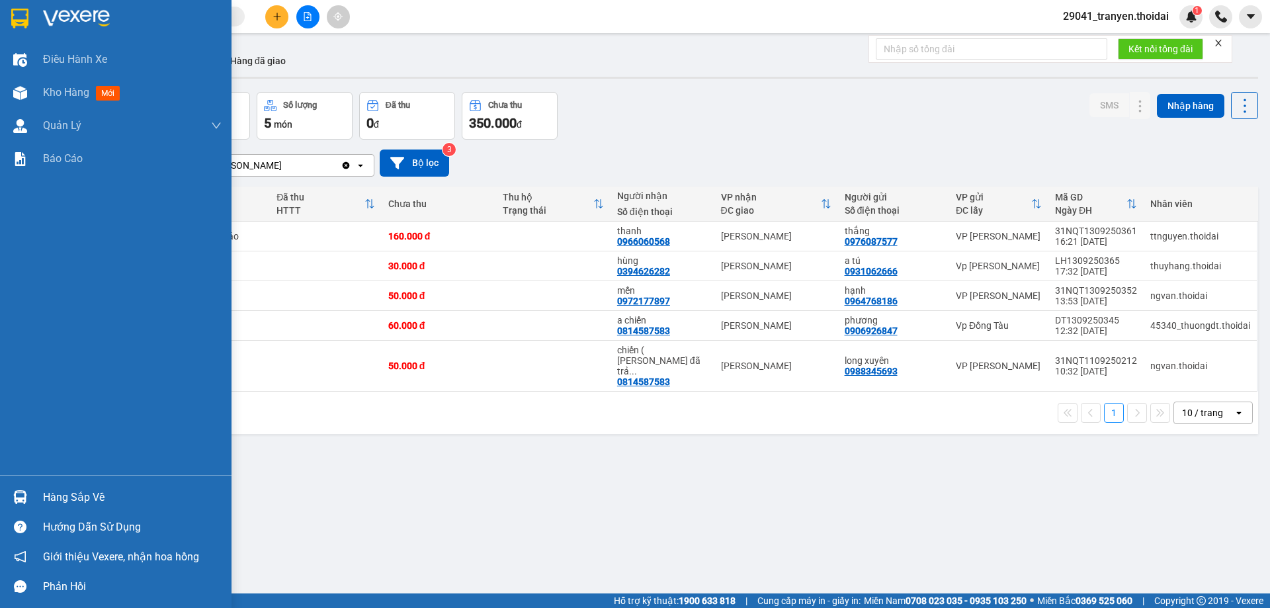
drag, startPoint x: 71, startPoint y: 485, endPoint x: 74, endPoint y: 497, distance: 13.0
click at [71, 489] on div "Hàng sắp về" at bounding box center [115, 497] width 231 height 30
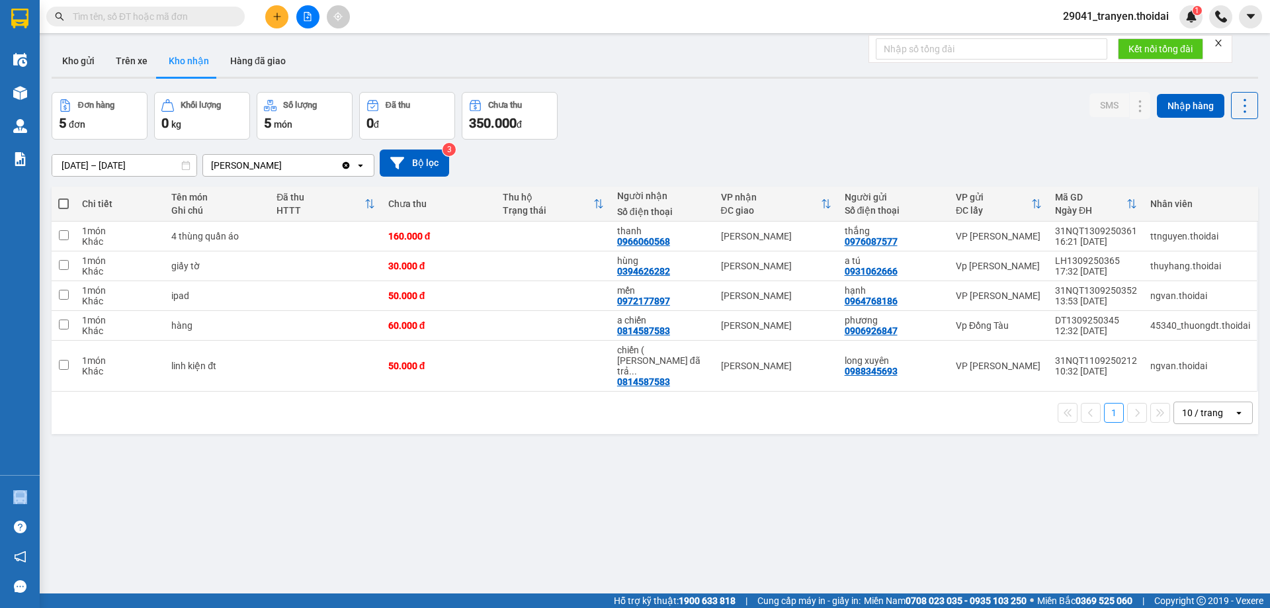
drag, startPoint x: 767, startPoint y: 491, endPoint x: 636, endPoint y: 345, distance: 197.2
click at [765, 487] on section "Kết quả tìm kiếm ( 3 ) Bộ lọc Mã ĐH Trạng thái Món hàng Thu hộ Tổng cước Chưa c…" at bounding box center [635, 304] width 1270 height 608
click at [866, 104] on div "Đơn hàng 5 đơn Khối lượng 0 kg Số lượng 5 món Đã thu 0 đ Chưa thu 350.000 đ SMS…" at bounding box center [655, 116] width 1206 height 48
click at [80, 67] on button "Kho gửi" at bounding box center [79, 61] width 54 height 32
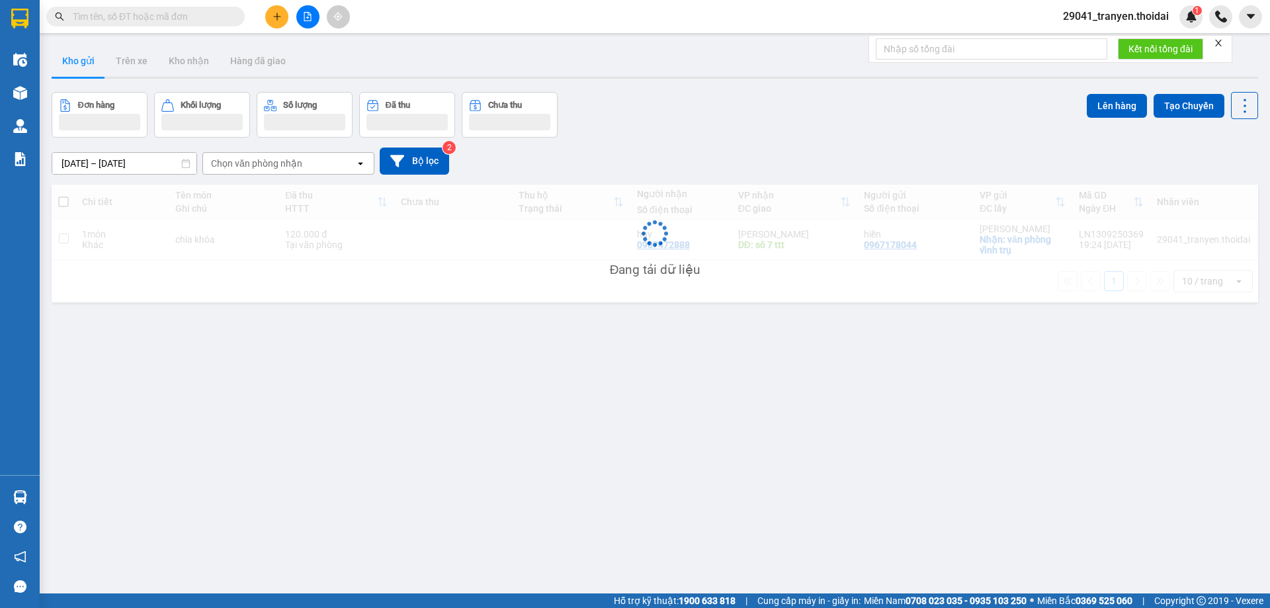
click at [774, 97] on div "Đơn hàng Khối lượng Số lượng Đã thu Chưa thu Lên hàng Tạo Chuyến" at bounding box center [655, 115] width 1206 height 46
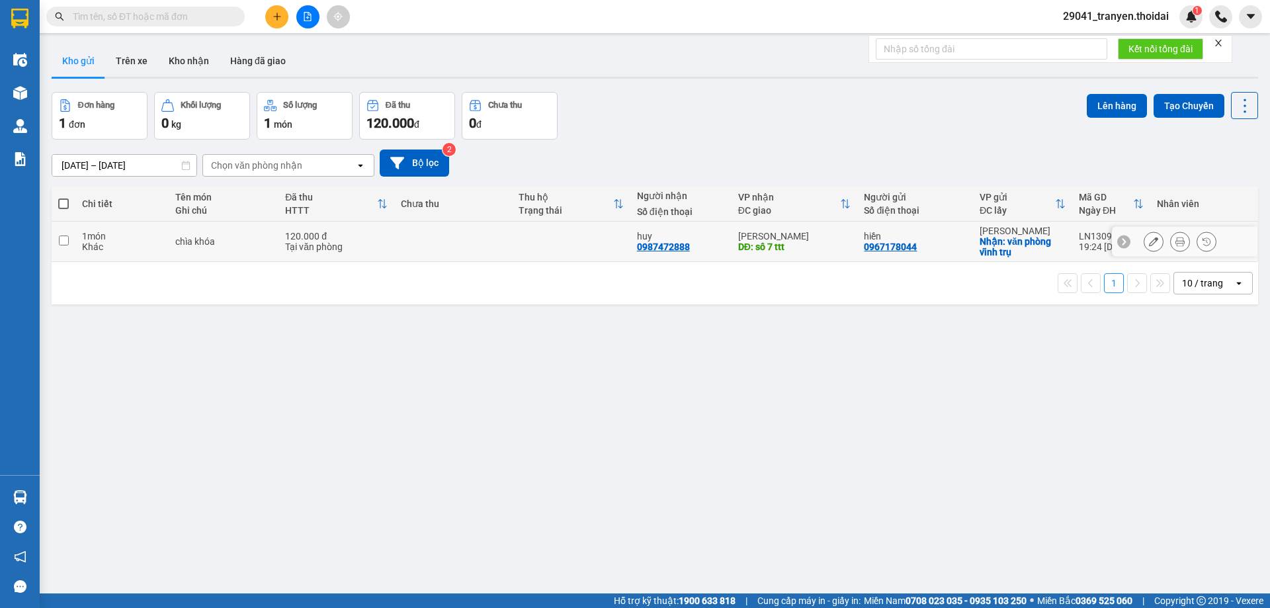
click at [87, 238] on div "1 món" at bounding box center [122, 236] width 80 height 11
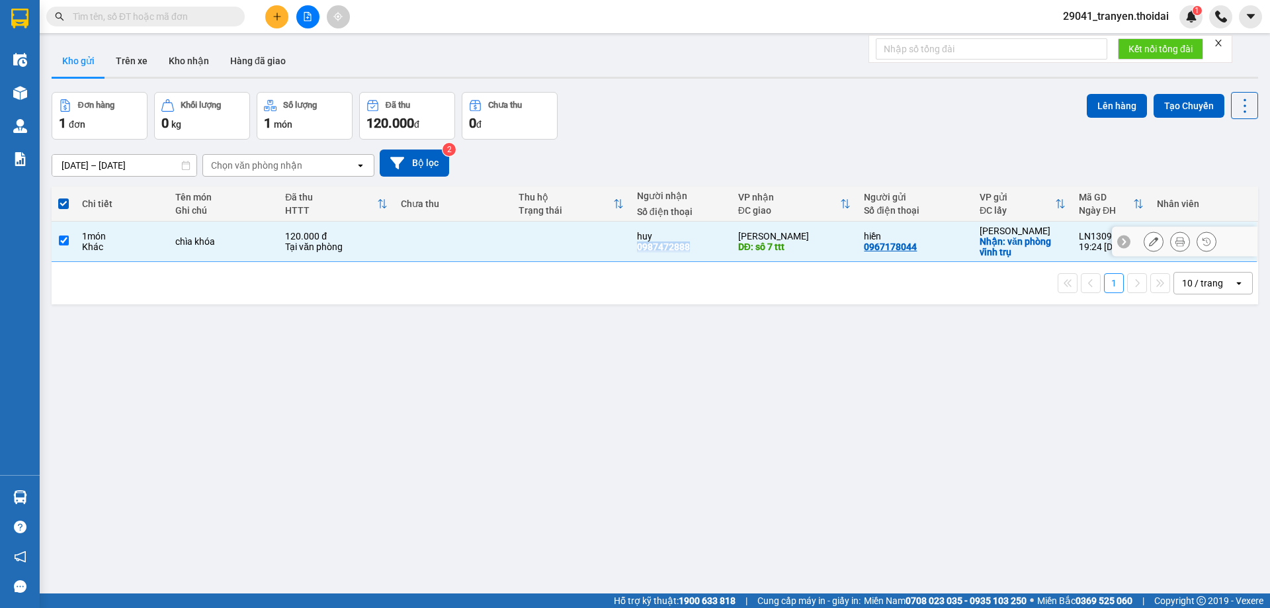
drag, startPoint x: 694, startPoint y: 250, endPoint x: 628, endPoint y: 251, distance: 66.1
click at [630, 251] on td "huy 0987472888" at bounding box center [680, 242] width 101 height 40
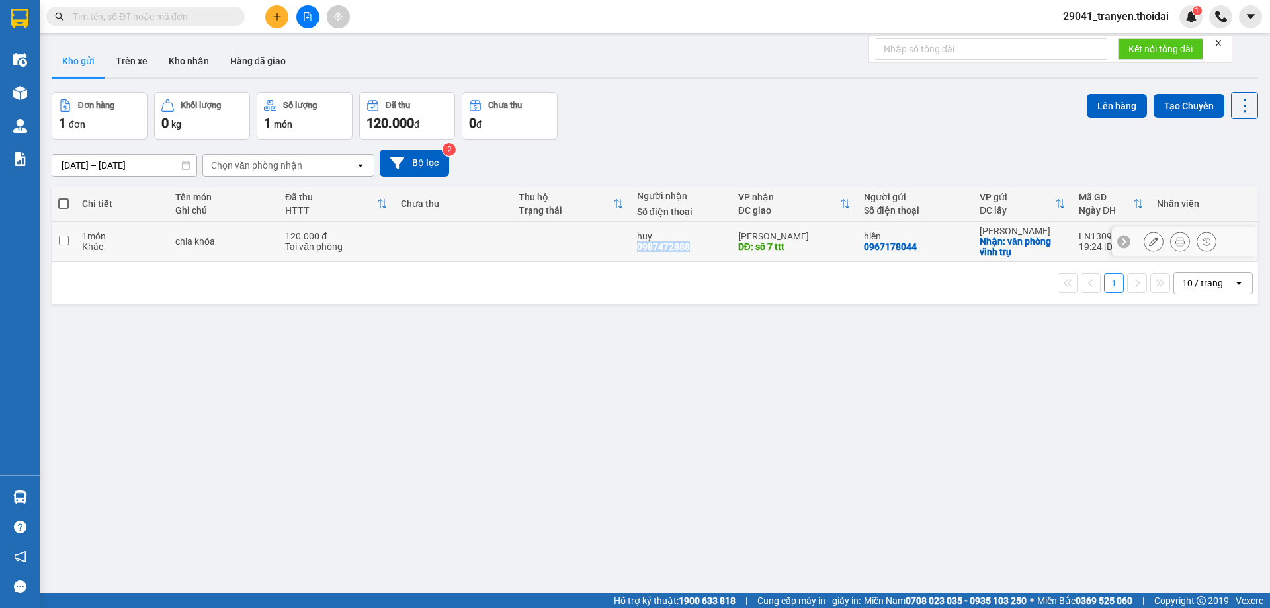
copy div "0987472888"
drag, startPoint x: 571, startPoint y: 284, endPoint x: 583, endPoint y: 274, distance: 15.0
click at [573, 283] on div "1 10 / trang open" at bounding box center [655, 283] width 1196 height 22
click at [744, 147] on div "[DATE] – [DATE] Press the down arrow key to interact with the calendar and sele…" at bounding box center [655, 163] width 1206 height 47
click at [71, 237] on td at bounding box center [64, 242] width 24 height 40
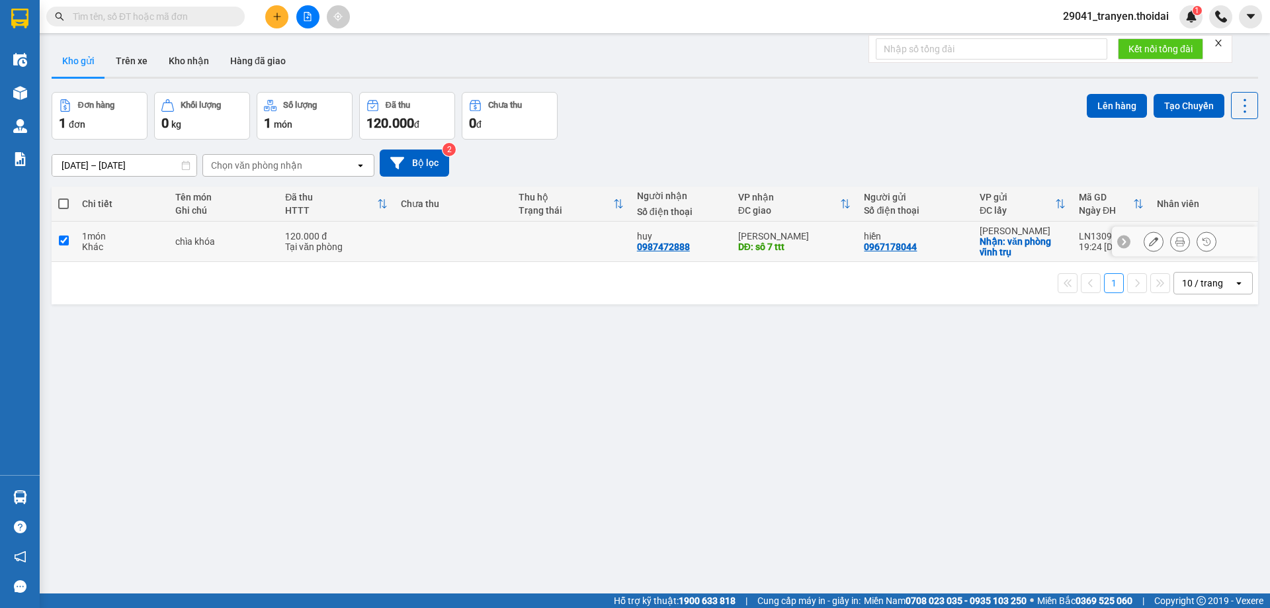
checkbox input "true"
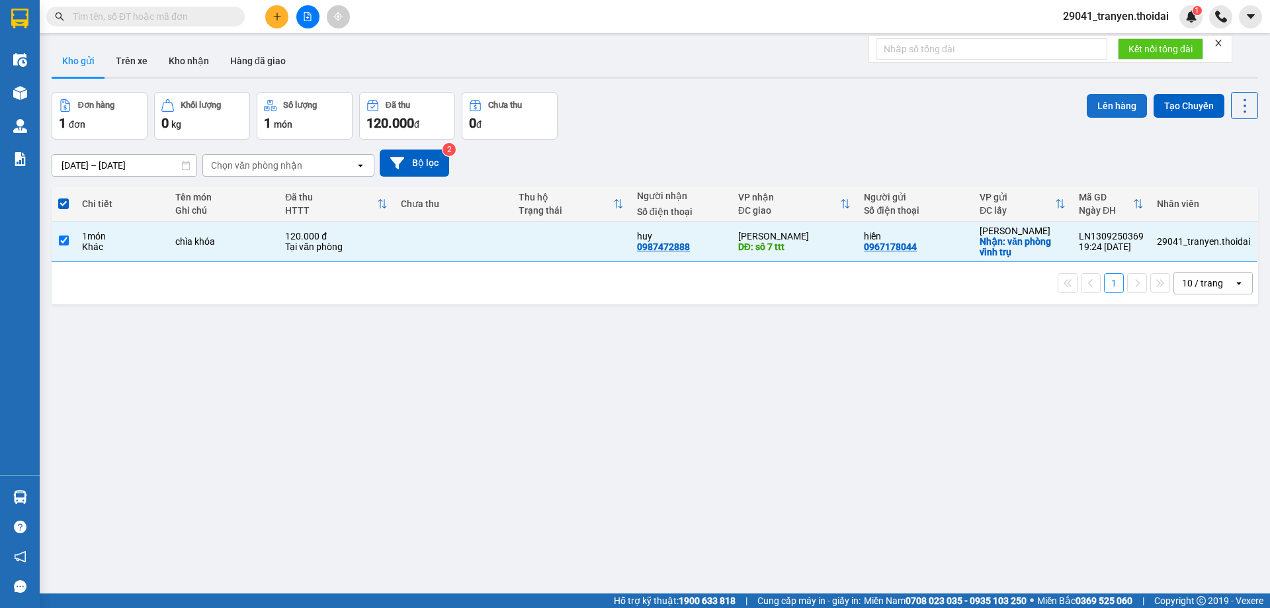
click at [1088, 106] on button "Lên hàng" at bounding box center [1117, 106] width 60 height 24
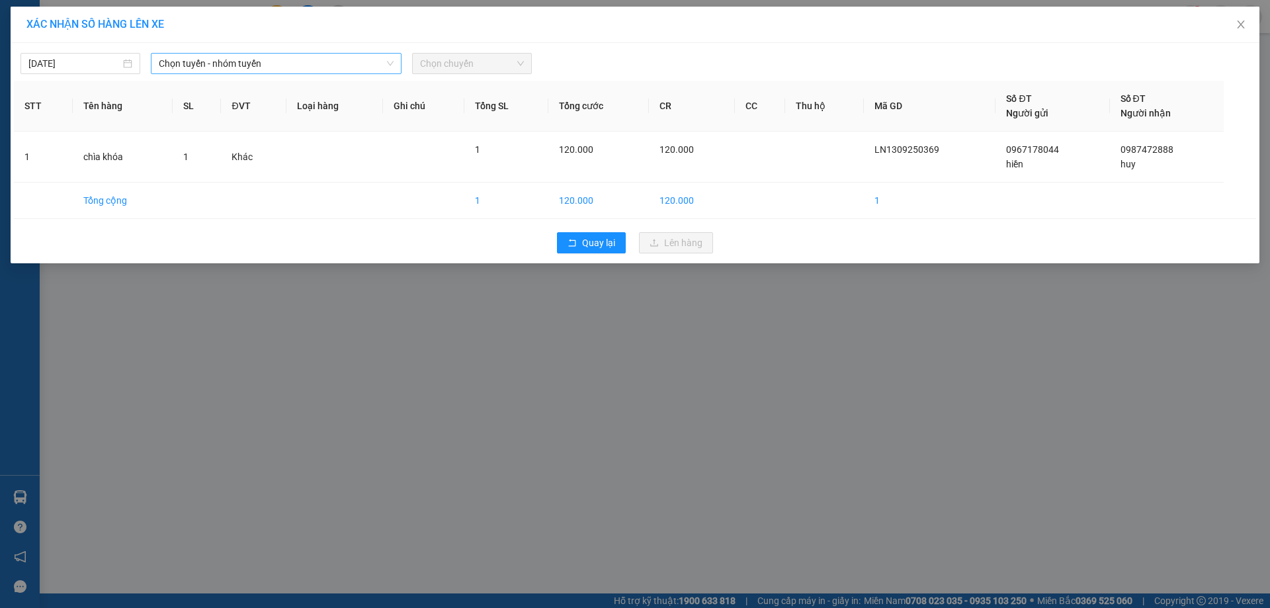
click at [253, 65] on span "Chọn tuyến - nhóm tuyến" at bounding box center [276, 64] width 235 height 20
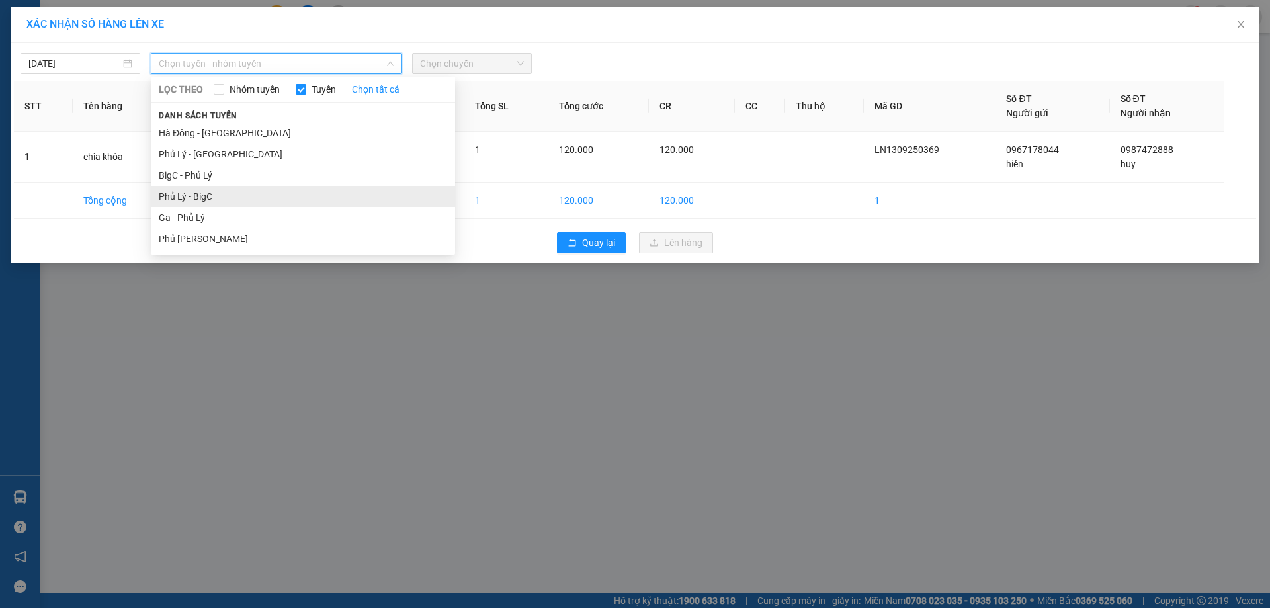
click at [209, 190] on li "Phủ Lý - BigC" at bounding box center [303, 196] width 304 height 21
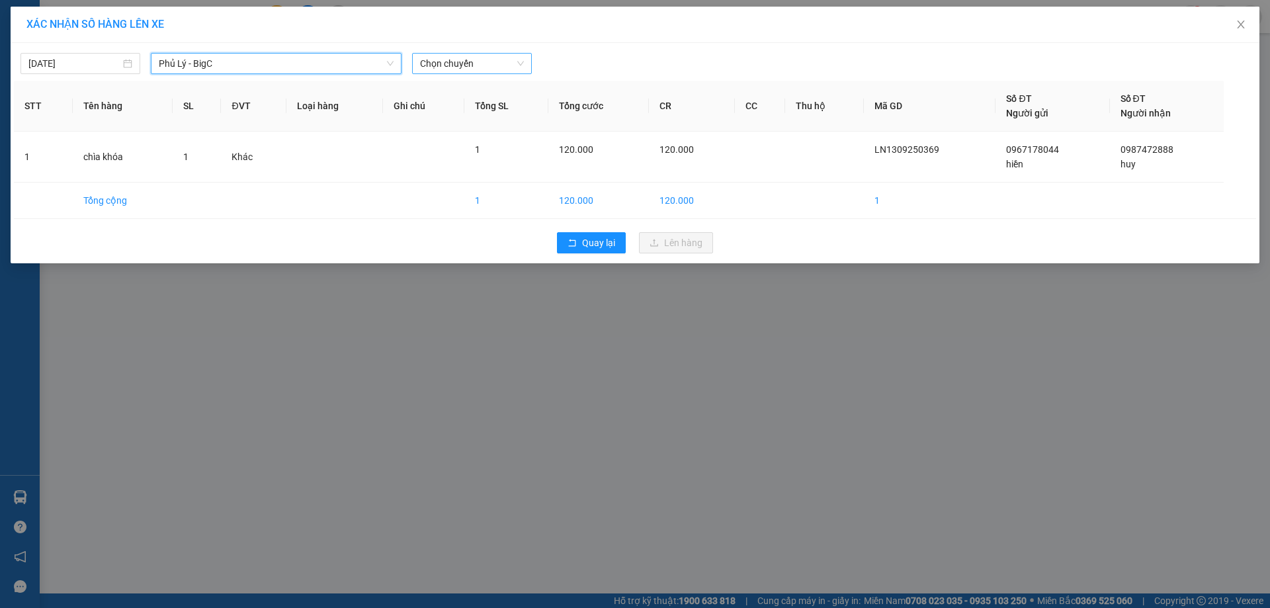
click at [479, 67] on span "Chọn chuyến" at bounding box center [472, 64] width 104 height 20
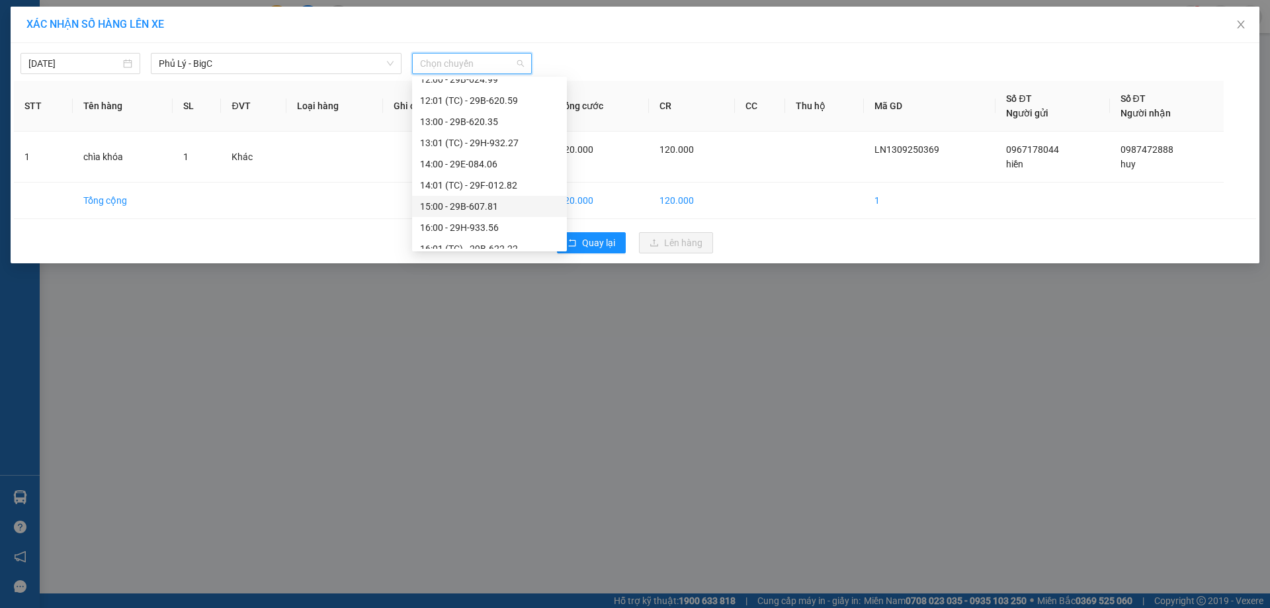
scroll to position [360, 0]
click at [495, 231] on div "20:00 - 29B-624.99" at bounding box center [489, 238] width 139 height 15
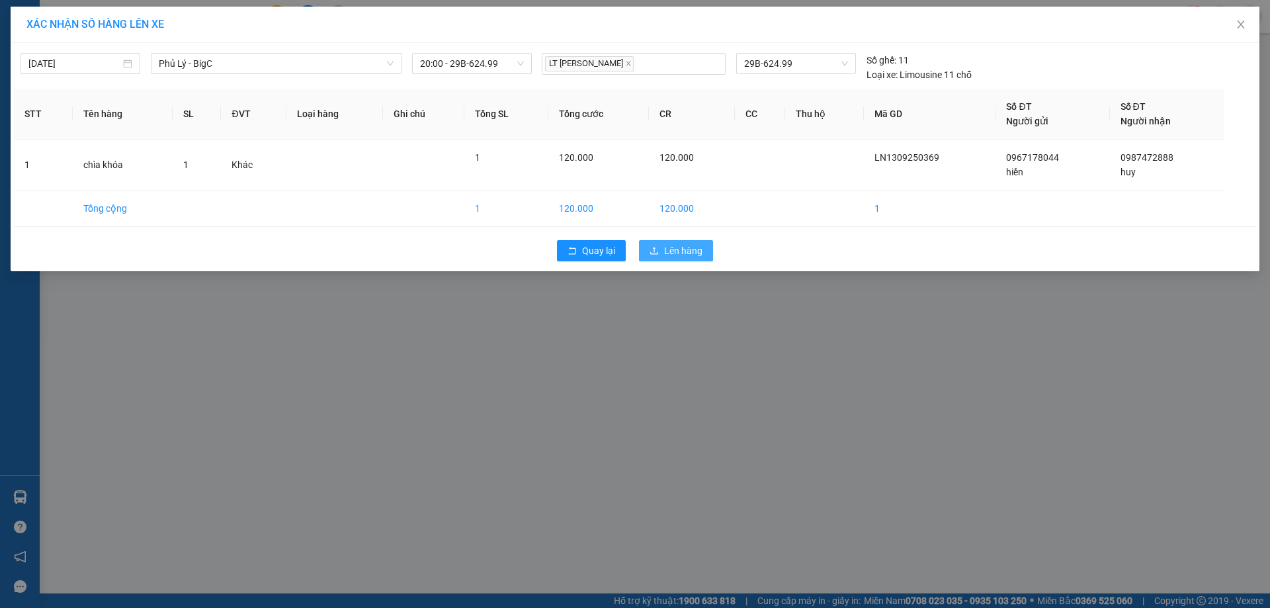
click at [694, 247] on span "Lên hàng" at bounding box center [683, 250] width 38 height 15
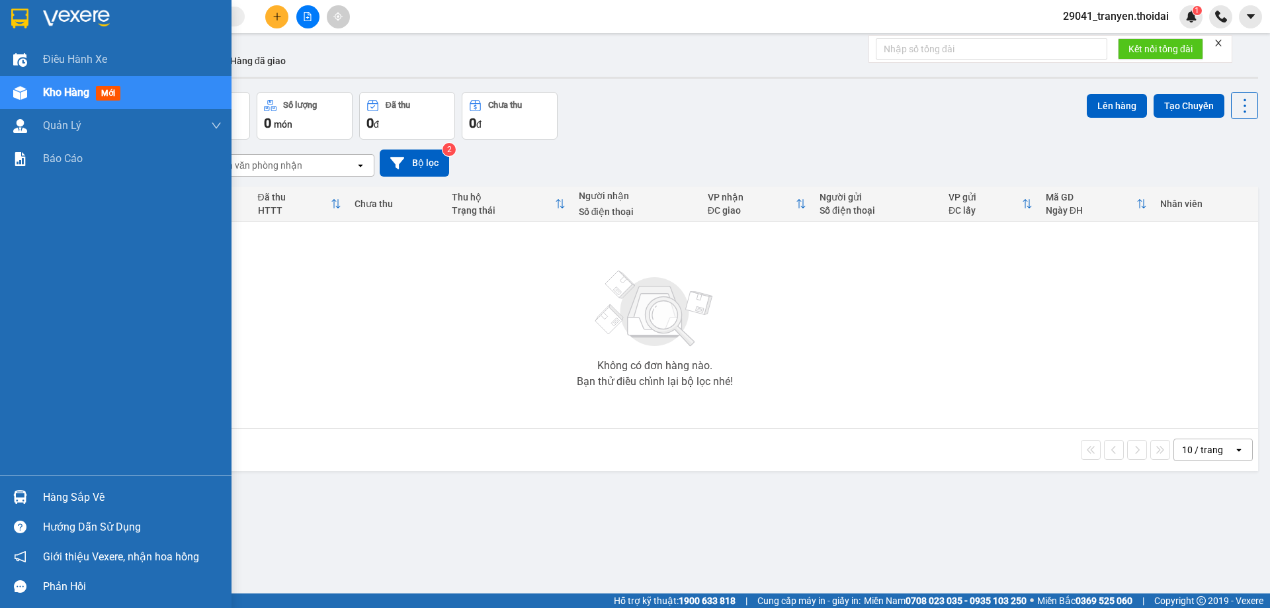
click at [99, 502] on div "Hàng sắp về" at bounding box center [132, 497] width 179 height 20
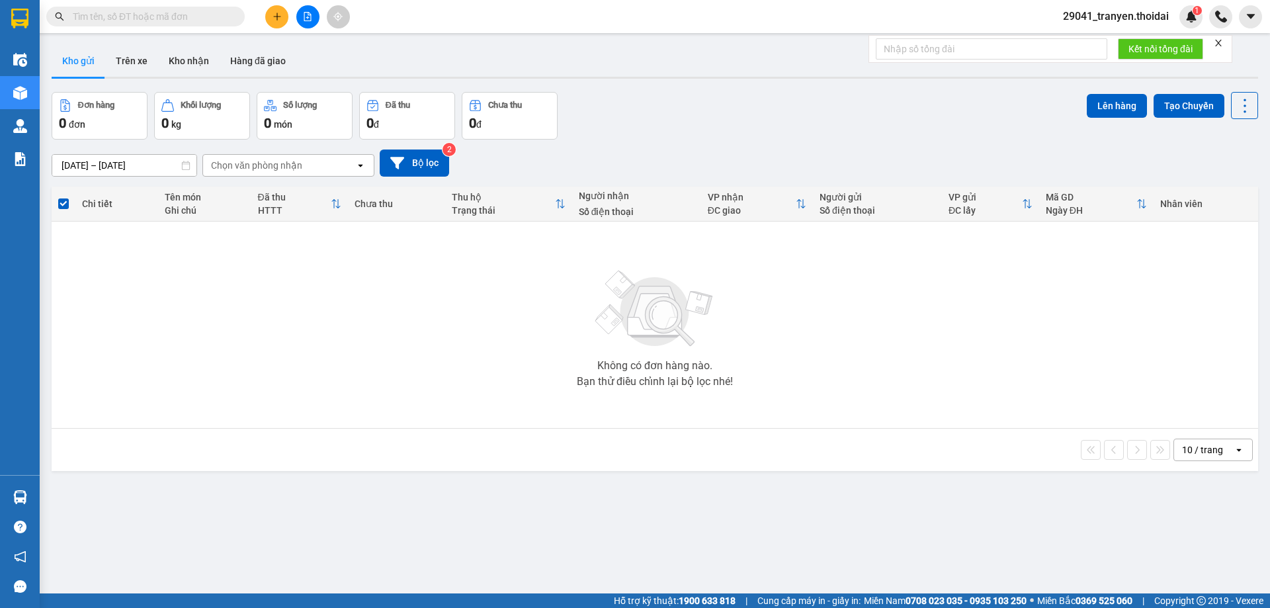
click at [203, 272] on section "Kết quả tìm kiếm ( 3 ) Bộ lọc Mã ĐH Trạng thái Món hàng Thu hộ Tổng cước Chưa c…" at bounding box center [635, 304] width 1270 height 608
click at [130, 56] on button "Trên xe" at bounding box center [131, 61] width 53 height 32
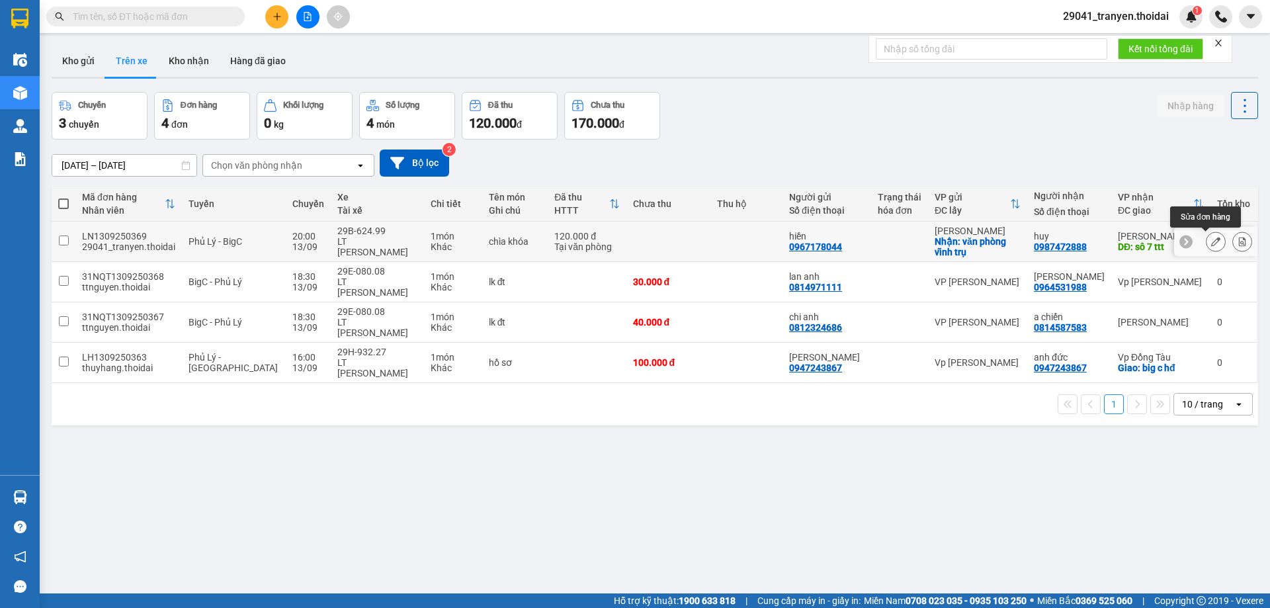
click at [1206, 235] on button at bounding box center [1215, 241] width 19 height 23
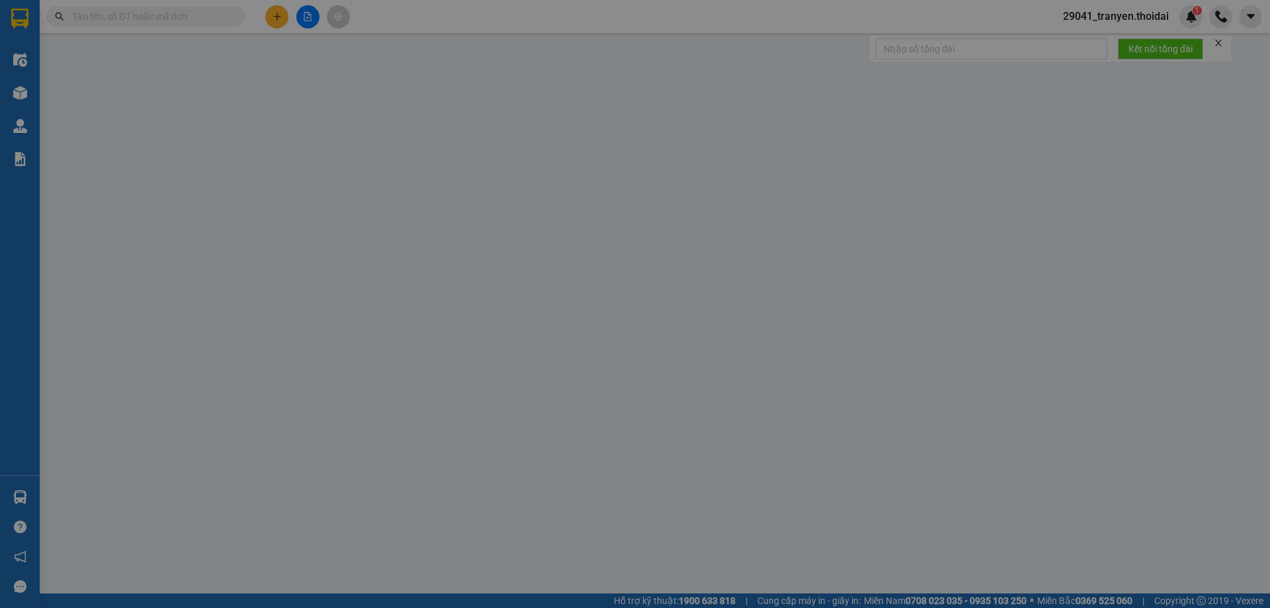
type input "0967178044"
type input "hiền"
checkbox input "true"
type input "văn phòng vĩnh trụ"
type input "0987472888"
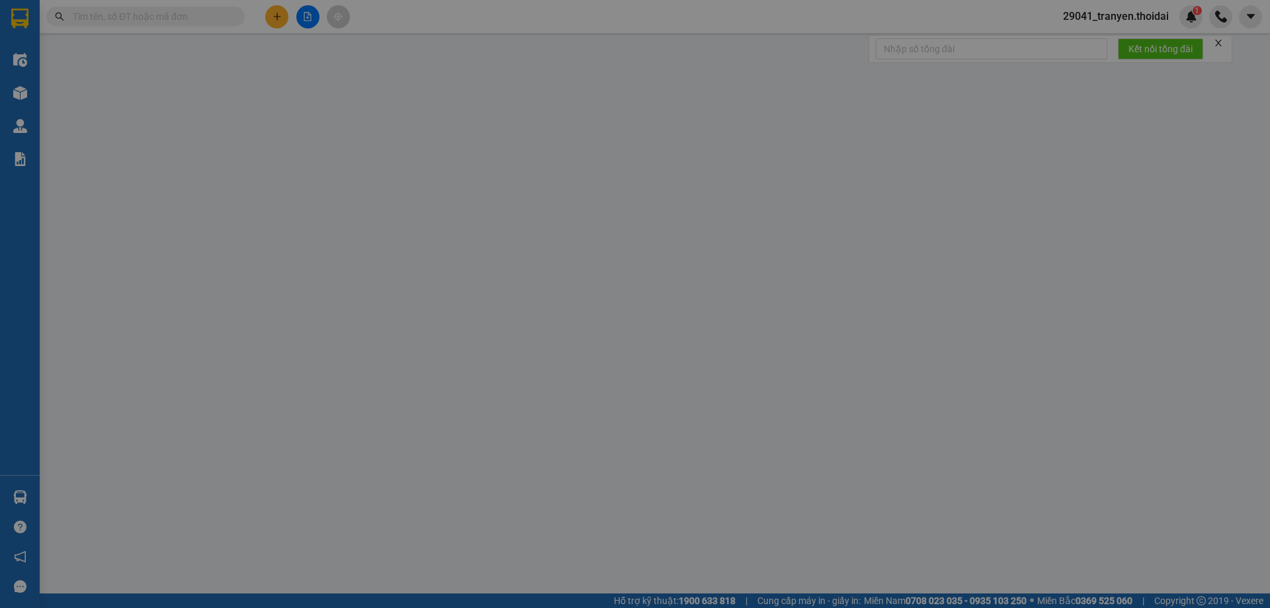
type input "huy"
type input "sô 7 ttt"
type input "120.000"
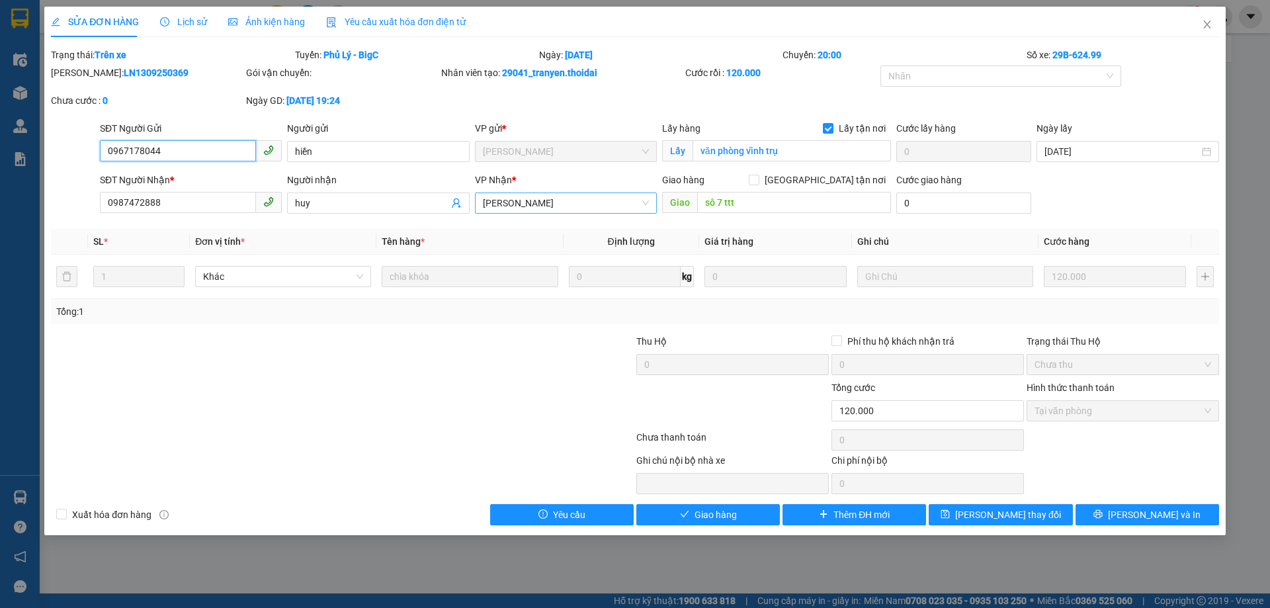
click at [636, 196] on span "[PERSON_NAME]" at bounding box center [566, 203] width 166 height 20
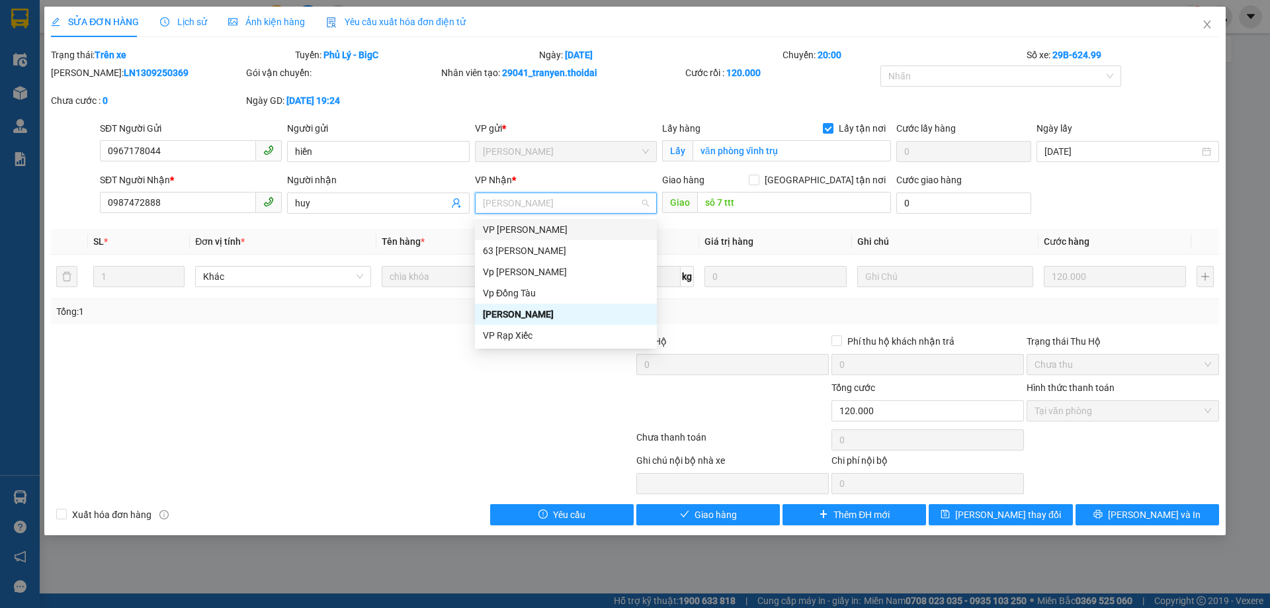
click at [597, 228] on div "VP [PERSON_NAME]" at bounding box center [566, 229] width 166 height 15
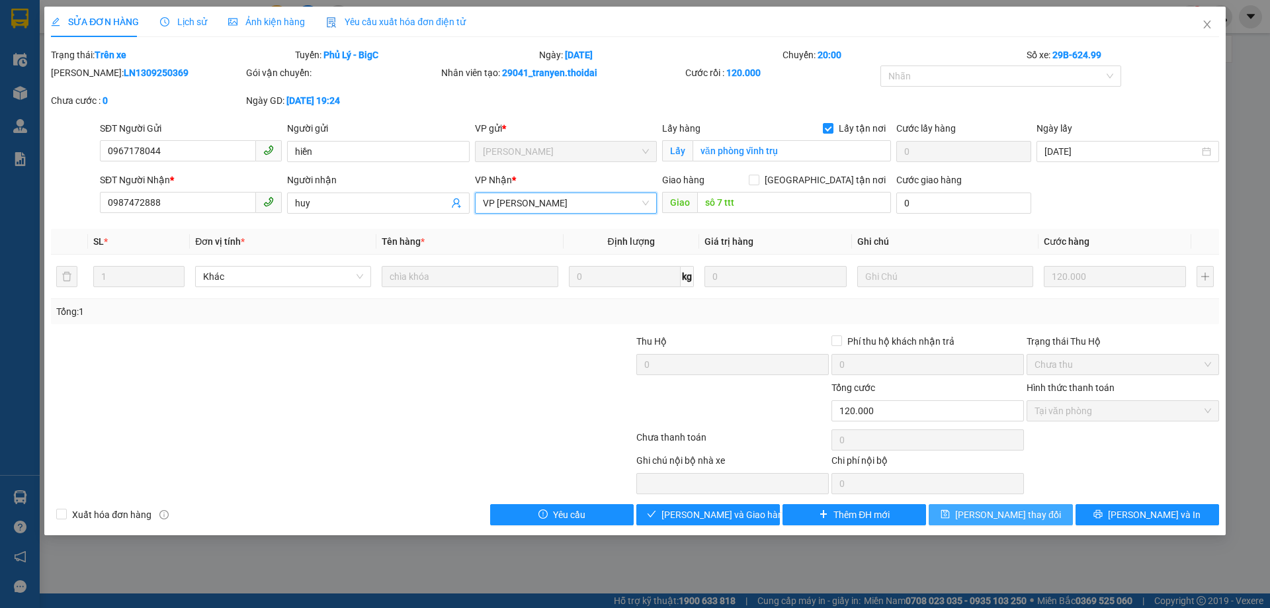
click at [1028, 516] on span "[PERSON_NAME] thay đổi" at bounding box center [1008, 514] width 106 height 15
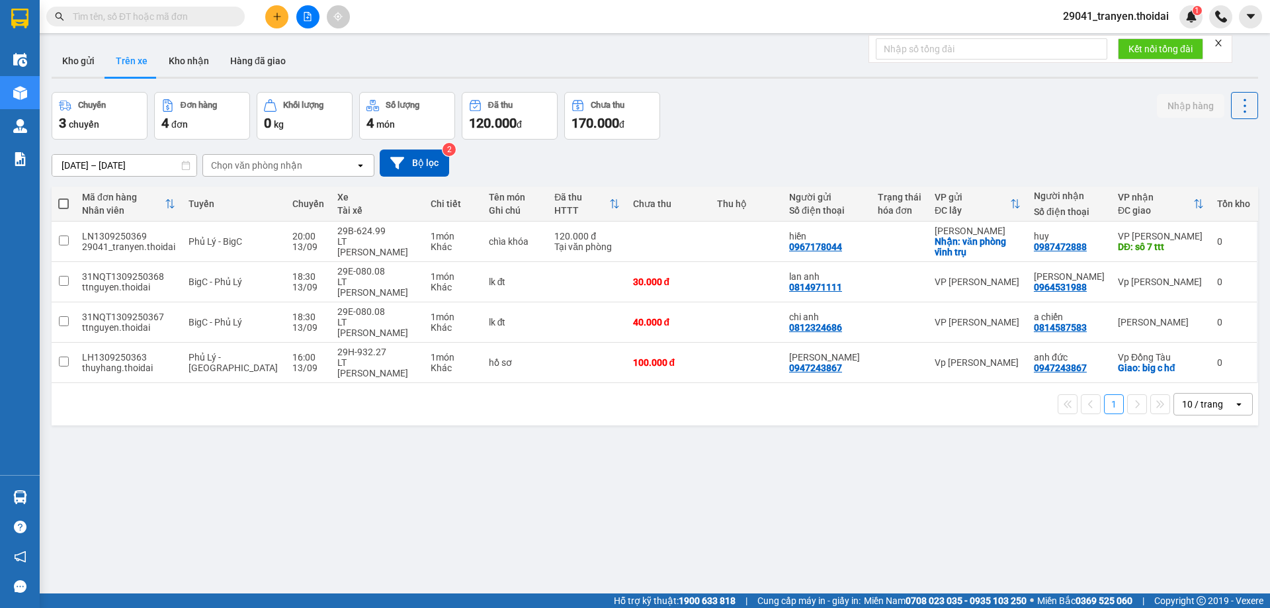
click at [681, 142] on div "[DATE] – [DATE] Press the down arrow key to interact with the calendar and sele…" at bounding box center [655, 163] width 1206 height 47
click at [54, 63] on button "Kho gửi" at bounding box center [79, 61] width 54 height 32
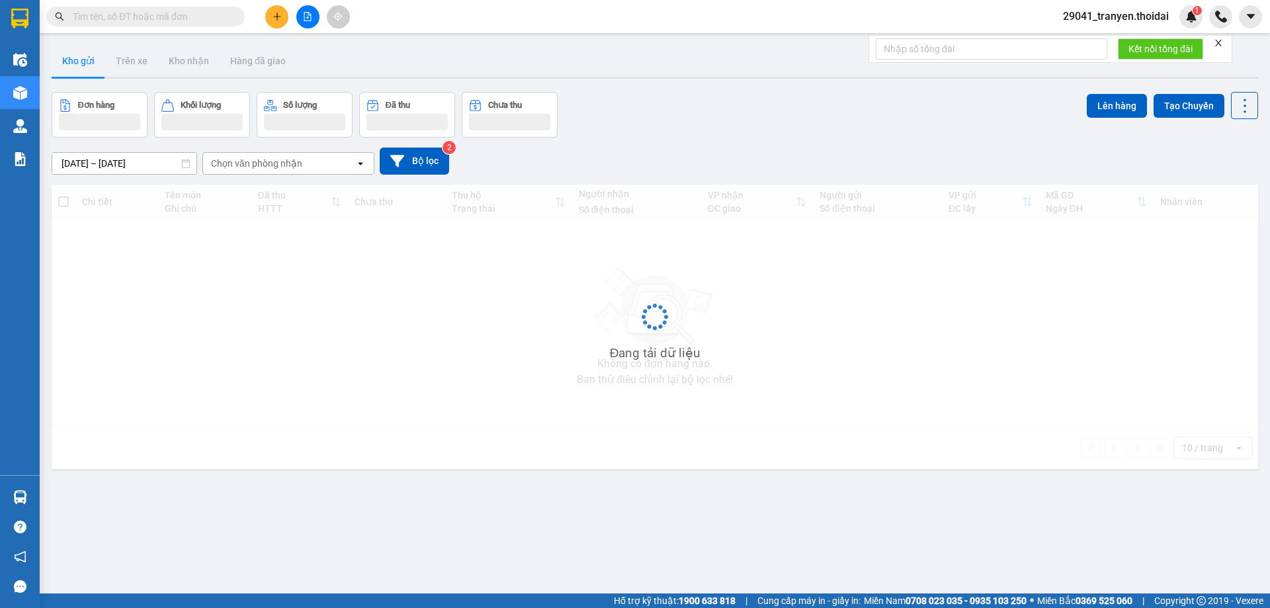
click at [711, 136] on div "Đơn hàng Khối lượng Số lượng Đã thu Chưa thu Lên hàng Tạo Chuyến" at bounding box center [655, 115] width 1206 height 46
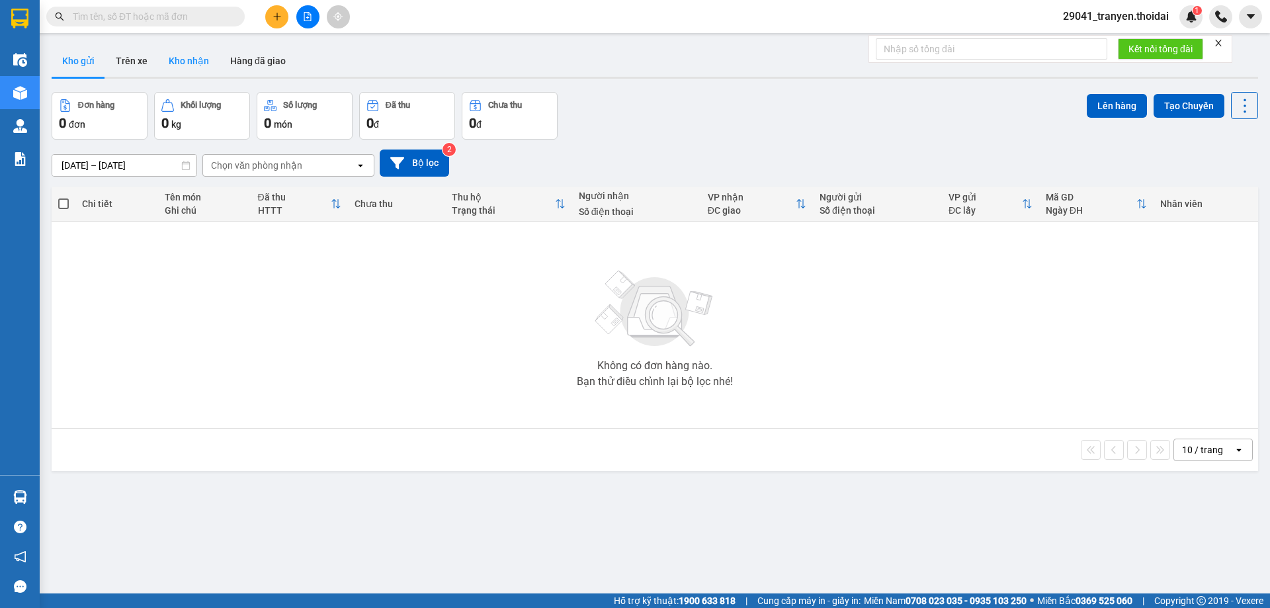
click at [178, 55] on button "Kho nhận" at bounding box center [189, 61] width 62 height 32
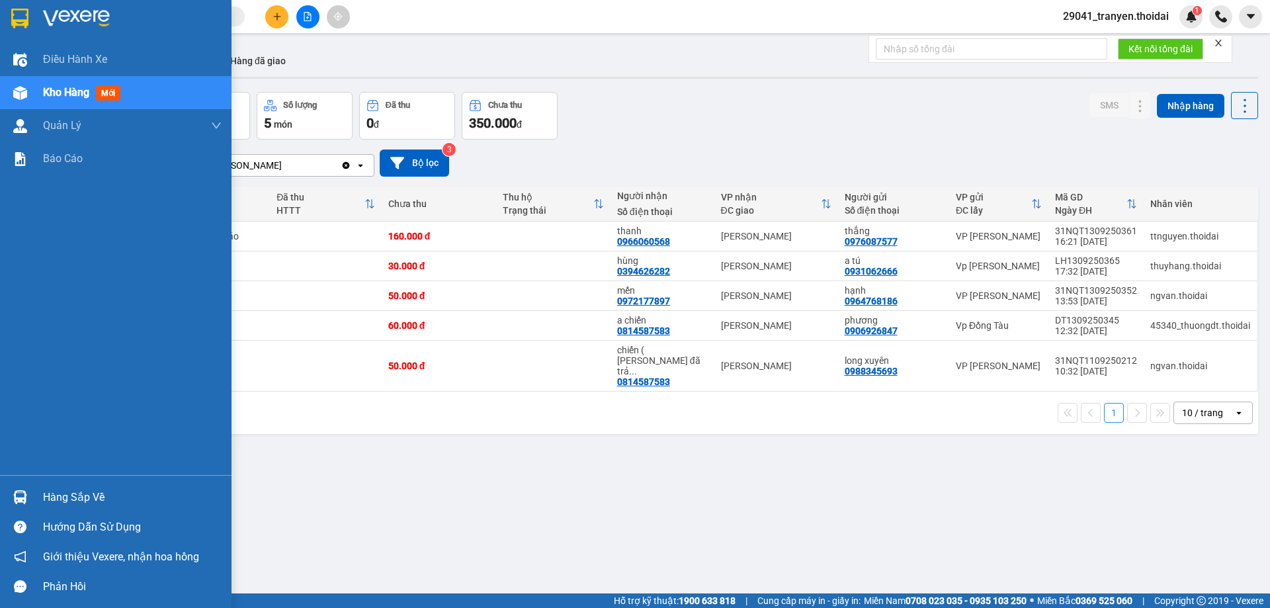
click at [26, 495] on img at bounding box center [20, 497] width 14 height 14
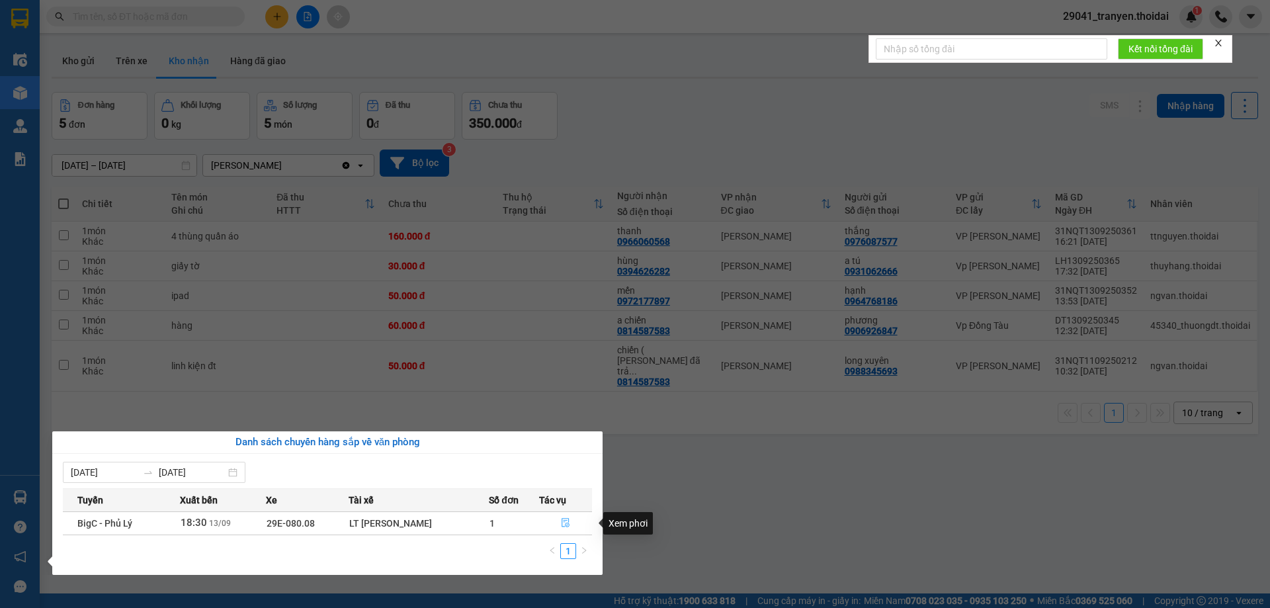
click at [563, 522] on icon "file-done" at bounding box center [565, 522] width 9 height 9
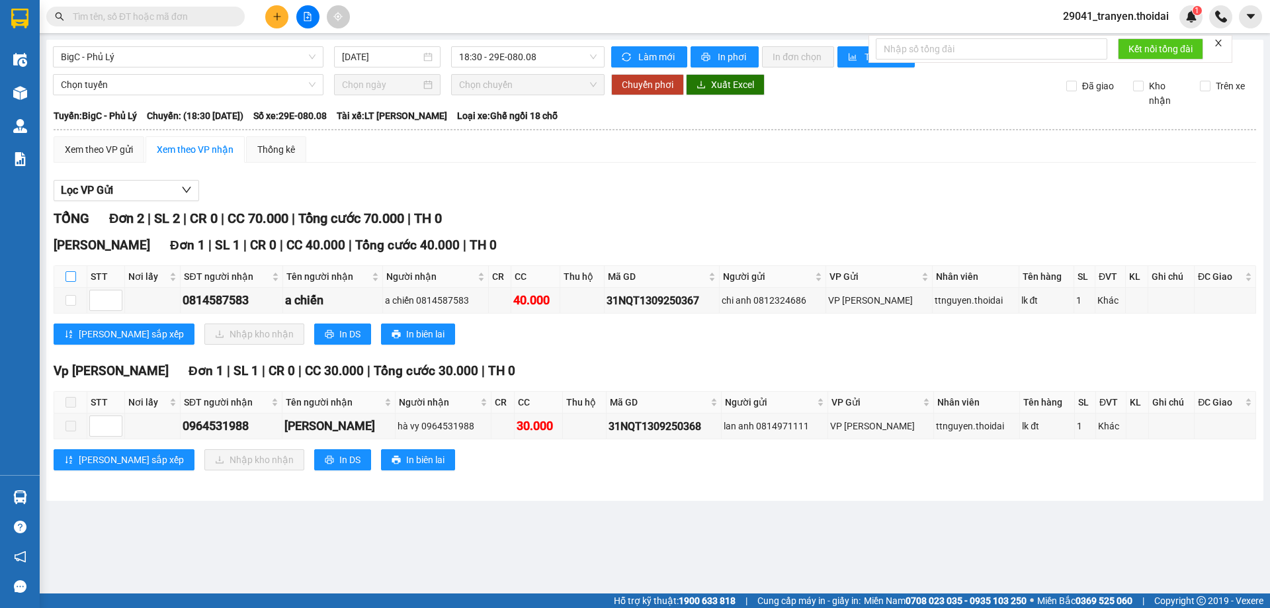
click at [69, 270] on label at bounding box center [70, 276] width 11 height 15
click at [69, 271] on input "checkbox" at bounding box center [70, 276] width 11 height 11
checkbox input "true"
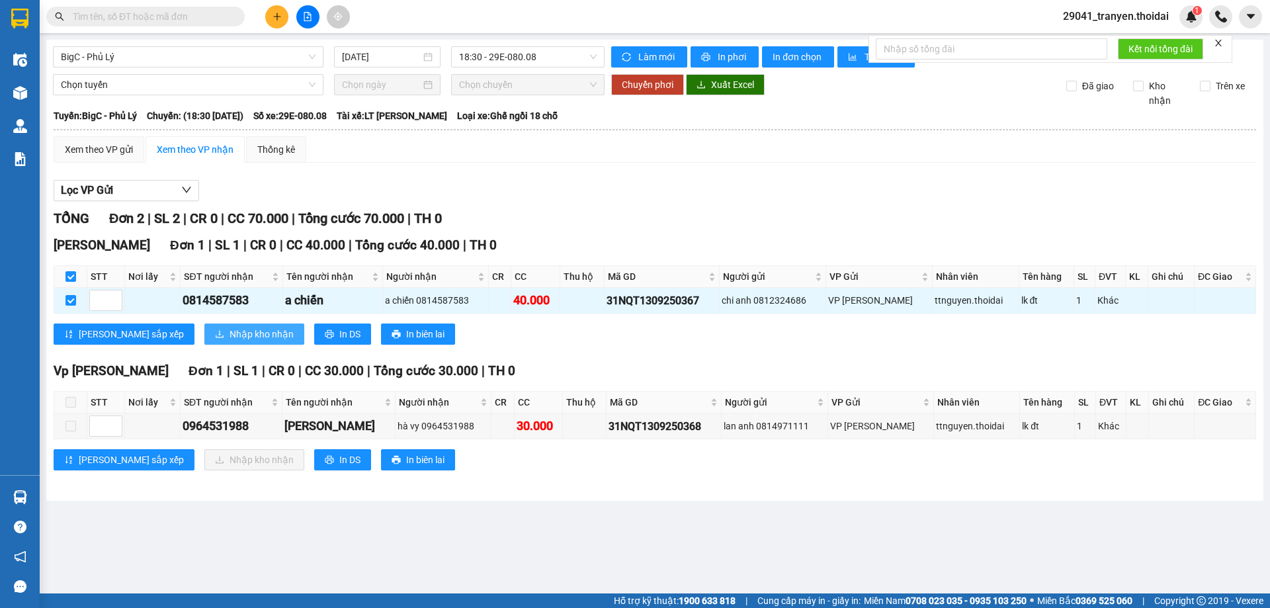
click at [204, 325] on button "Nhập kho nhận" at bounding box center [254, 333] width 100 height 21
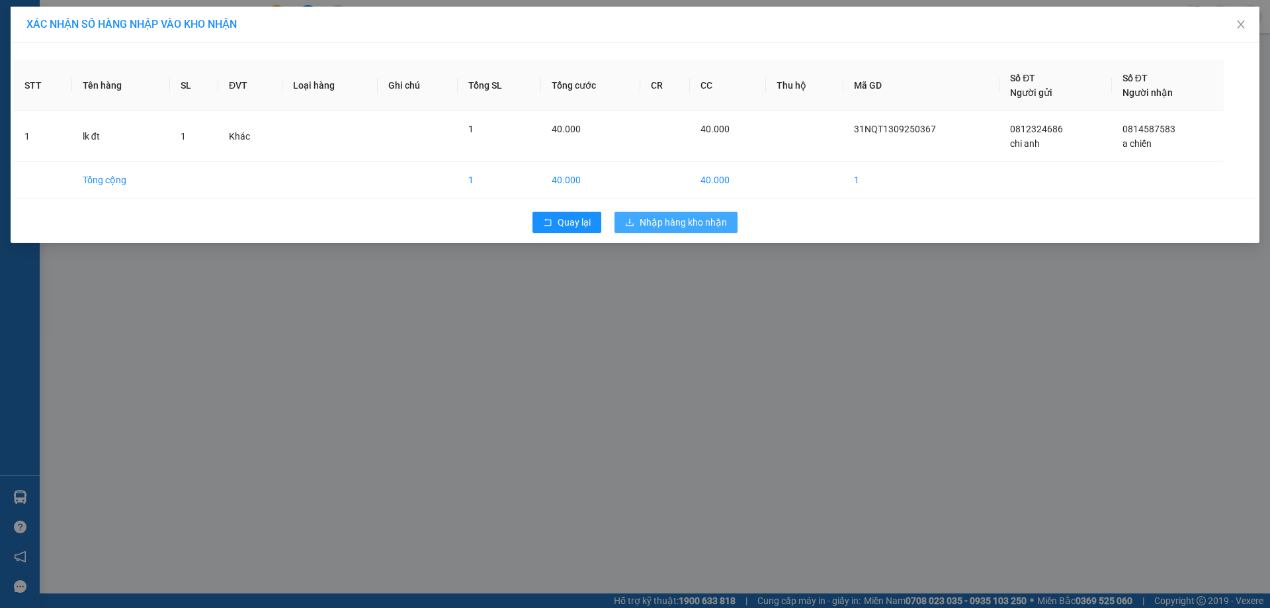
click at [716, 215] on span "Nhập hàng kho nhận" at bounding box center [683, 222] width 87 height 15
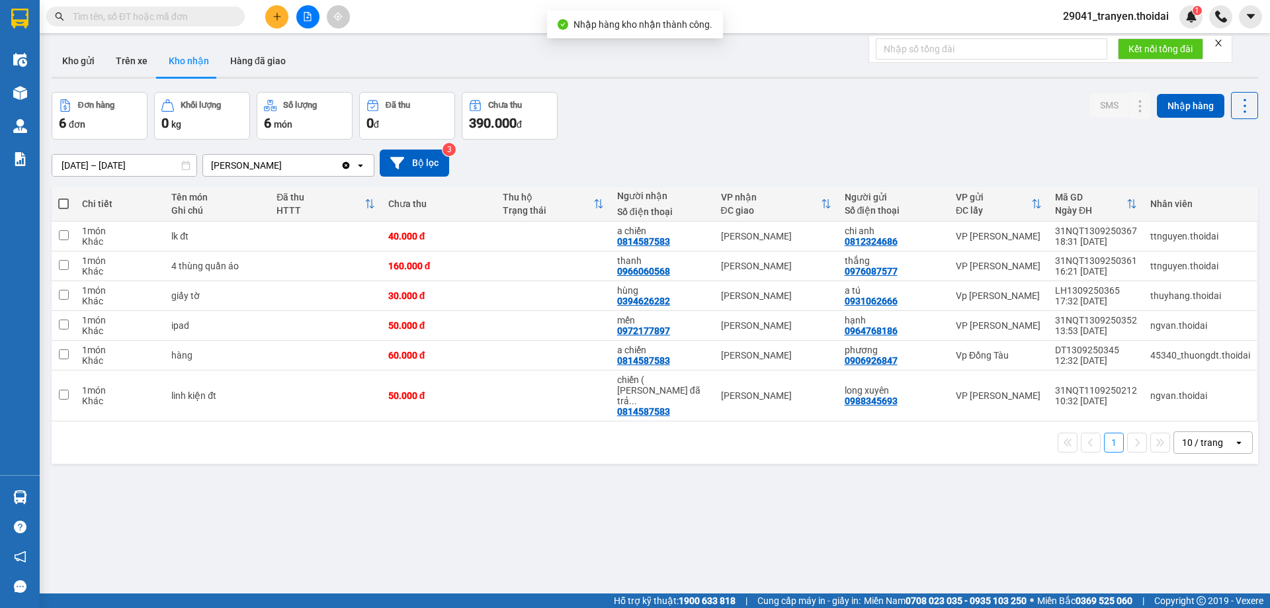
drag, startPoint x: 784, startPoint y: 101, endPoint x: 753, endPoint y: 116, distance: 35.2
click at [783, 101] on div "Đơn hàng 6 đơn Khối lượng 0 kg Số lượng 6 món Đã thu 0 đ Chưa thu 390.000 đ SMS…" at bounding box center [655, 116] width 1206 height 48
drag, startPoint x: 803, startPoint y: 155, endPoint x: 626, endPoint y: 181, distance: 179.0
click at [800, 156] on div "[DATE] – [DATE] Press the down arrow key to interact with the calendar and sele…" at bounding box center [655, 162] width 1206 height 27
click at [705, 122] on div "Đơn hàng 6 đơn Khối lượng 0 kg Số lượng 6 món Đã thu 0 đ Chưa thu 390.000 đ SMS…" at bounding box center [655, 116] width 1206 height 48
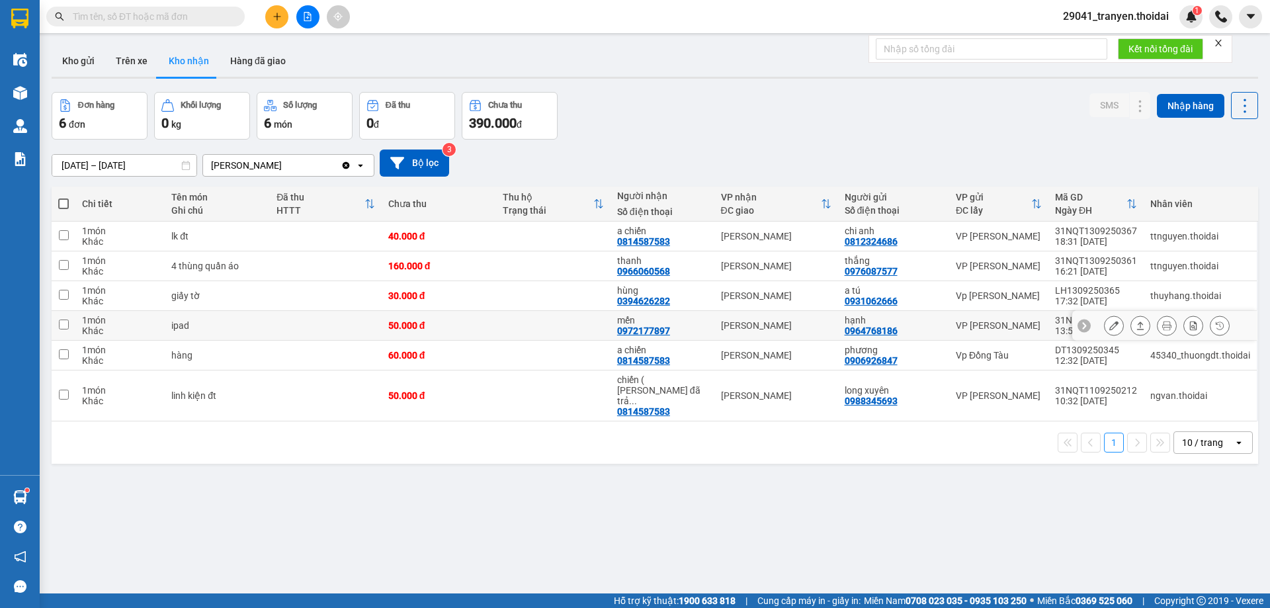
click at [66, 317] on td at bounding box center [64, 326] width 24 height 30
checkbox input "true"
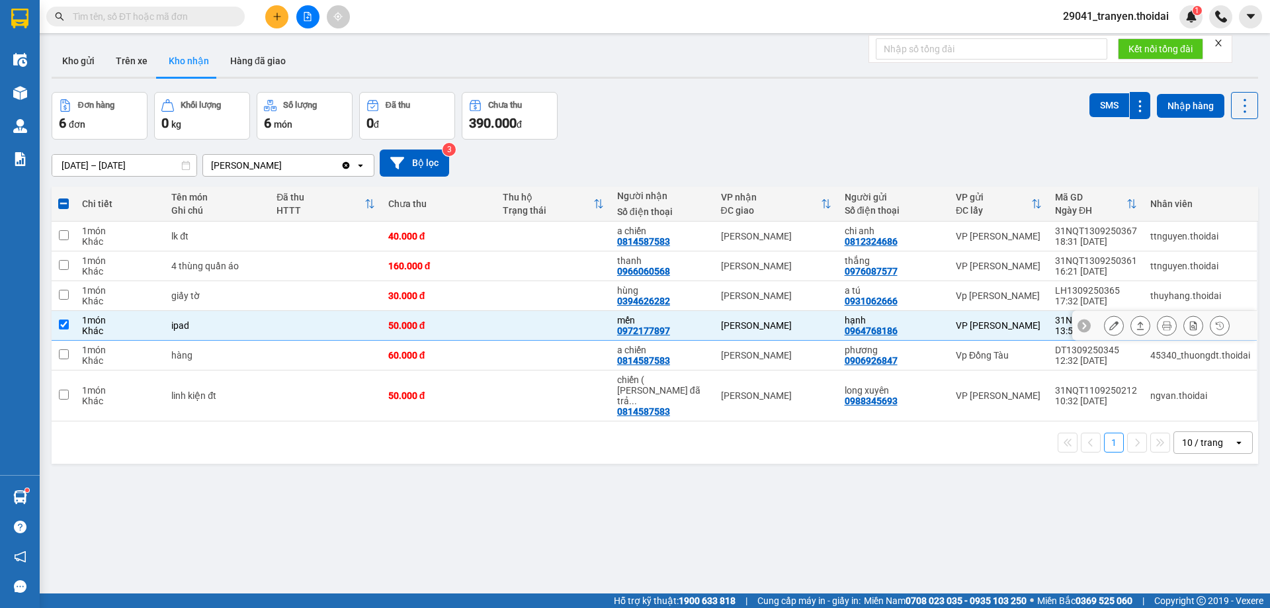
click at [1109, 323] on icon at bounding box center [1113, 325] width 9 height 9
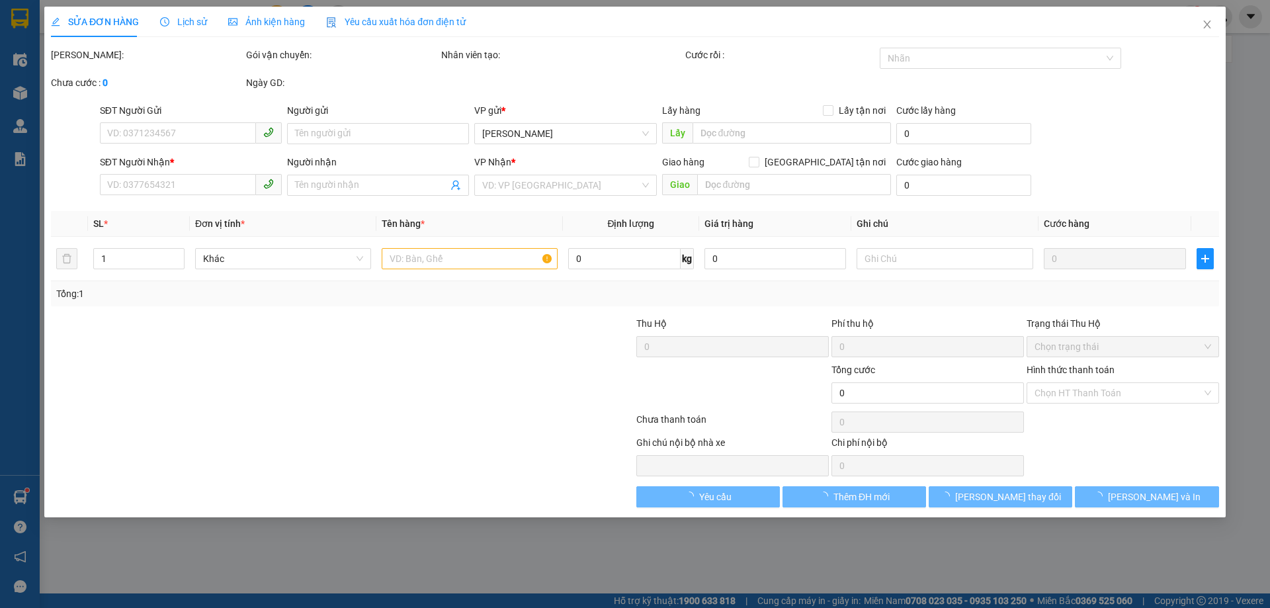
type input "0964768186"
type input "hạnh"
type input "0972177897"
type input "mến"
type input "50.000"
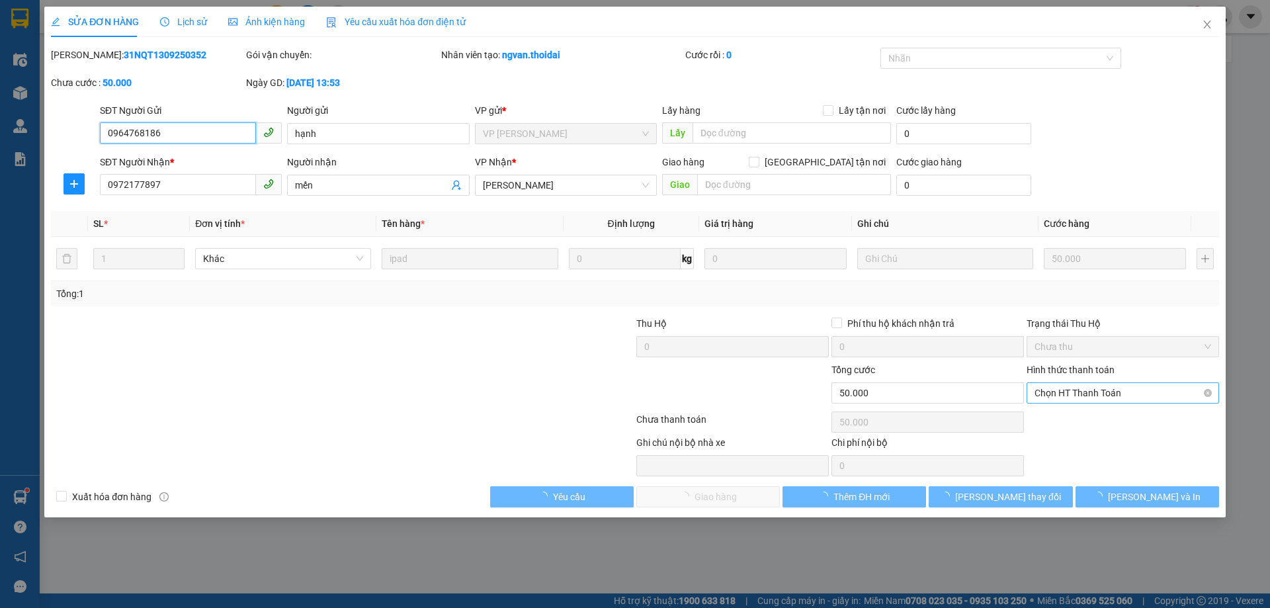
click at [1140, 394] on span "Chọn HT Thanh Toán" at bounding box center [1122, 393] width 177 height 20
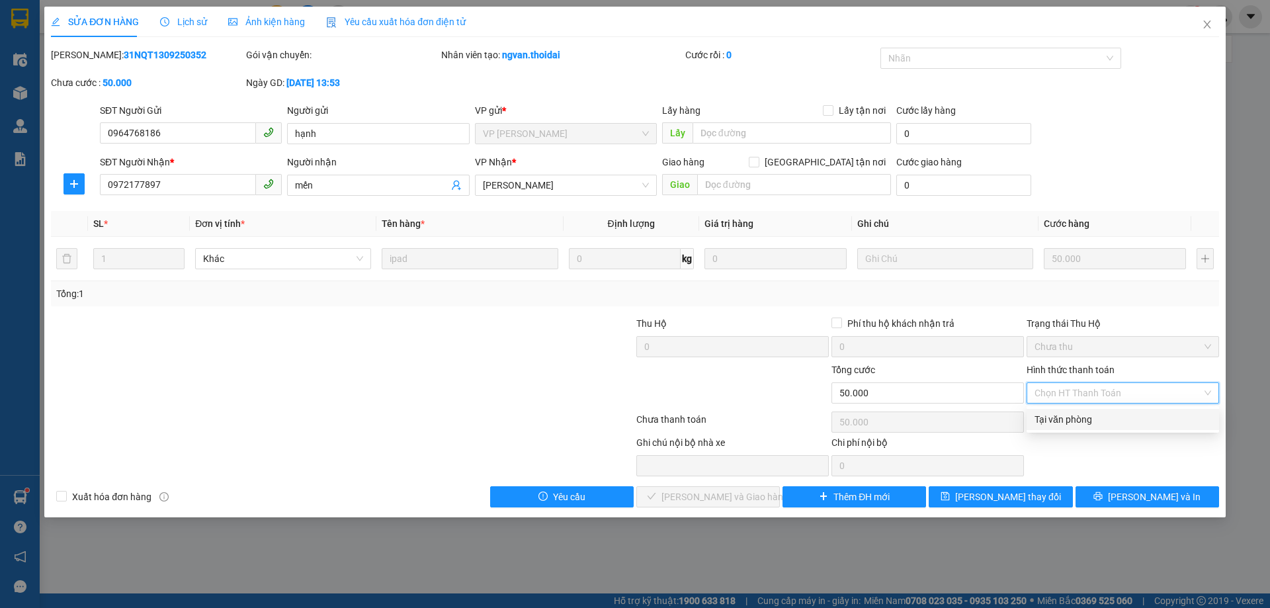
click at [1092, 415] on div "Tại văn phòng" at bounding box center [1122, 419] width 177 height 15
type input "0"
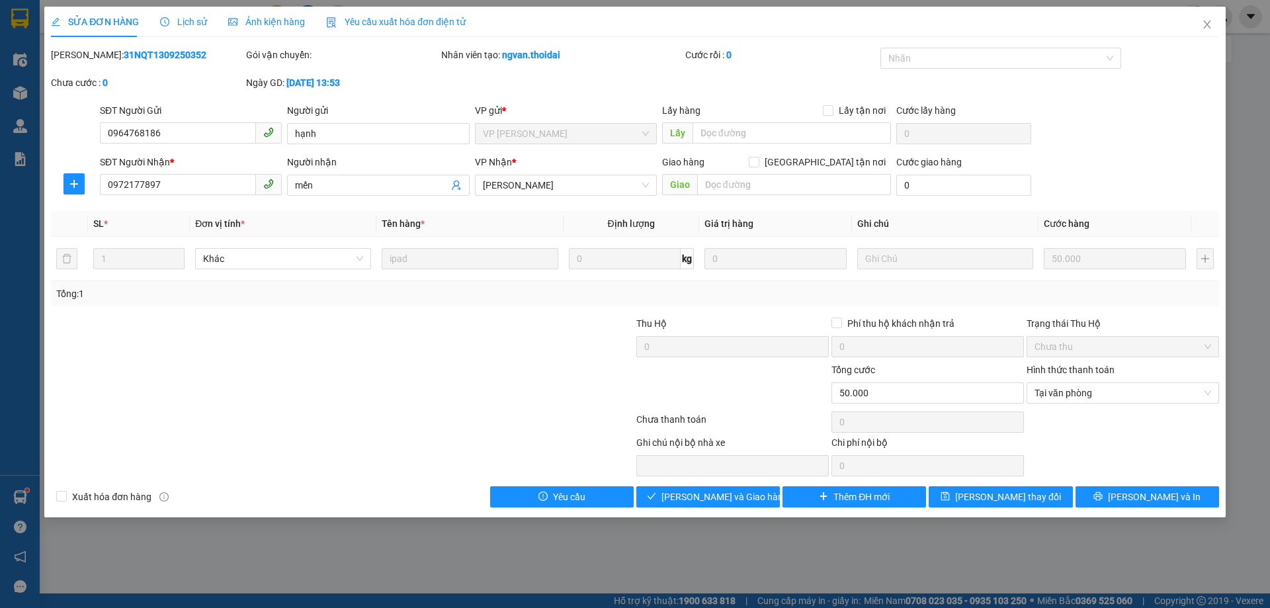
click at [719, 507] on div "SỬA ĐƠN HÀNG Lịch sử Ảnh kiện hàng Yêu cầu xuất hóa đơn điện tử Total Paid Fee …" at bounding box center [634, 262] width 1181 height 511
click at [726, 498] on span "[PERSON_NAME] và Giao hàng" at bounding box center [724, 496] width 127 height 15
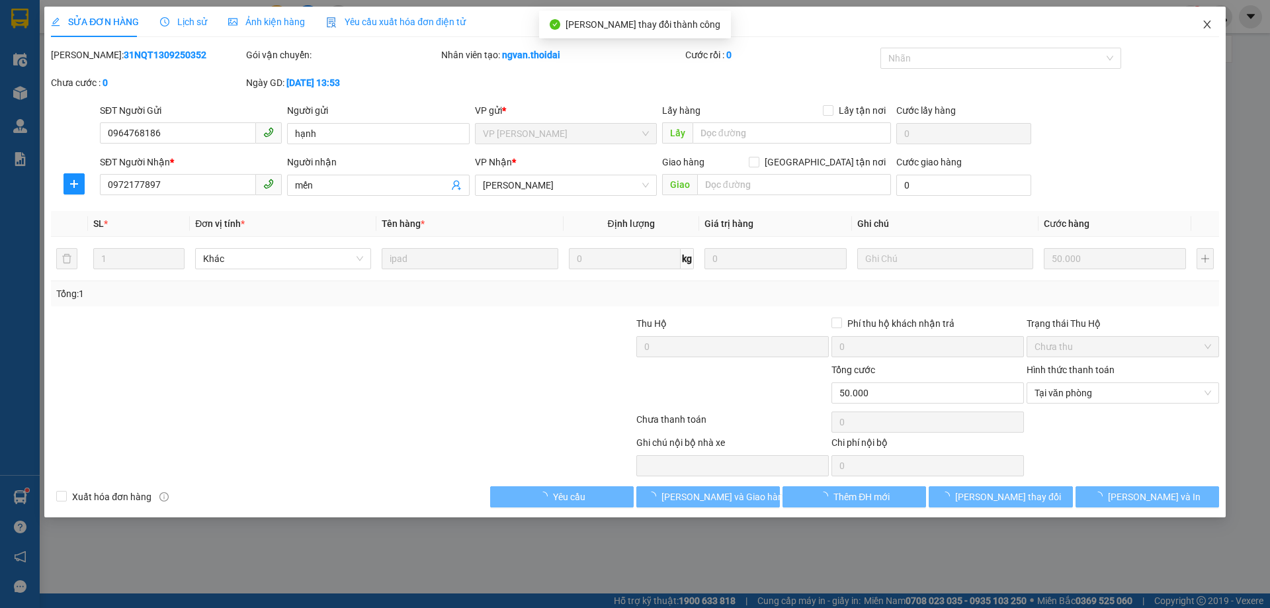
click at [1209, 27] on icon "close" at bounding box center [1206, 25] width 7 height 8
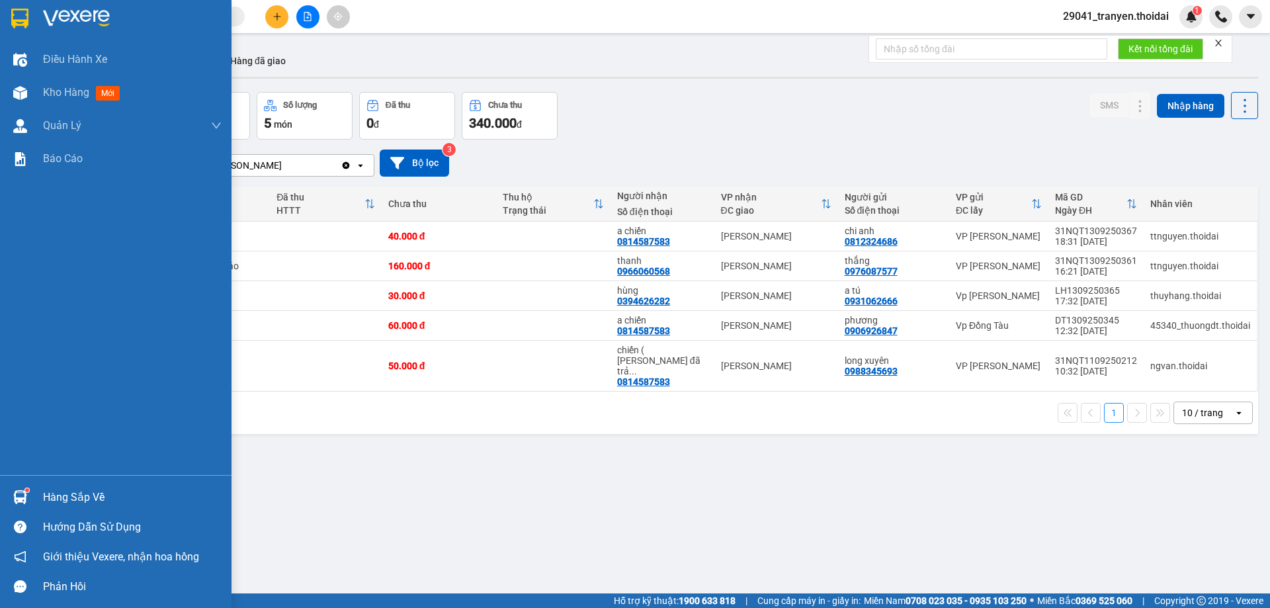
click at [87, 488] on div "Hàng sắp về" at bounding box center [132, 497] width 179 height 20
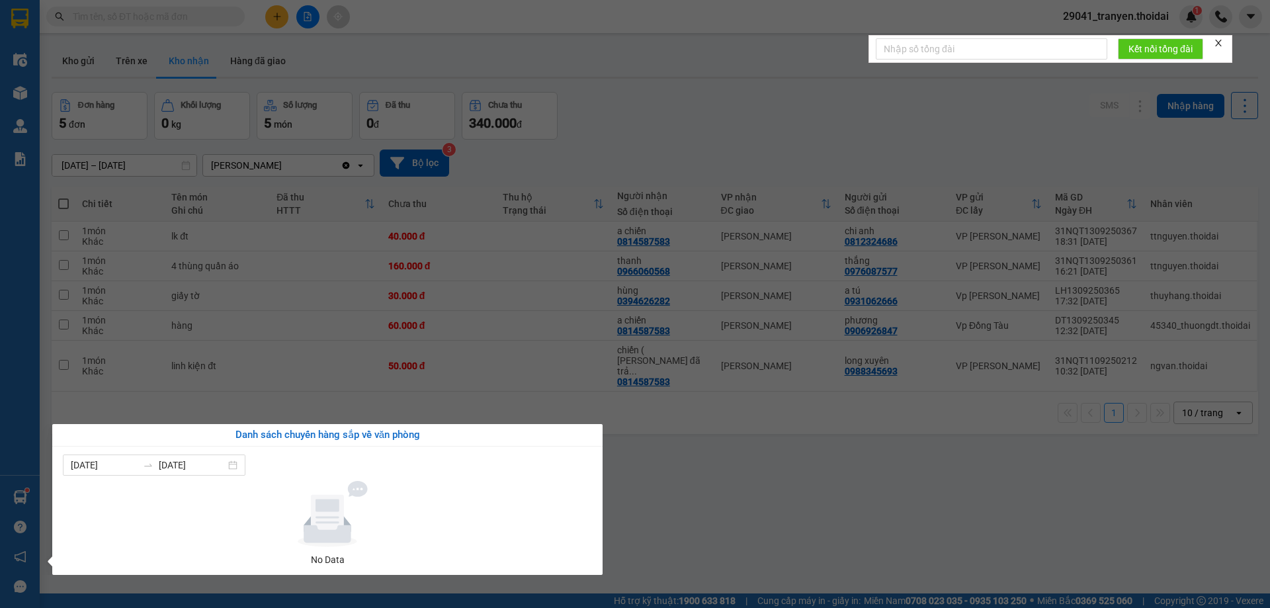
click at [899, 470] on section "Kết quả tìm kiếm ( 3 ) Bộ lọc Mã ĐH Trạng thái Món hàng Thu hộ Tổng cước Chưa c…" at bounding box center [635, 304] width 1270 height 608
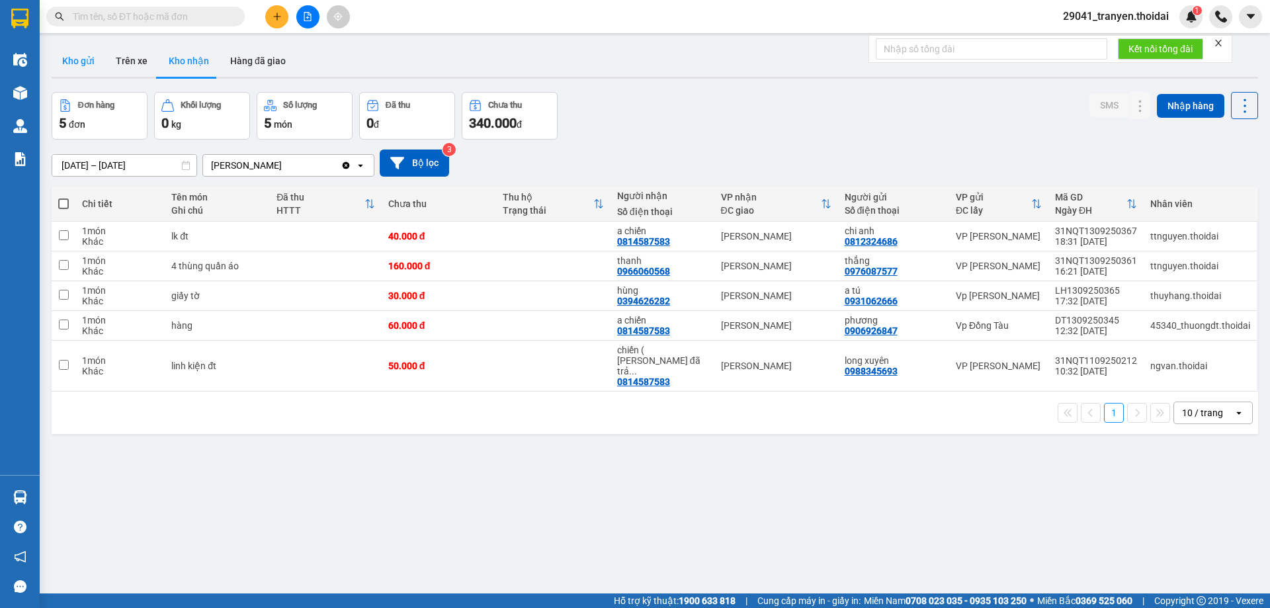
click at [80, 60] on button "Kho gửi" at bounding box center [79, 61] width 54 height 32
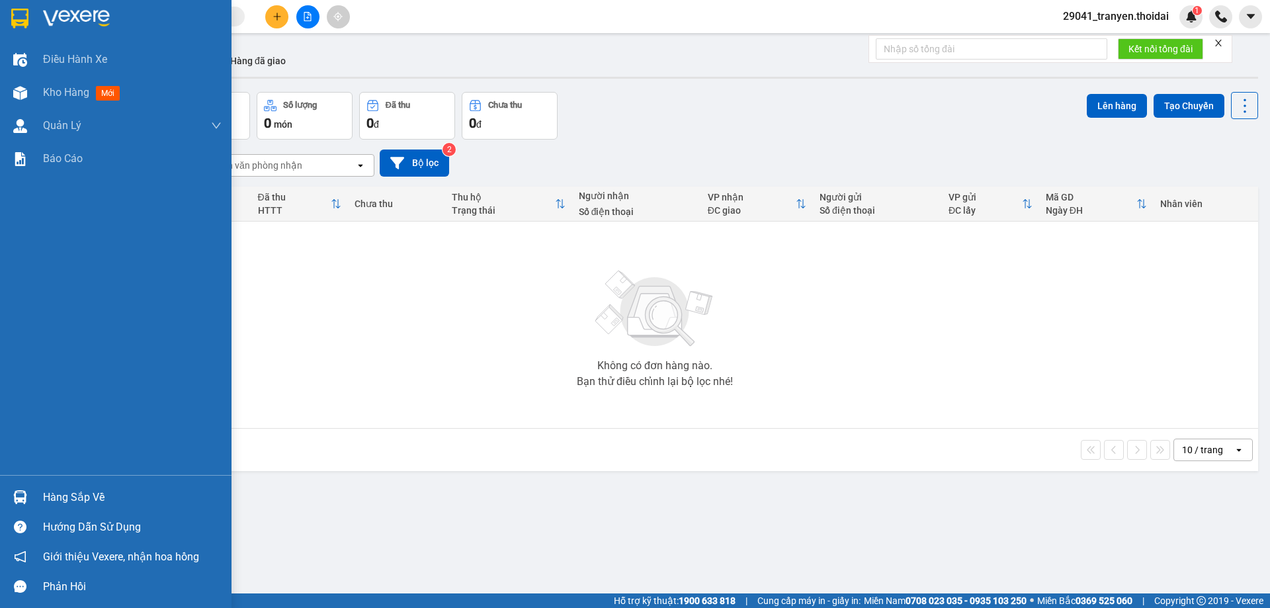
click at [31, 19] on div at bounding box center [20, 18] width 23 height 23
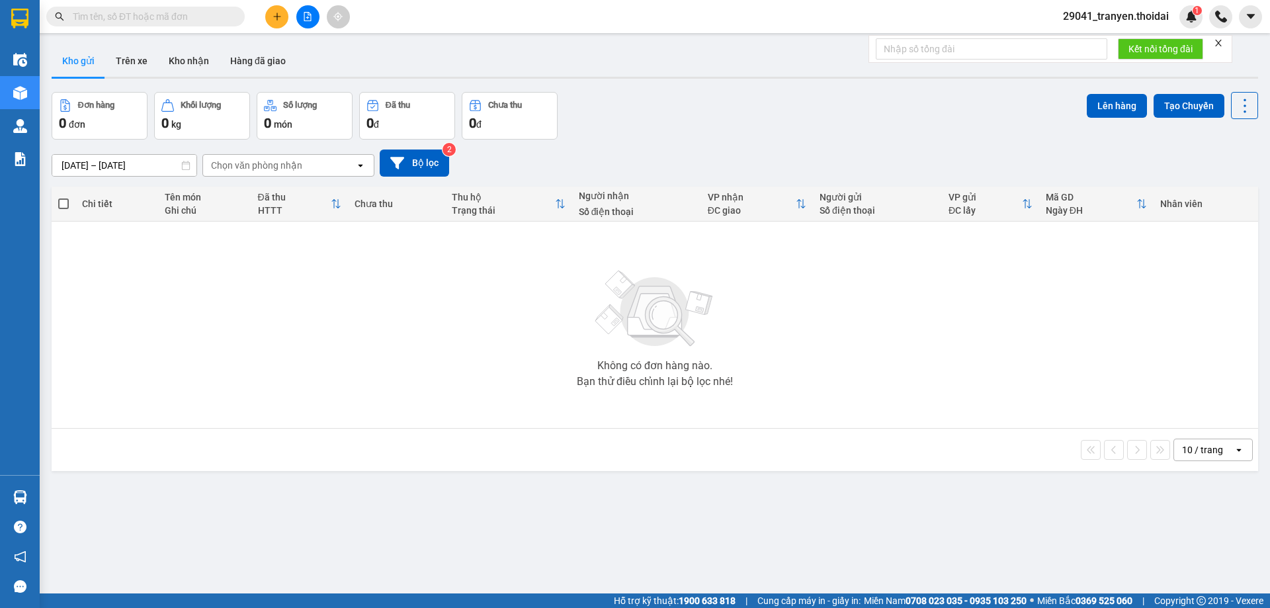
drag, startPoint x: 983, startPoint y: 111, endPoint x: 778, endPoint y: 126, distance: 204.9
click at [966, 111] on div "Đơn hàng 0 đơn Khối lượng 0 kg Số lượng 0 món Đã thu 0 đ Chưa thu 0 đ Lên hàng …" at bounding box center [655, 116] width 1206 height 48
drag, startPoint x: 698, startPoint y: 104, endPoint x: 339, endPoint y: 104, distance: 359.8
click at [679, 104] on div "Đơn hàng 0 đơn Khối lượng 0 kg Số lượng 0 món Đã thu 0 đ Chưa thu 0 đ Lên hàng …" at bounding box center [655, 116] width 1206 height 48
click at [138, 62] on button "Trên xe" at bounding box center [131, 61] width 53 height 32
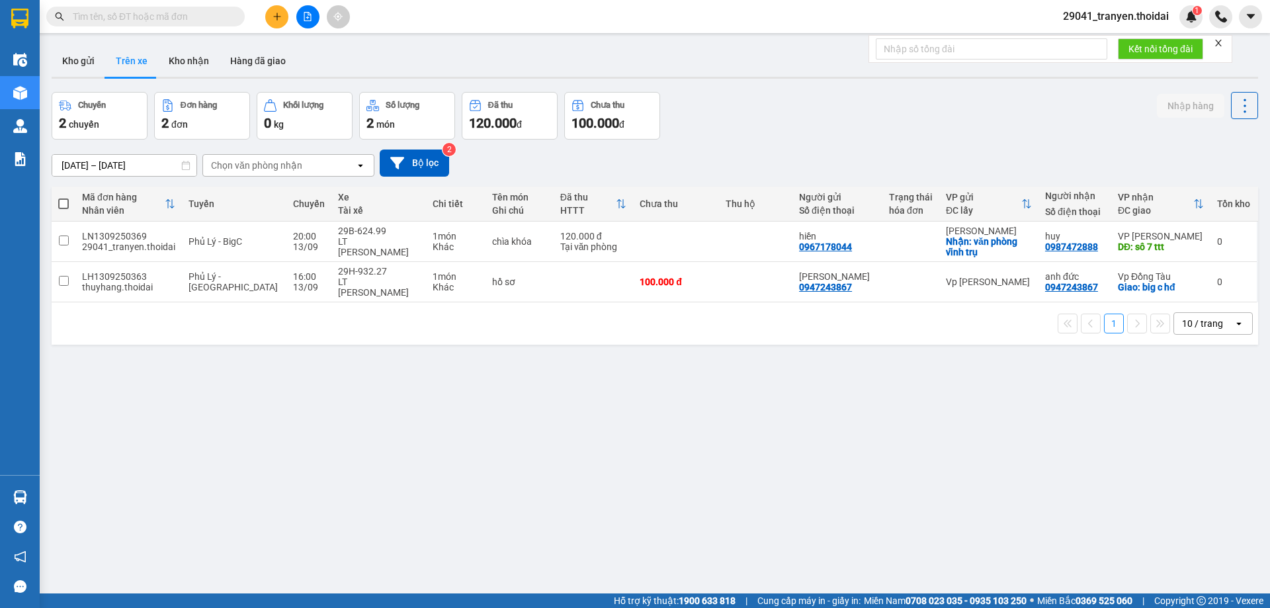
click at [808, 140] on div "[DATE] – [DATE] Press the down arrow key to interact with the calendar and sele…" at bounding box center [655, 163] width 1206 height 47
drag, startPoint x: 1068, startPoint y: 126, endPoint x: 1061, endPoint y: 126, distance: 7.3
click at [1068, 126] on div "Chuyến 2 chuyến Đơn hàng 2 đơn Khối lượng 0 kg Số lượng 2 món Đã thu 120.000 đ …" at bounding box center [655, 116] width 1206 height 48
click at [730, 159] on div "[DATE] – [DATE] Press the down arrow key to interact with the calendar and sele…" at bounding box center [655, 162] width 1206 height 27
click at [868, 172] on div "[DATE] – [DATE] Press the down arrow key to interact with the calendar and sele…" at bounding box center [655, 162] width 1206 height 27
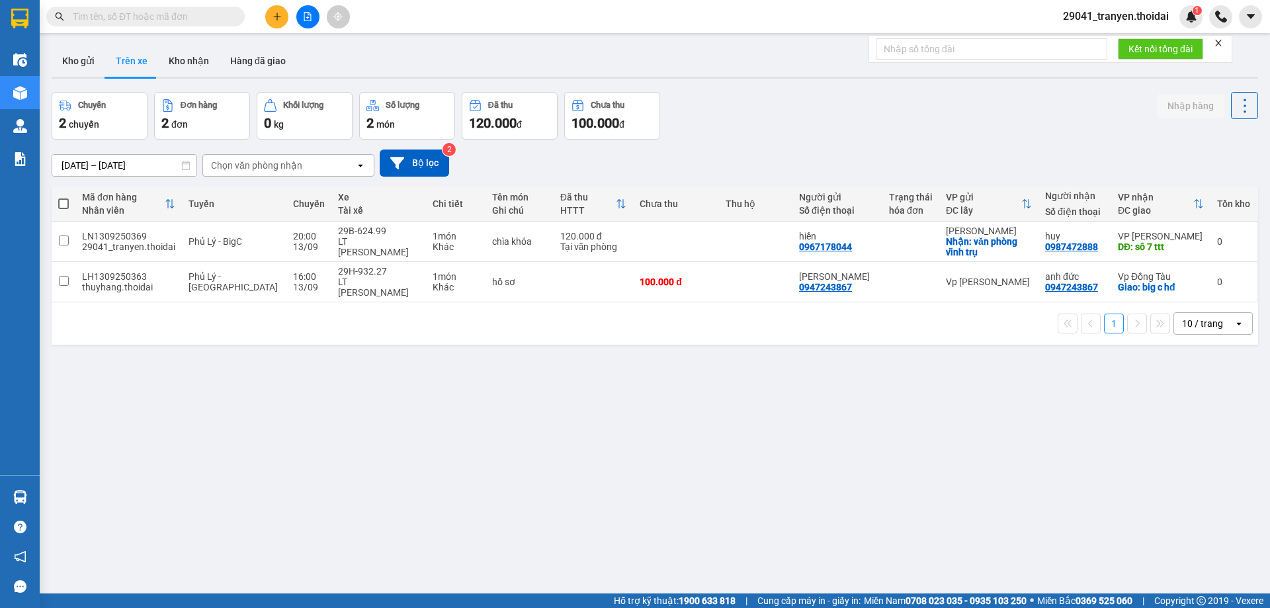
click at [740, 319] on div "1 10 / trang open" at bounding box center [655, 323] width 1196 height 22
click at [829, 138] on div "Chuyến 2 chuyến Đơn hàng 2 đơn Khối lượng 0 kg Số lượng 2 món Đã thu 120.000 đ …" at bounding box center [655, 116] width 1206 height 48
click at [206, 62] on button "Kho nhận" at bounding box center [189, 61] width 62 height 32
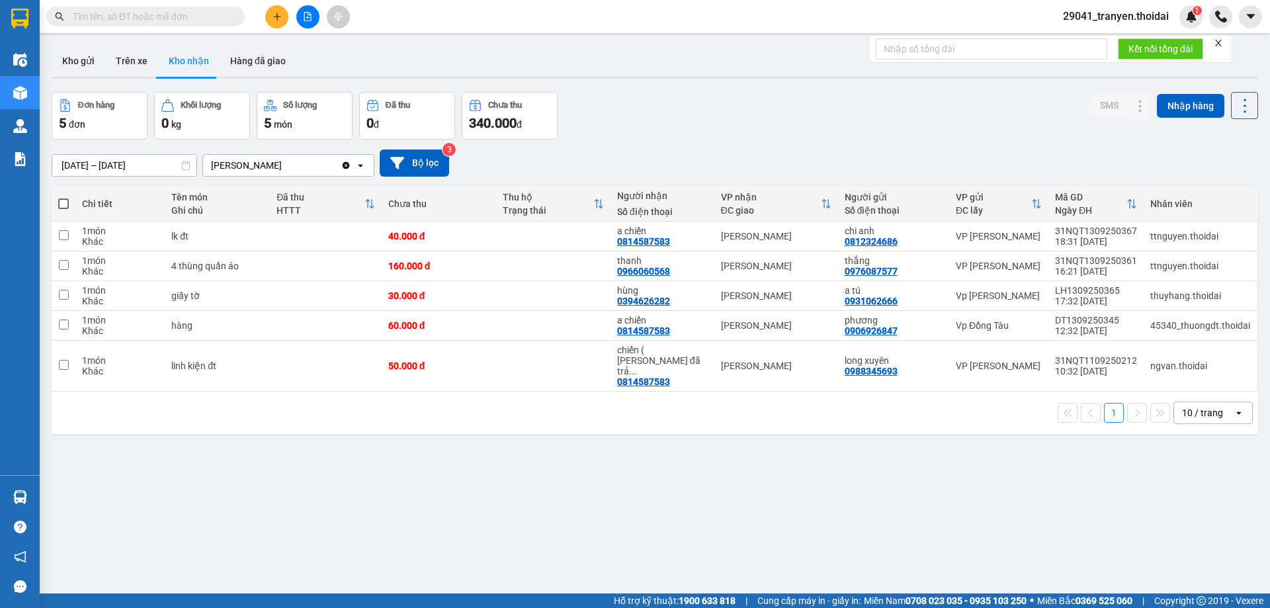
click at [792, 113] on div "Đơn hàng 5 đơn Khối lượng 0 kg Số lượng 5 món Đã thu 0 đ Chưa thu 340.000 đ SMS…" at bounding box center [655, 116] width 1206 height 48
click at [661, 401] on div "1 10 / trang open" at bounding box center [655, 412] width 1196 height 22
click at [740, 154] on div "[DATE] – [DATE] Press the down arrow key to interact with the calendar and sele…" at bounding box center [655, 162] width 1206 height 27
click at [1099, 15] on span "29041_tranyen.thoidai" at bounding box center [1115, 16] width 127 height 17
click at [1082, 46] on span "Đăng xuất" at bounding box center [1122, 41] width 99 height 15
